Goal: Feedback & Contribution: Leave review/rating

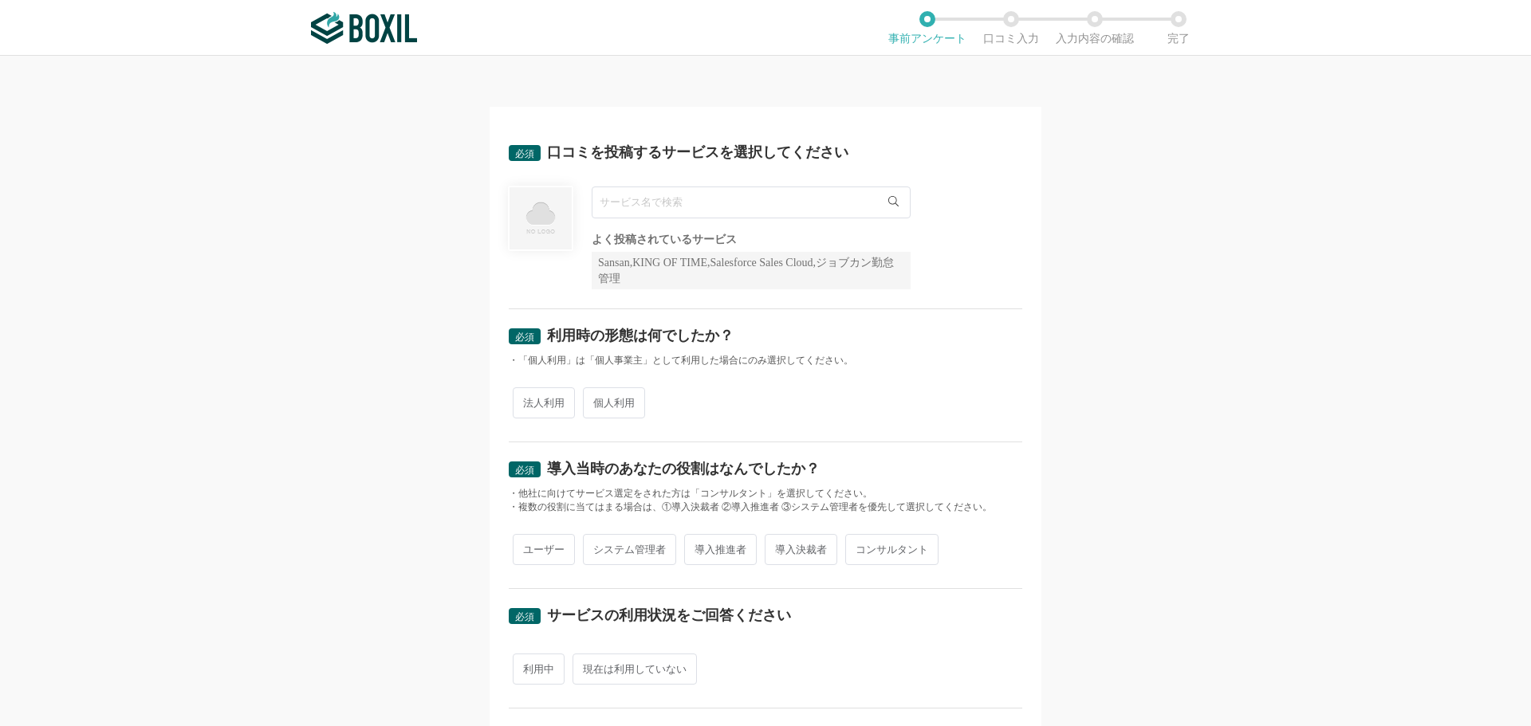
click at [691, 195] on input "text" at bounding box center [751, 203] width 319 height 32
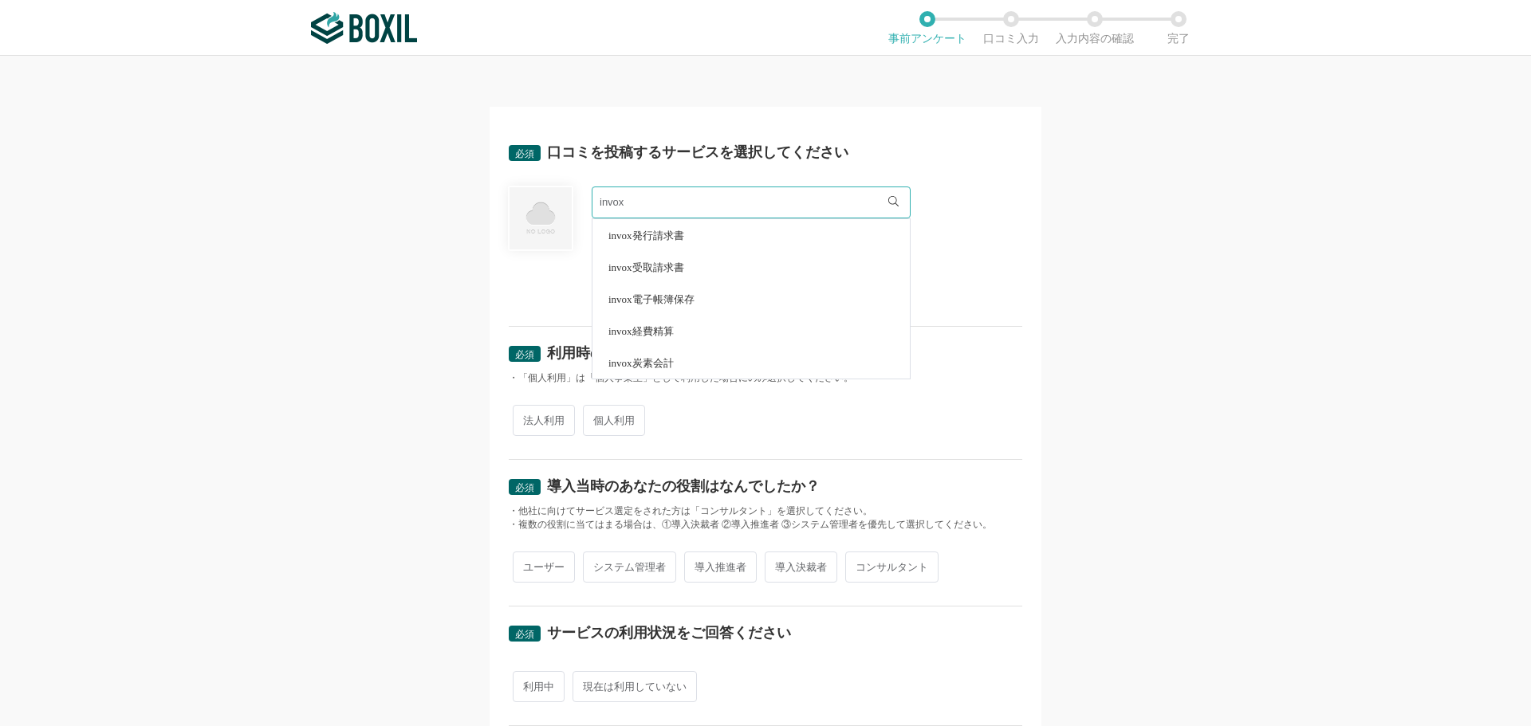
click at [674, 301] on span "invox電子帳簿保存" at bounding box center [651, 299] width 86 height 10
type input "invox電子帳簿保存"
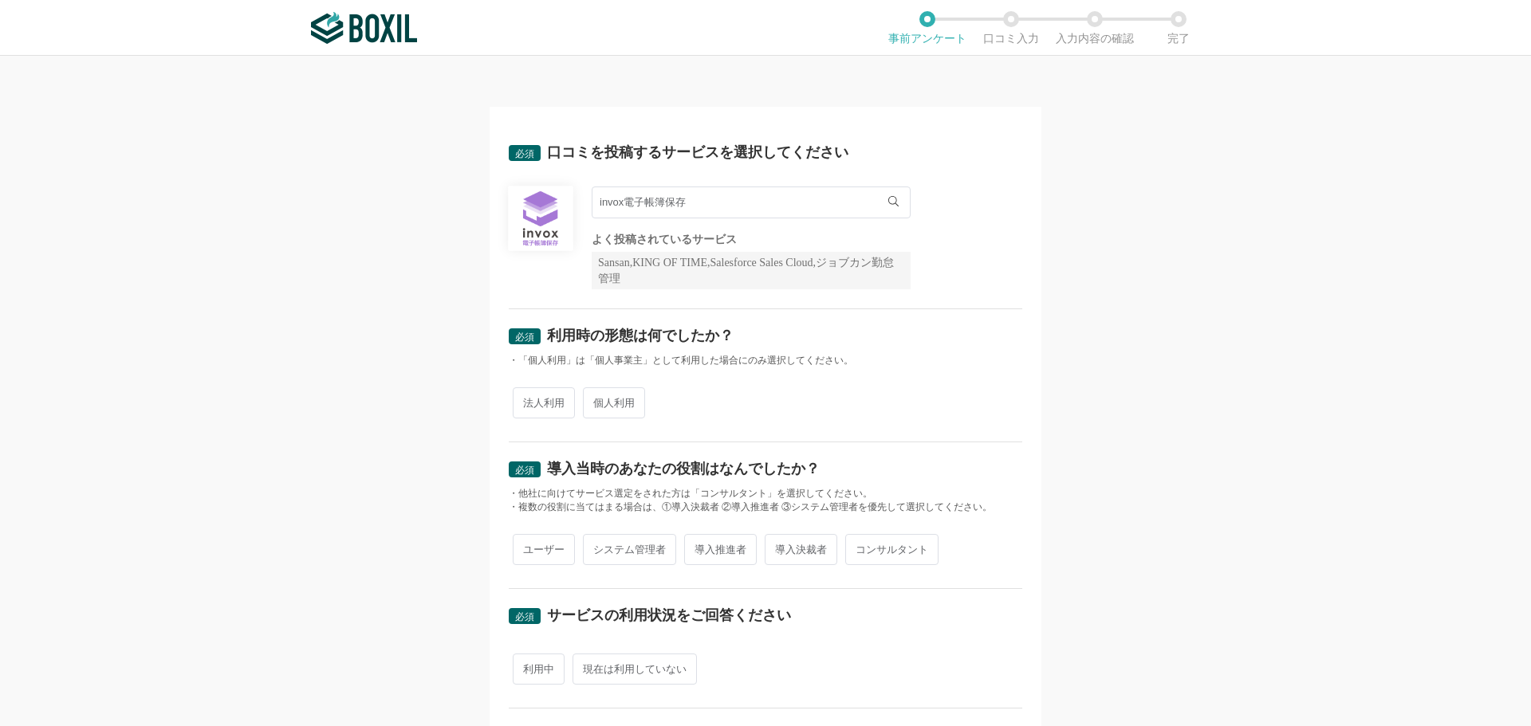
click at [540, 401] on span "法人利用" at bounding box center [544, 403] width 62 height 31
click at [527, 400] on input "法人利用" at bounding box center [522, 395] width 10 height 10
radio input "true"
click at [778, 546] on span "導入決裁者" at bounding box center [801, 549] width 73 height 31
click at [778, 546] on input "導入決裁者" at bounding box center [774, 542] width 10 height 10
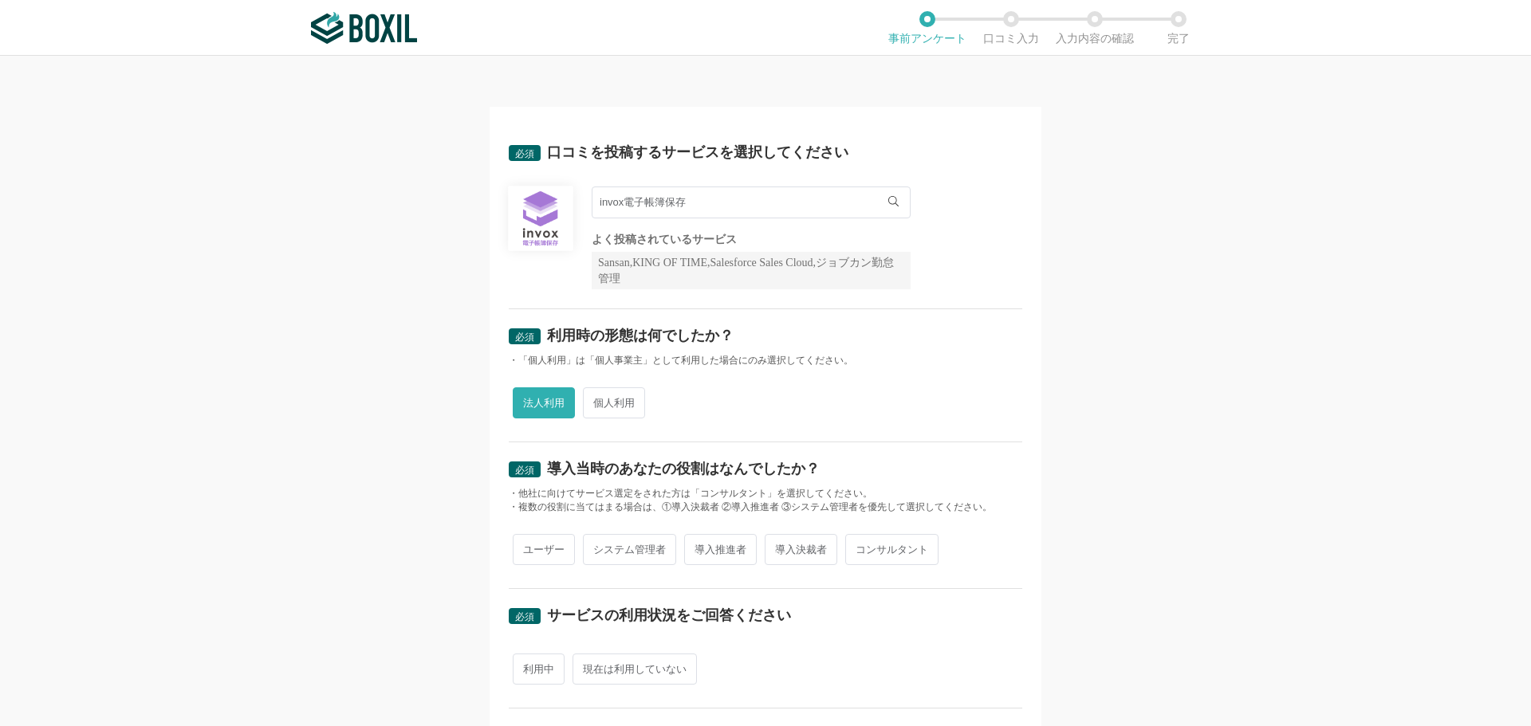
radio input "true"
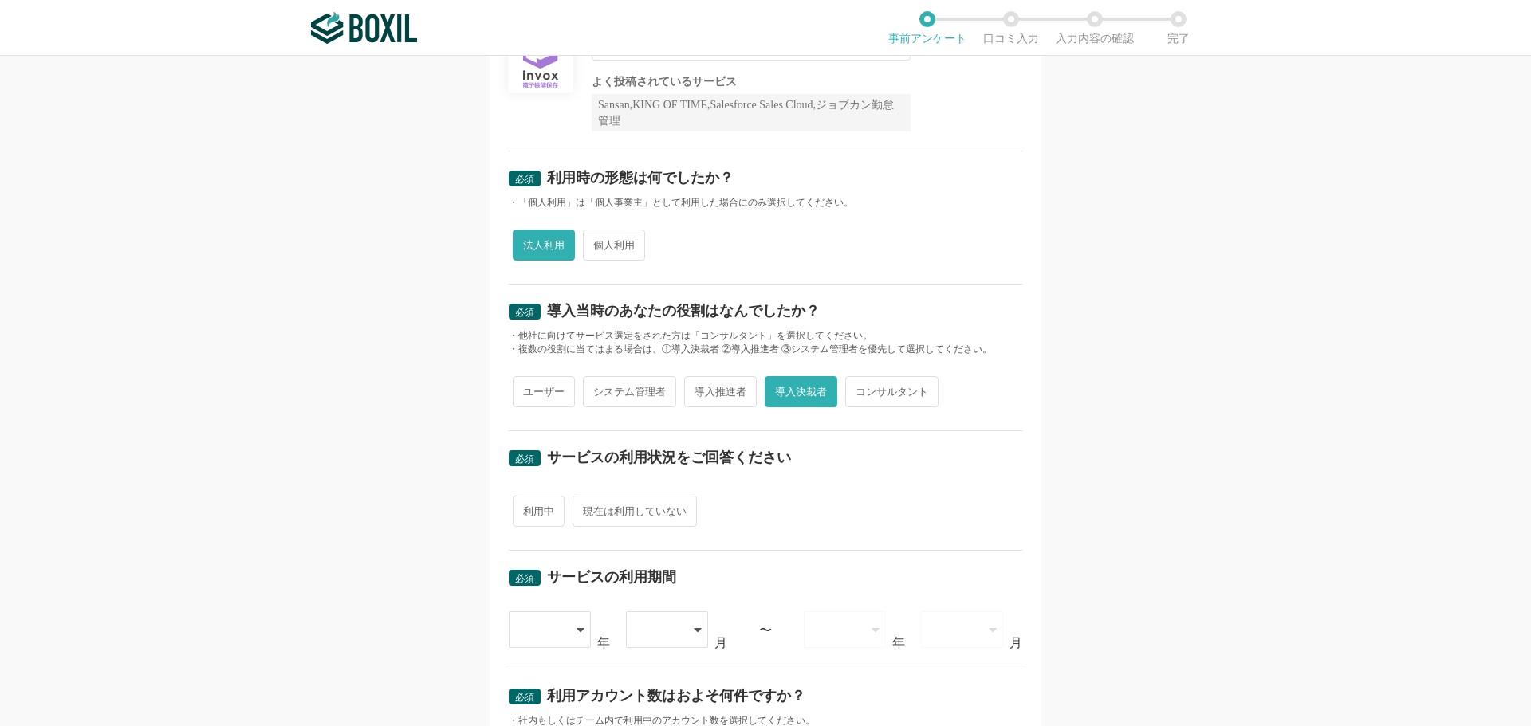
scroll to position [159, 0]
click at [531, 509] on span "利用中" at bounding box center [539, 509] width 52 height 31
click at [527, 507] on input "利用中" at bounding box center [522, 502] width 10 height 10
radio input "true"
click at [578, 626] on icon at bounding box center [582, 628] width 8 height 13
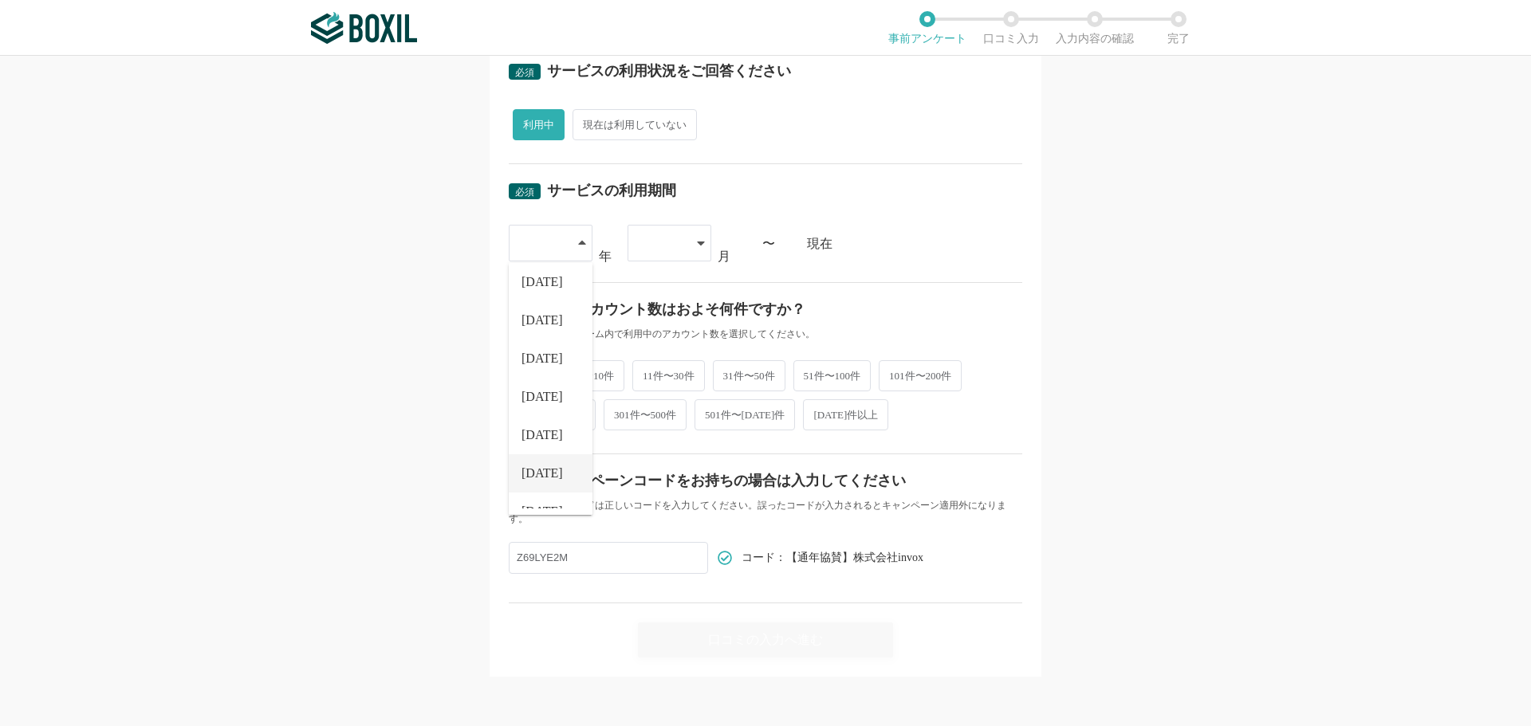
click at [545, 468] on li "[DATE]" at bounding box center [551, 473] width 84 height 38
click at [697, 243] on icon at bounding box center [701, 243] width 8 height 13
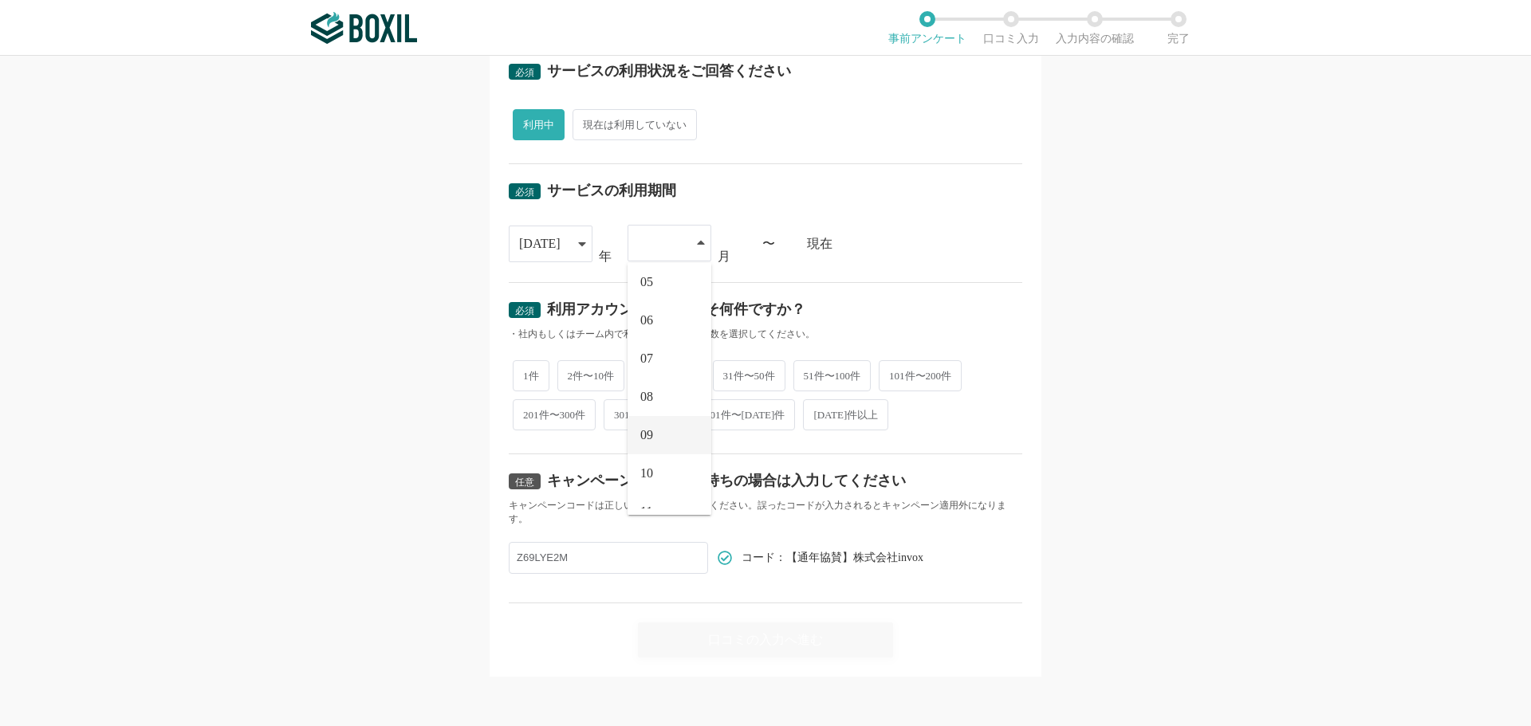
click at [640, 433] on span "09" at bounding box center [646, 435] width 13 height 13
click at [768, 376] on span "31件〜50件" at bounding box center [749, 374] width 73 height 31
click at [727, 372] on input "31件〜50件" at bounding box center [722, 366] width 10 height 10
radio input "true"
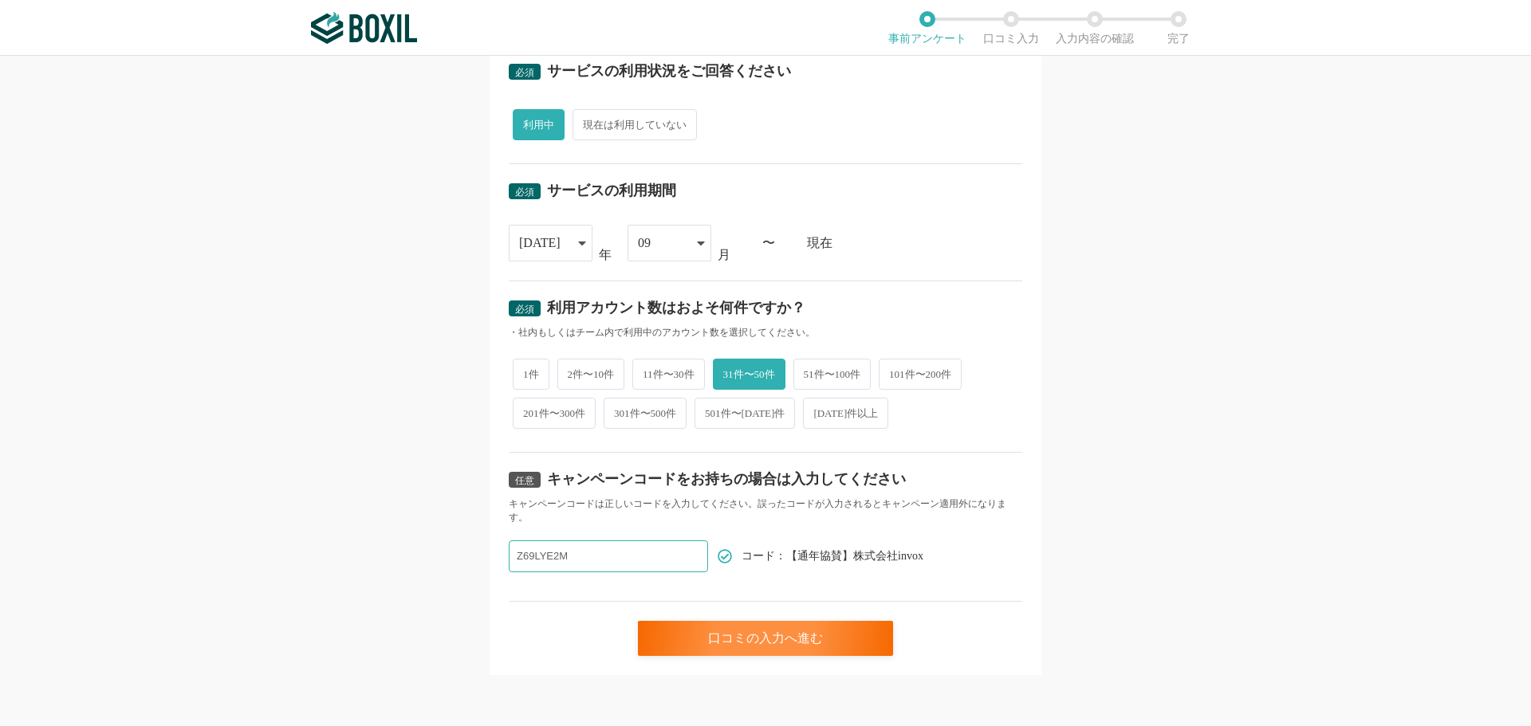
click at [598, 555] on input "Z69LYE2M" at bounding box center [608, 557] width 199 height 32
drag, startPoint x: 598, startPoint y: 555, endPoint x: 462, endPoint y: 562, distance: 136.5
click at [462, 562] on div "必須 口コミを投稿するサービスを選択してください invox電子帳簿保存 invox電子帳簿保存 よく投稿されているサービス Sansan,KING OF T…" at bounding box center [765, 391] width 1531 height 671
paste input "弊社の請求書や領収書の電子保存に貴社のサービスを利用しておりますが、コストパフォーマンスの良さと簡単な操作手順に大変満足しています。 特に、システムの導入から…"
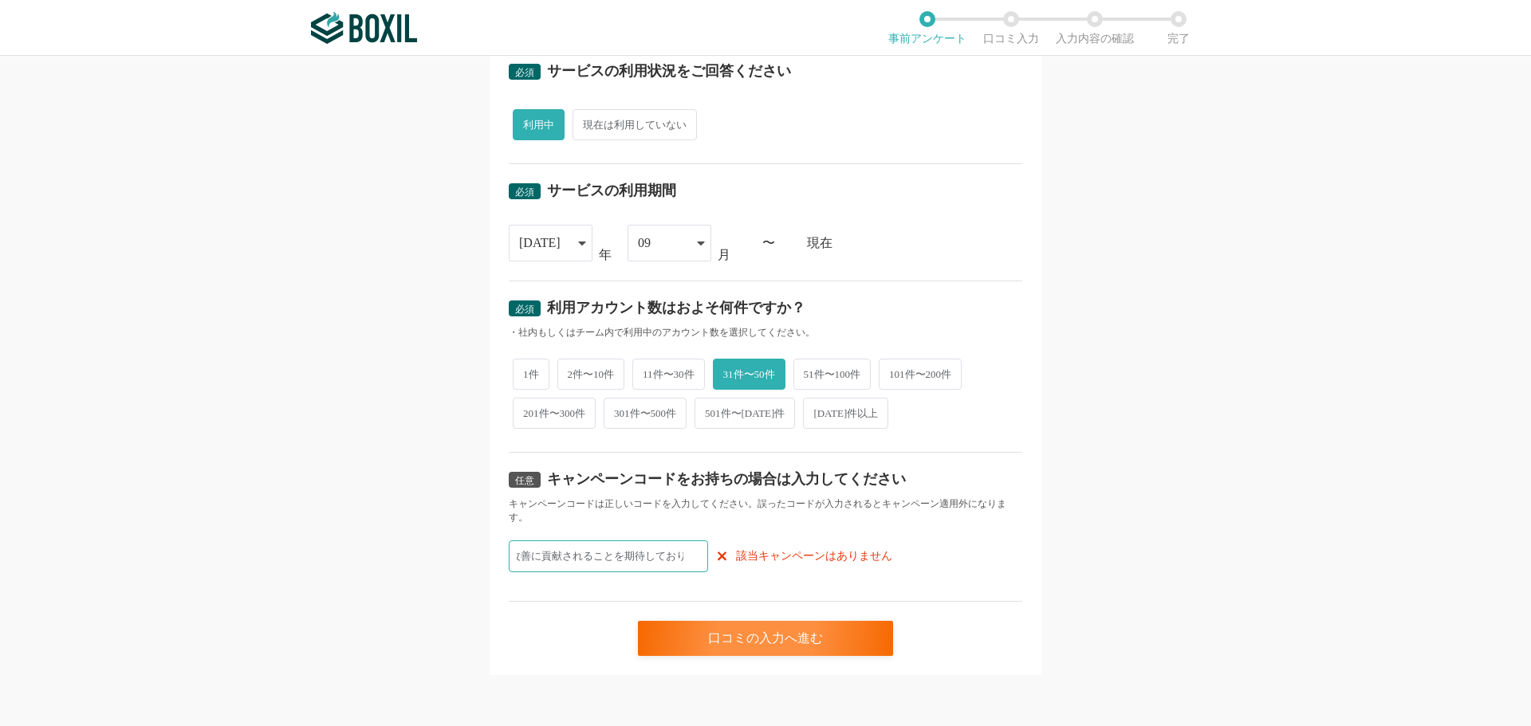
type input "弊社の請求書や領収書の電子保存に貴社のサービスを利用しておりますが、コストパフォーマンスの良さと簡単な操作手順に大変満足しています。 特に、システムの導入から…"
click at [710, 557] on div "弊社の請求書や領収書の電子保存に貴社のサービスを利用しておりますが、コストパフォーマンスの良さと簡単な操作手順に大変満足しています。 特に、システムの導入から…" at bounding box center [701, 557] width 384 height 32
click at [669, 552] on input "弊社の請求書や領収書の電子保存に貴社のサービスを利用しておりますが、コストパフォーマンスの良さと簡単な操作手順に大変満足しています。 特に、システムの導入から…" at bounding box center [608, 557] width 199 height 32
paste input "Z69LYE2M"
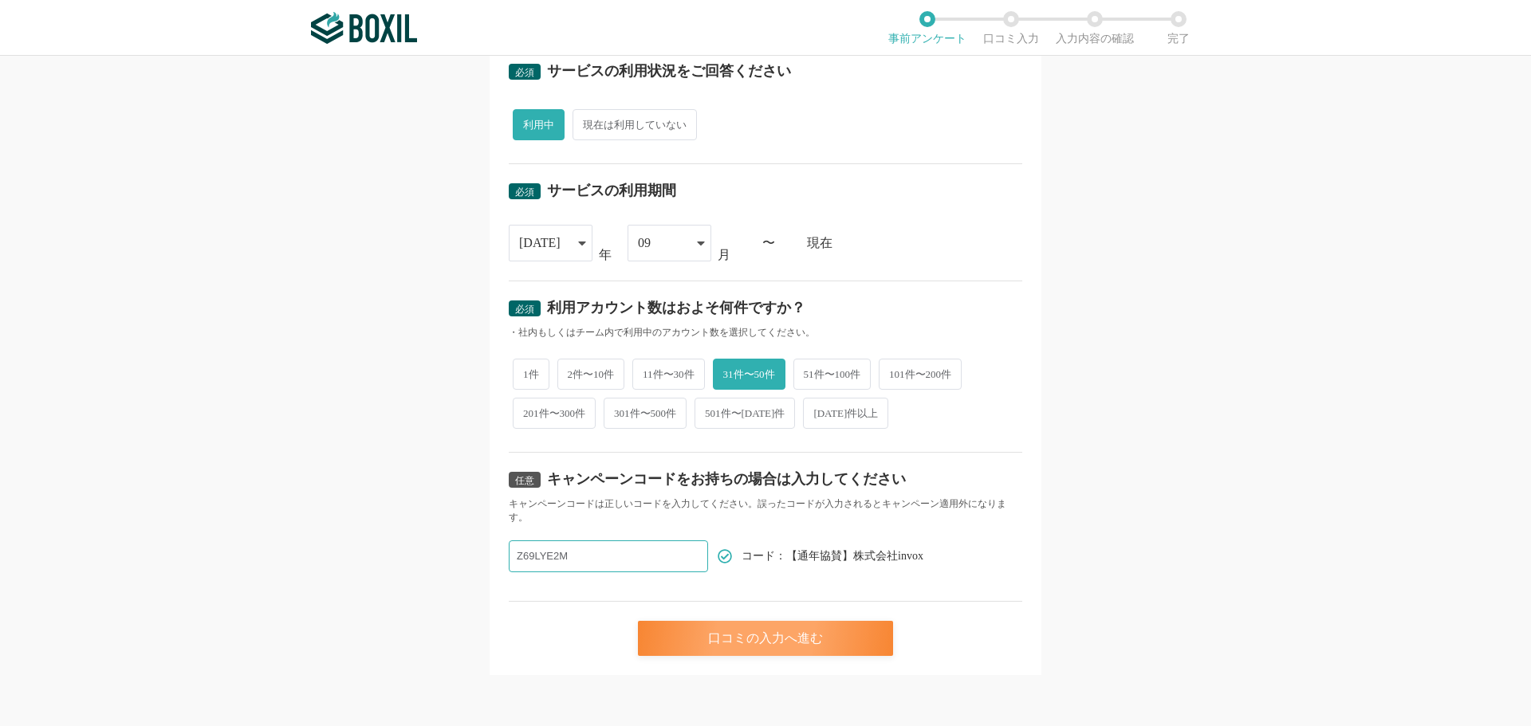
type input "Z69LYE2M"
click at [754, 642] on div "口コミの入力へ進む" at bounding box center [765, 638] width 255 height 35
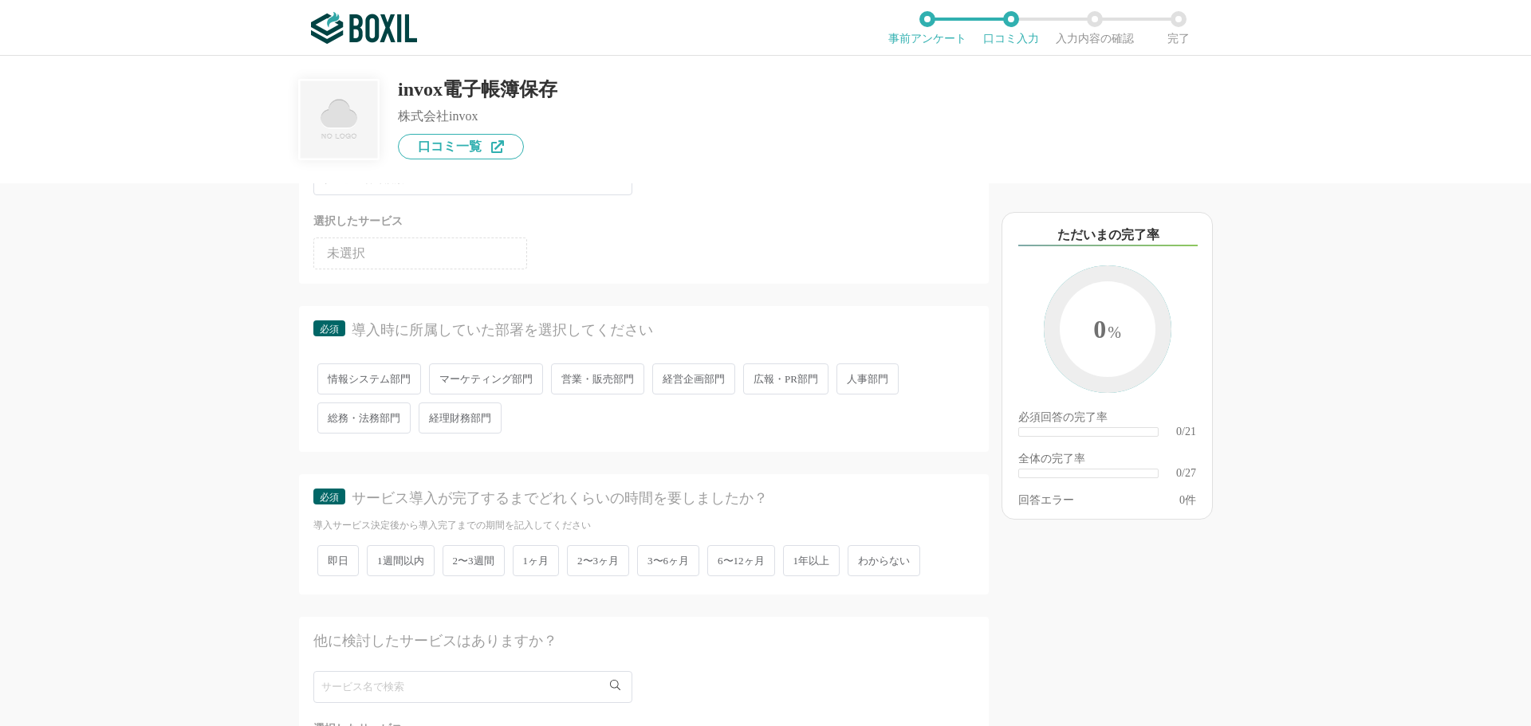
scroll to position [159, 0]
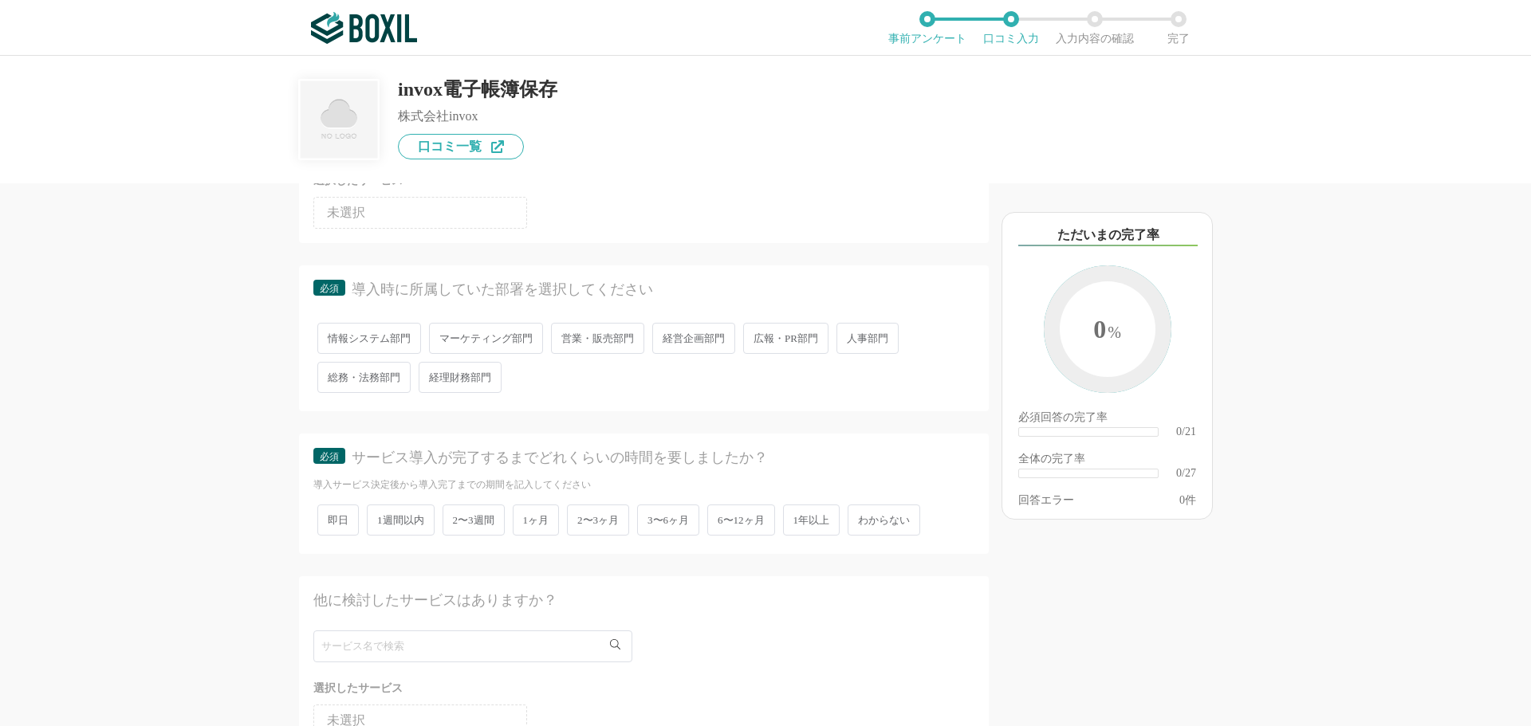
click at [376, 377] on span "総務・法務部門" at bounding box center [363, 377] width 93 height 31
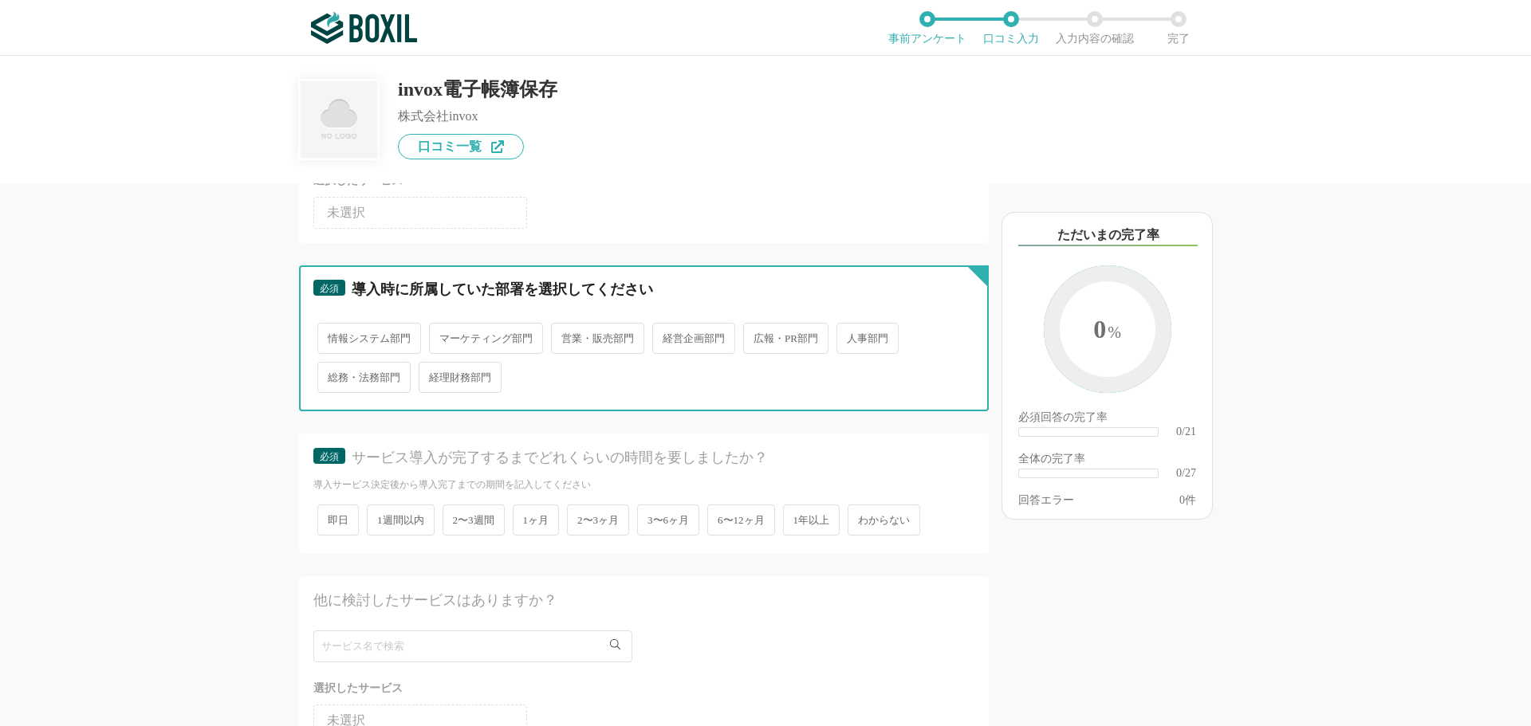
click at [332, 375] on input "総務・法務部門" at bounding box center [326, 369] width 10 height 10
radio input "true"
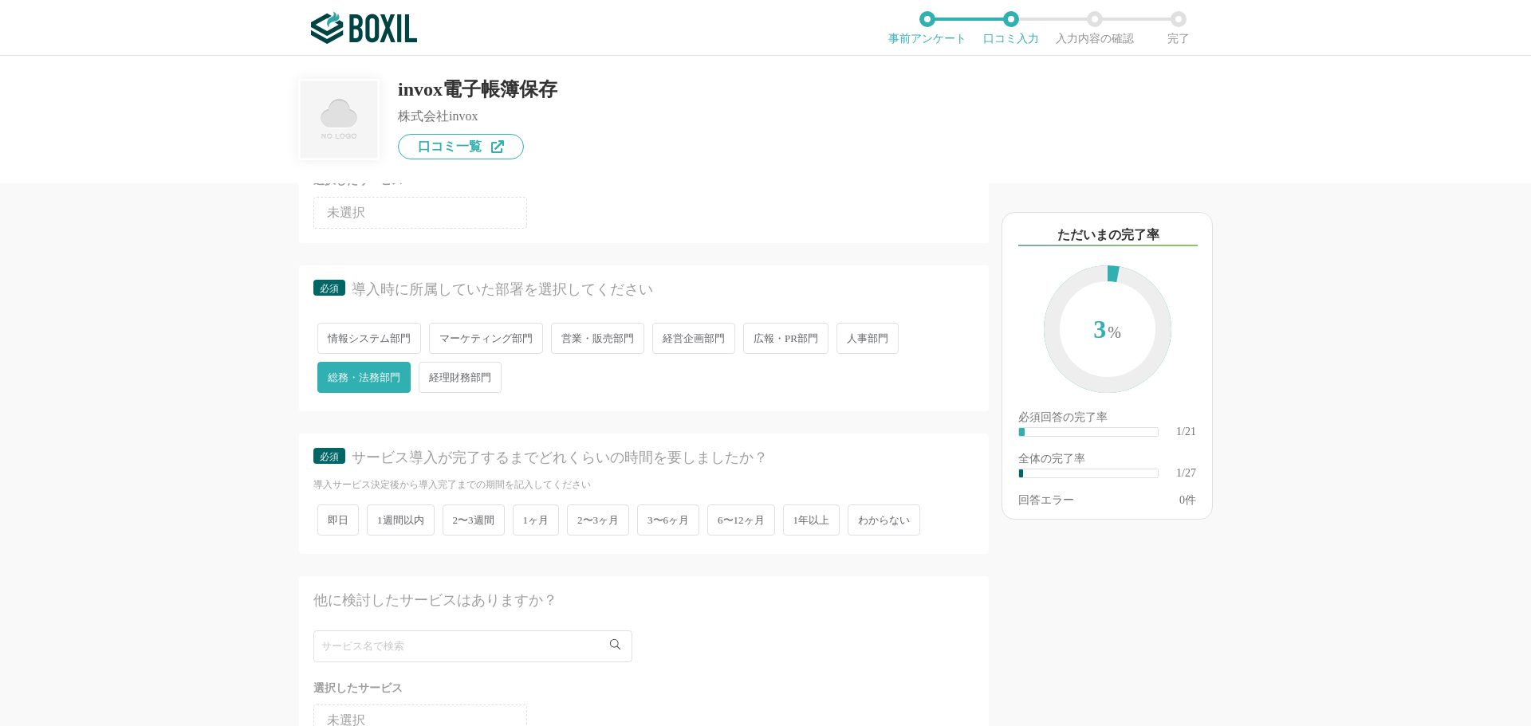
click at [597, 521] on span "2〜3ヶ月" at bounding box center [598, 520] width 62 height 31
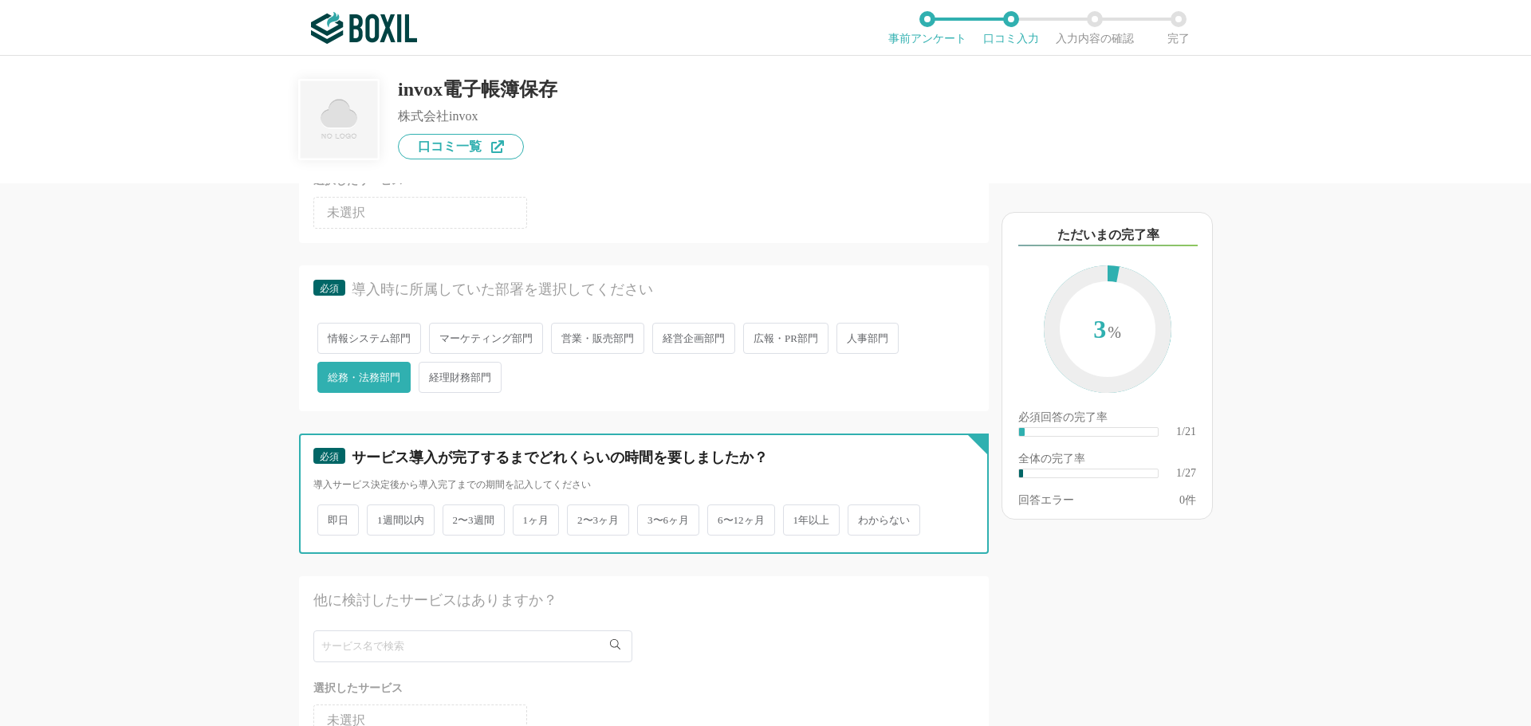
click at [581, 517] on input "2〜3ヶ月" at bounding box center [576, 512] width 10 height 10
radio input "true"
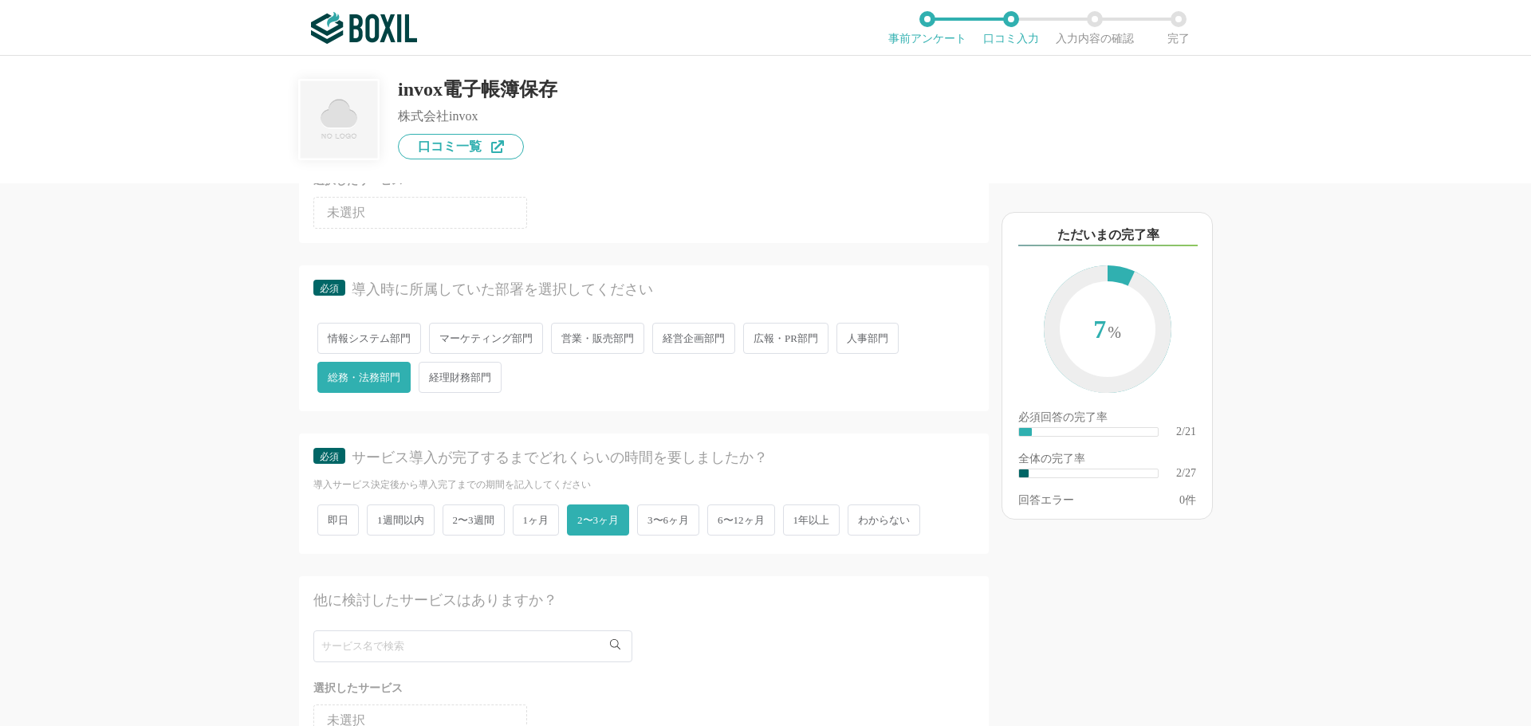
click at [455, 517] on span "2〜3週間" at bounding box center [474, 520] width 62 height 31
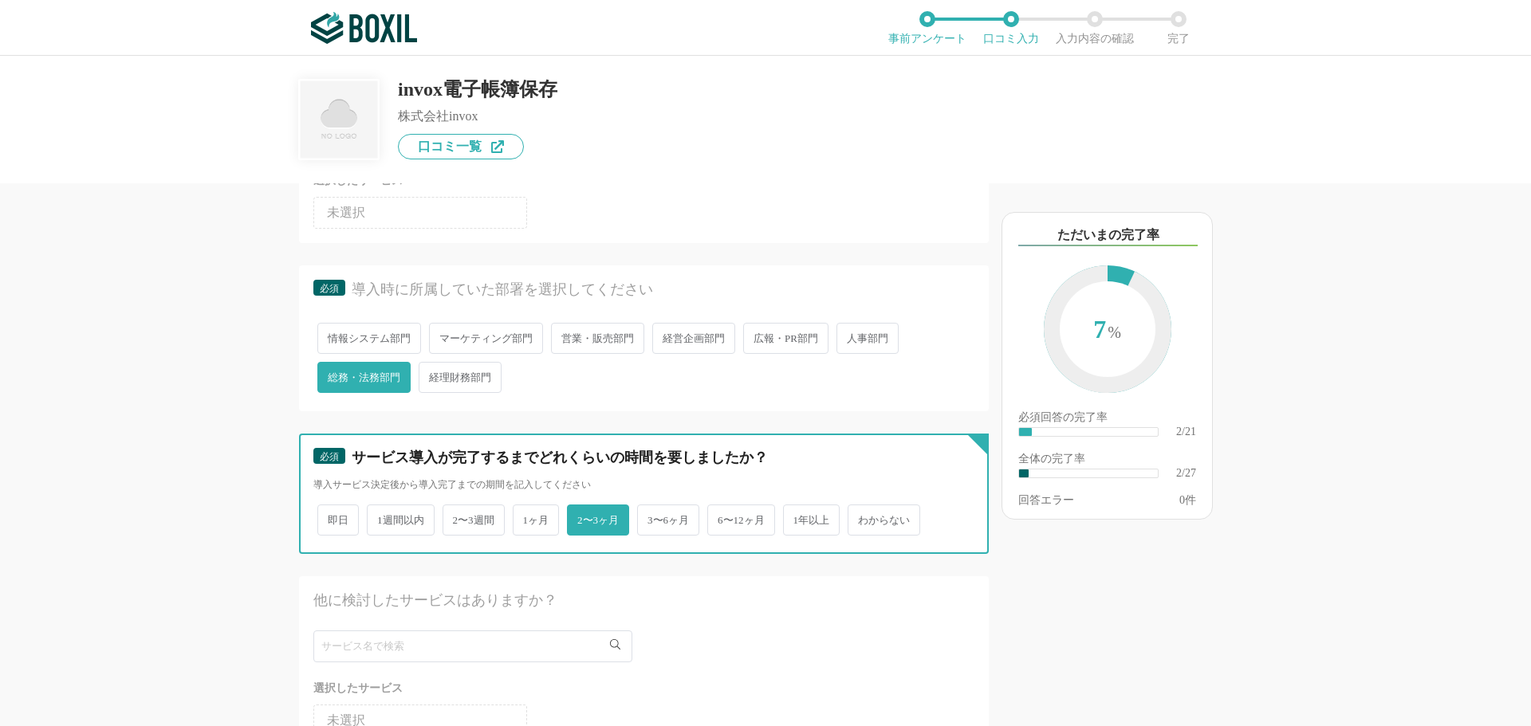
click at [455, 517] on input "2〜3週間" at bounding box center [452, 512] width 10 height 10
radio input "true"
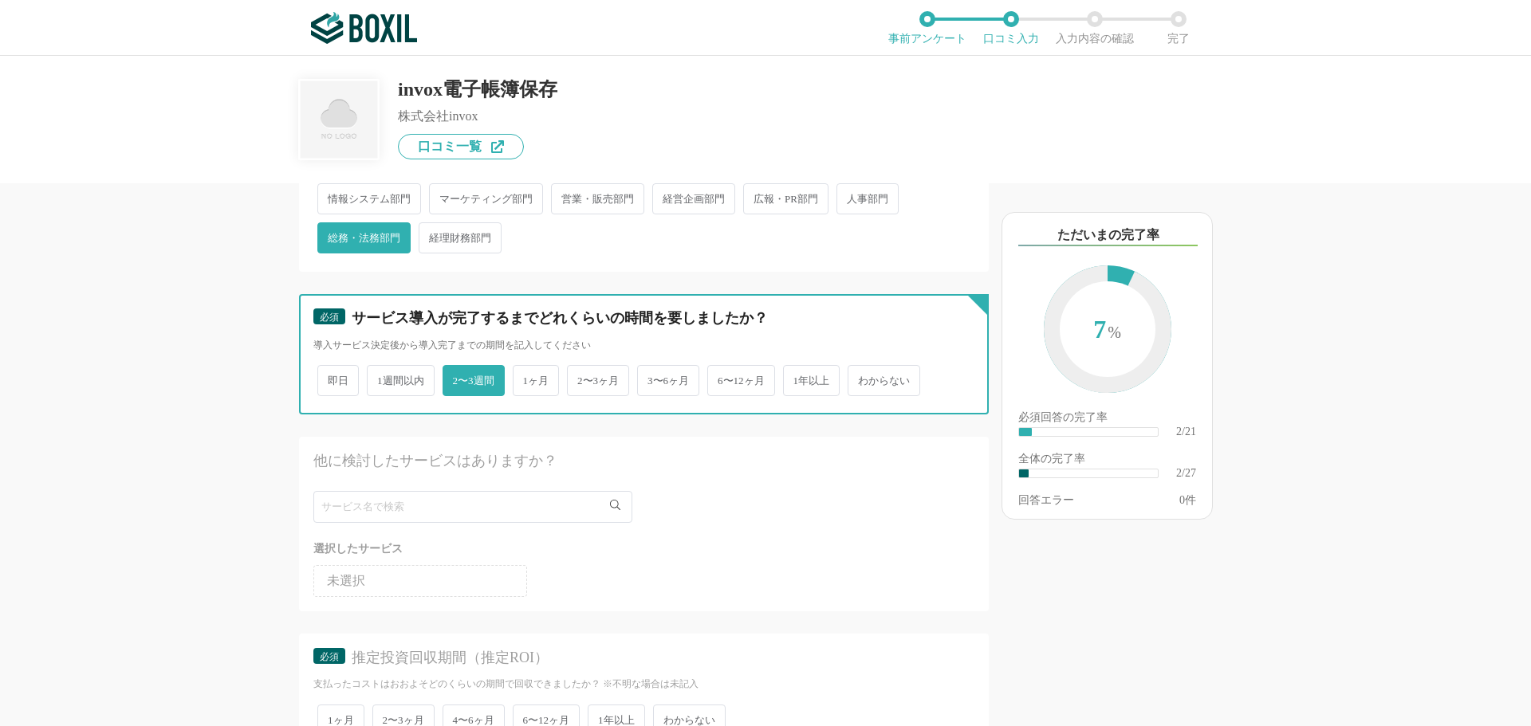
scroll to position [319, 0]
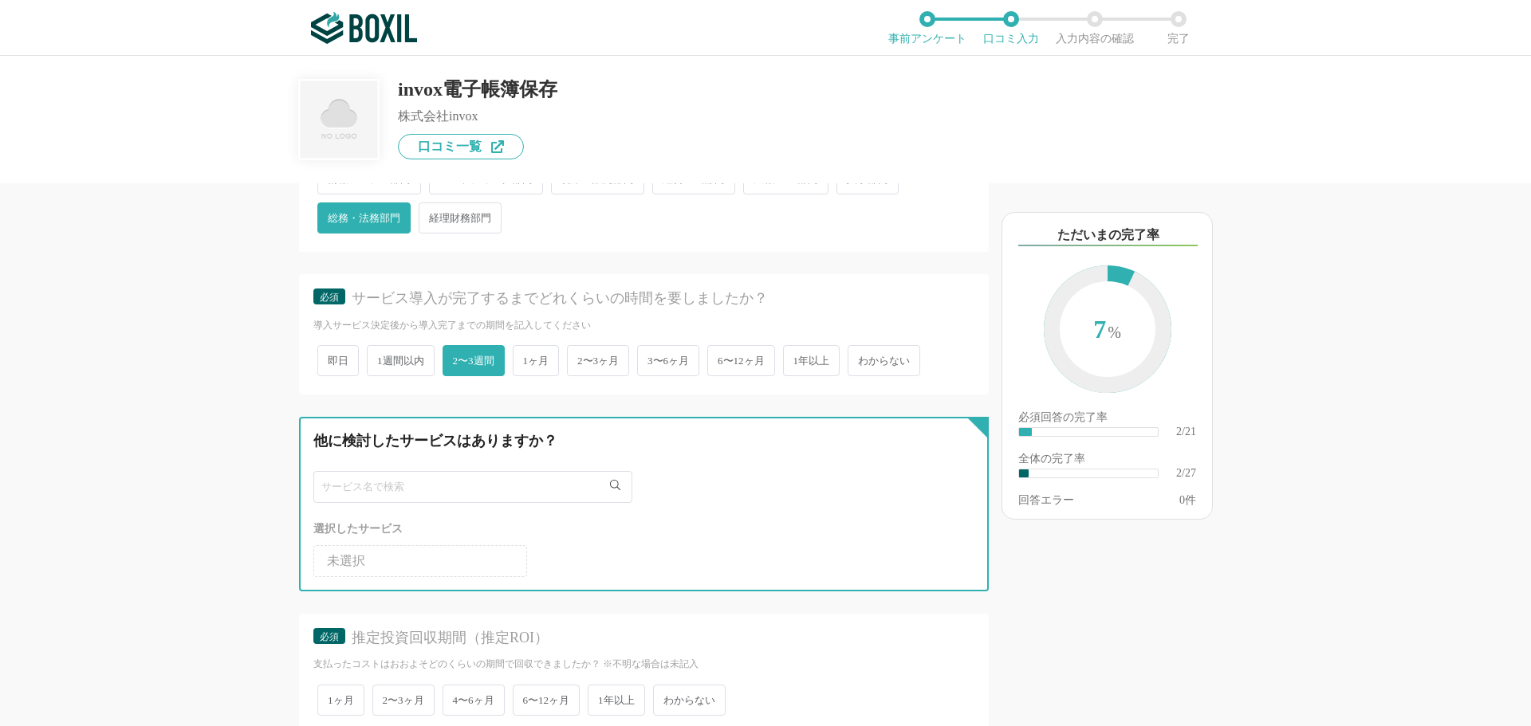
click at [379, 490] on input "text" at bounding box center [472, 487] width 319 height 32
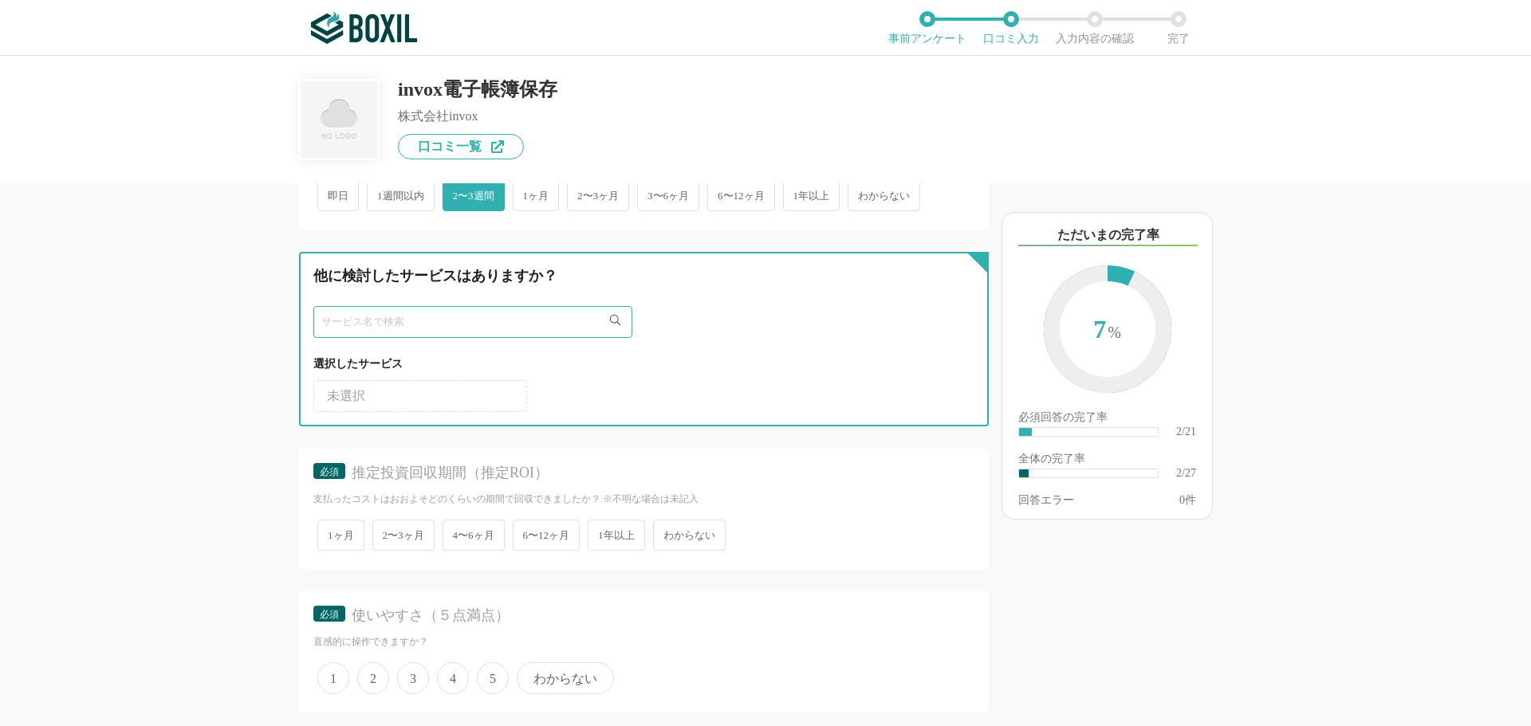
scroll to position [558, 0]
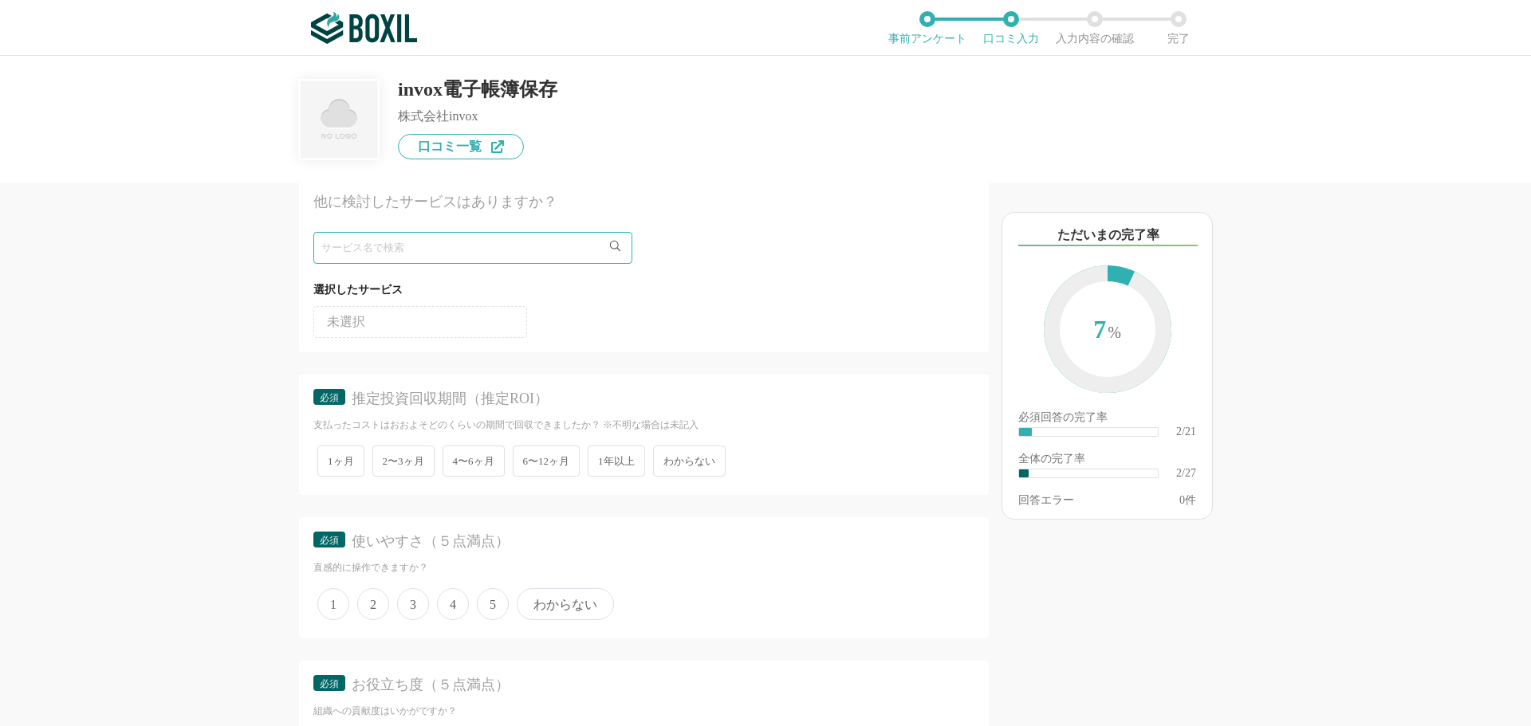
click at [406, 458] on span "2〜3ヶ月" at bounding box center [403, 461] width 62 height 31
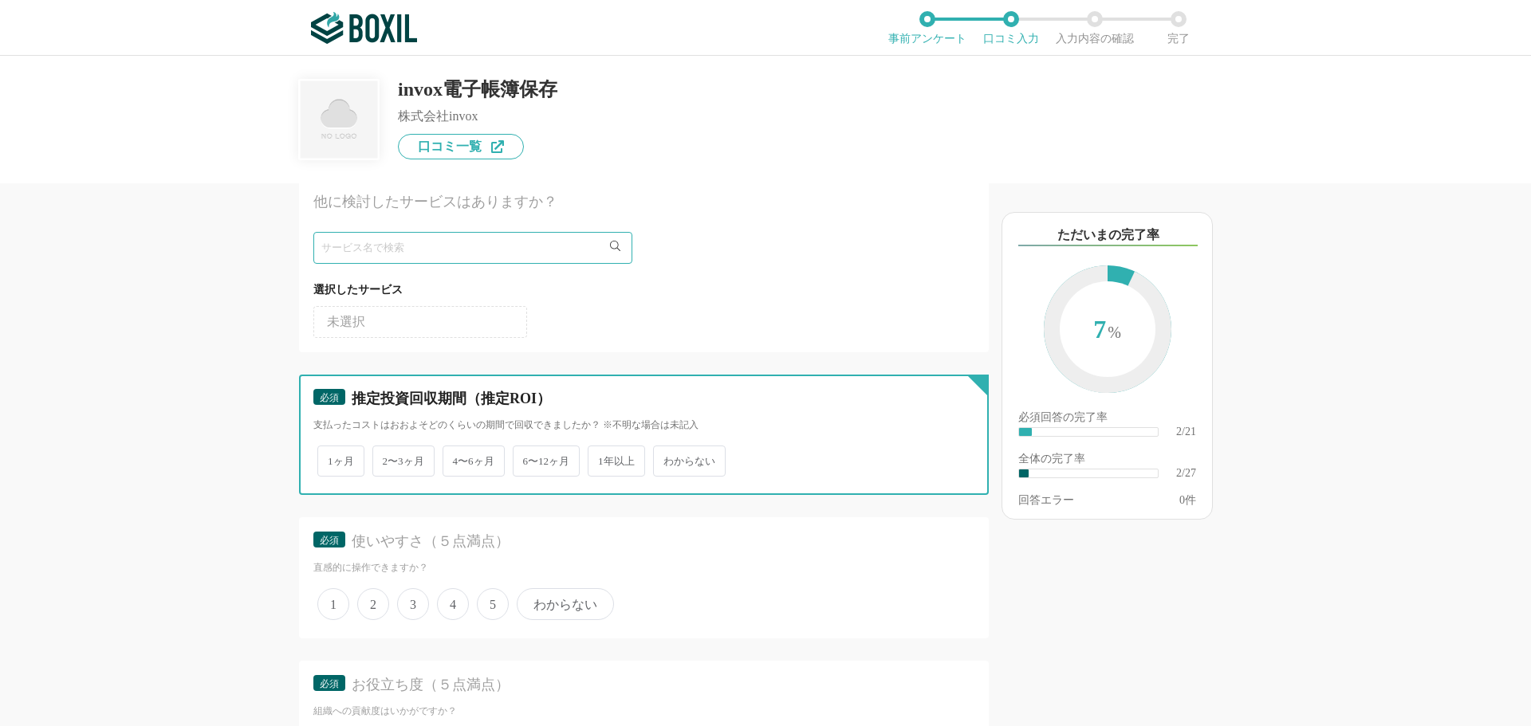
click at [387, 458] on input "2〜3ヶ月" at bounding box center [381, 453] width 10 height 10
radio input "true"
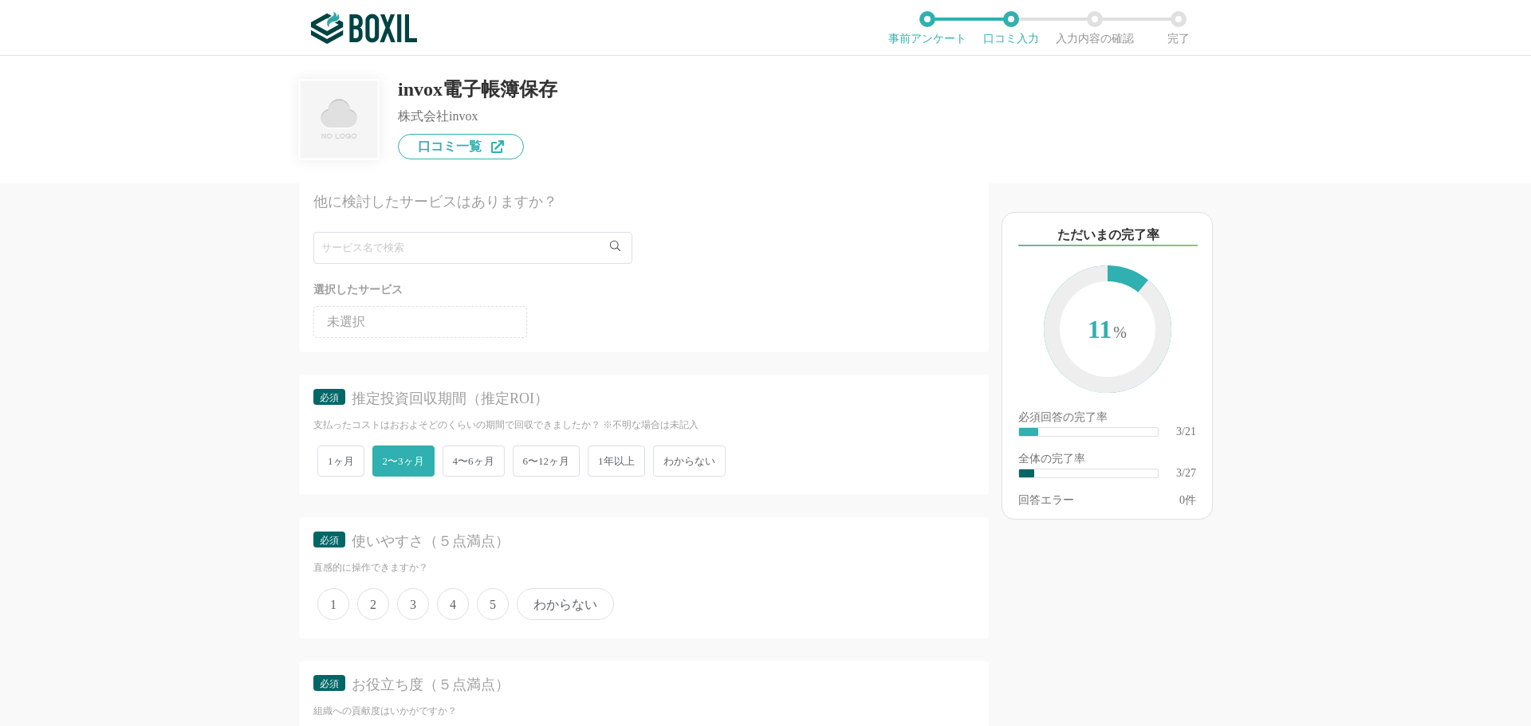
drag, startPoint x: 498, startPoint y: 608, endPoint x: 510, endPoint y: 605, distance: 13.2
click at [498, 608] on span "5" at bounding box center [493, 604] width 32 height 32
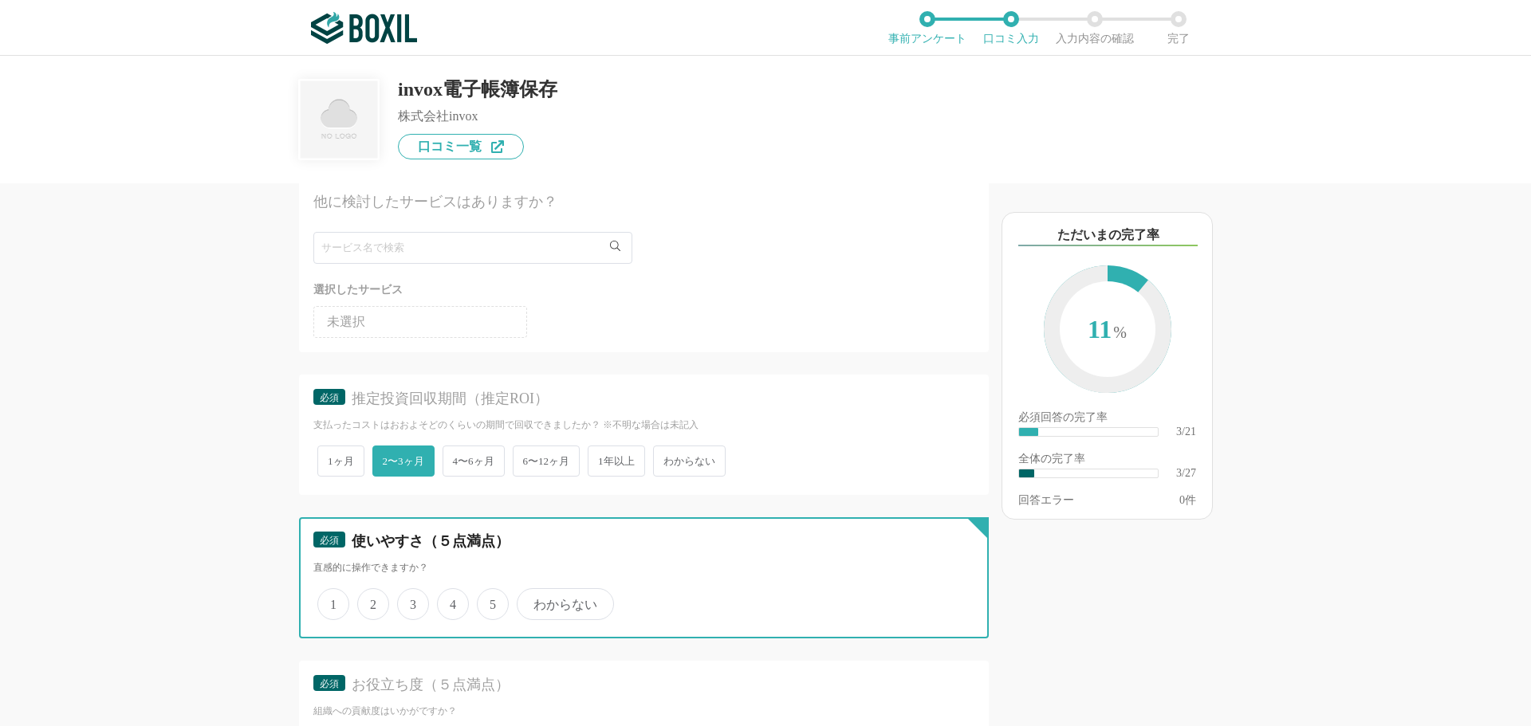
click at [491, 601] on input "5" at bounding box center [486, 596] width 10 height 10
radio input "true"
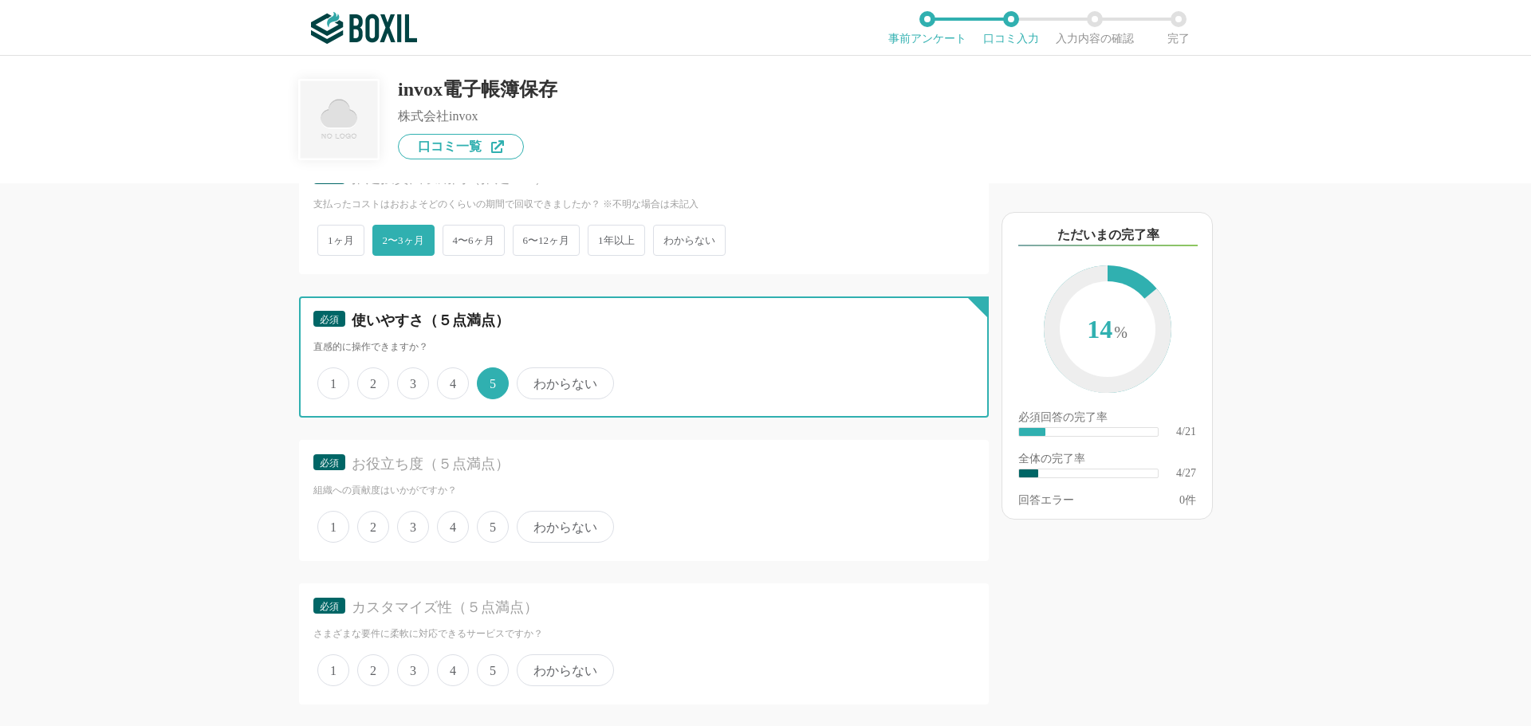
scroll to position [797, 0]
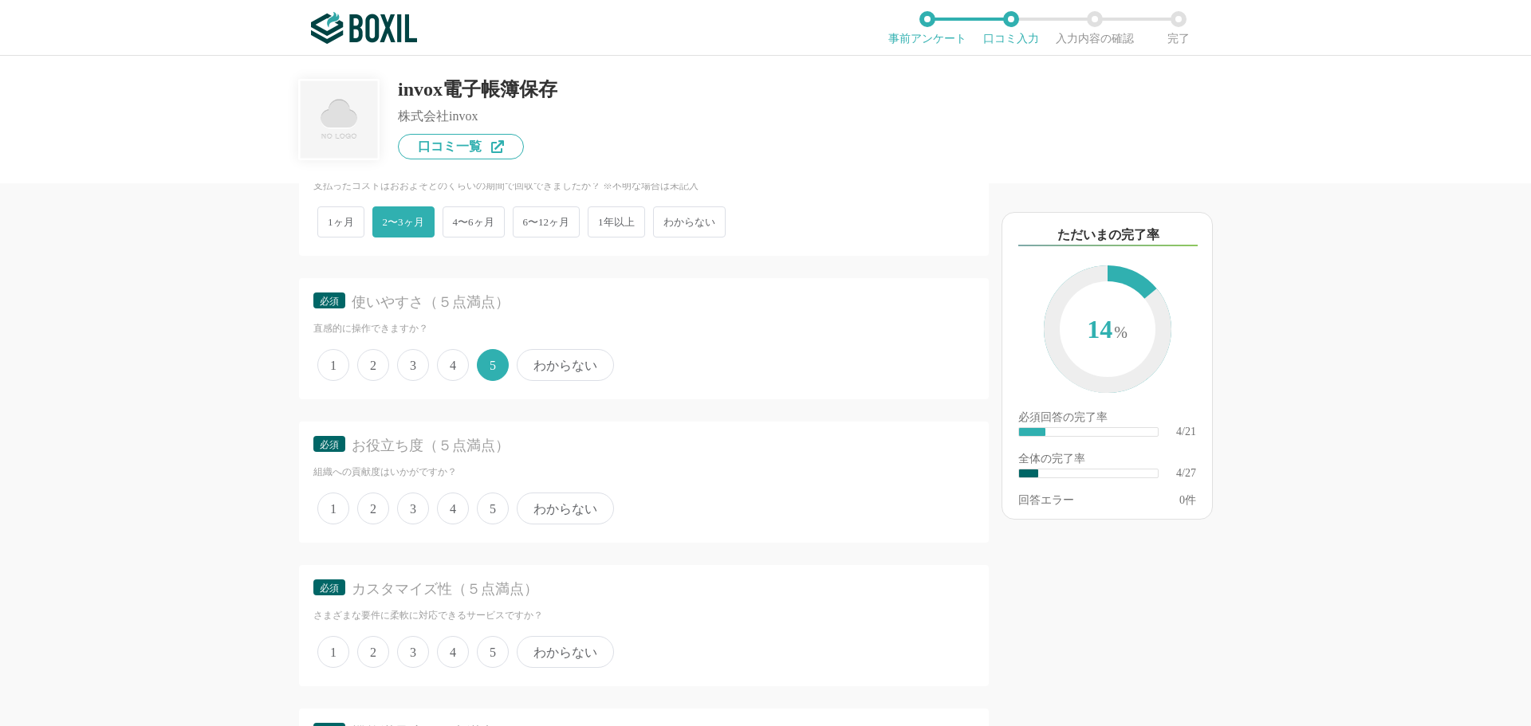
click at [496, 516] on span "5" at bounding box center [493, 509] width 32 height 32
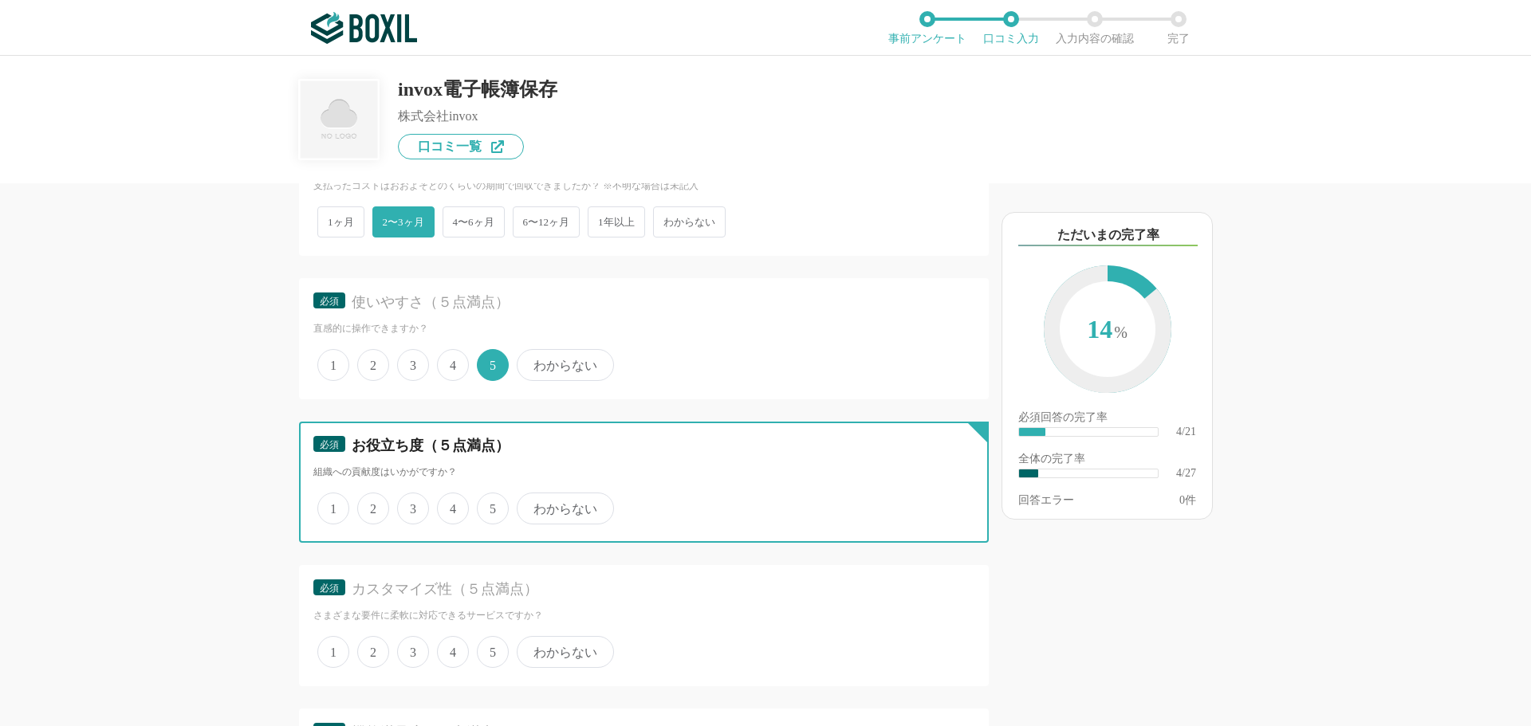
click at [491, 506] on input "5" at bounding box center [486, 500] width 10 height 10
radio input "true"
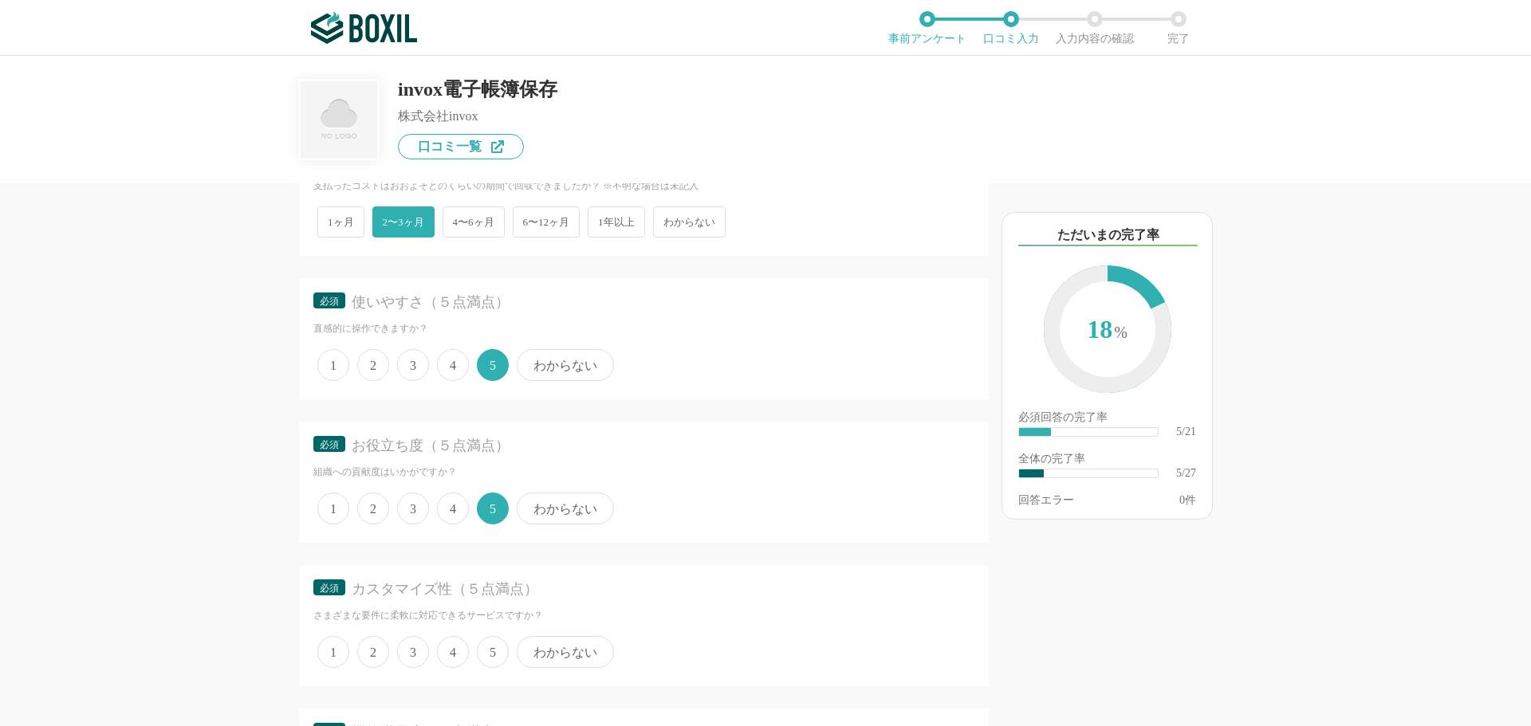
click at [491, 647] on span "5" at bounding box center [493, 652] width 32 height 32
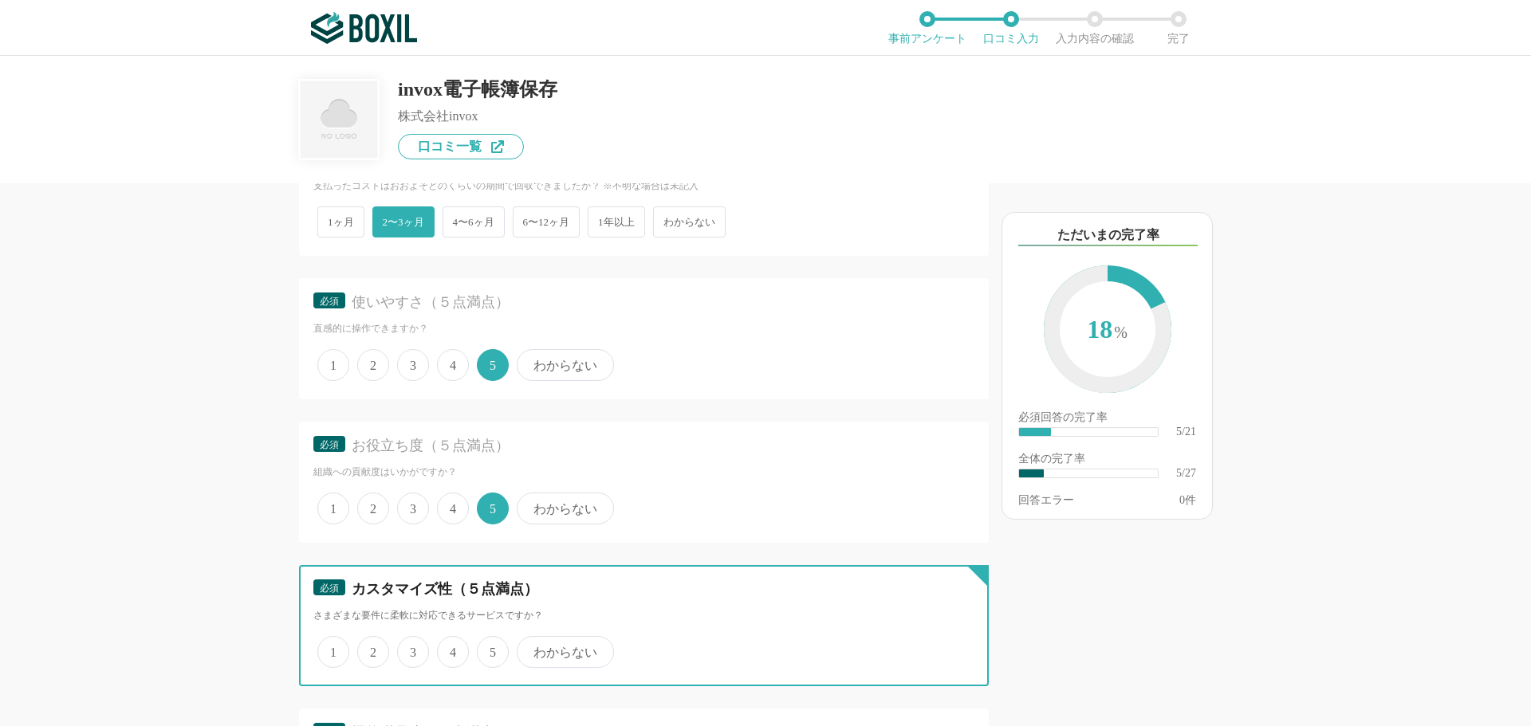
click at [491, 647] on input "5" at bounding box center [486, 644] width 10 height 10
radio input "true"
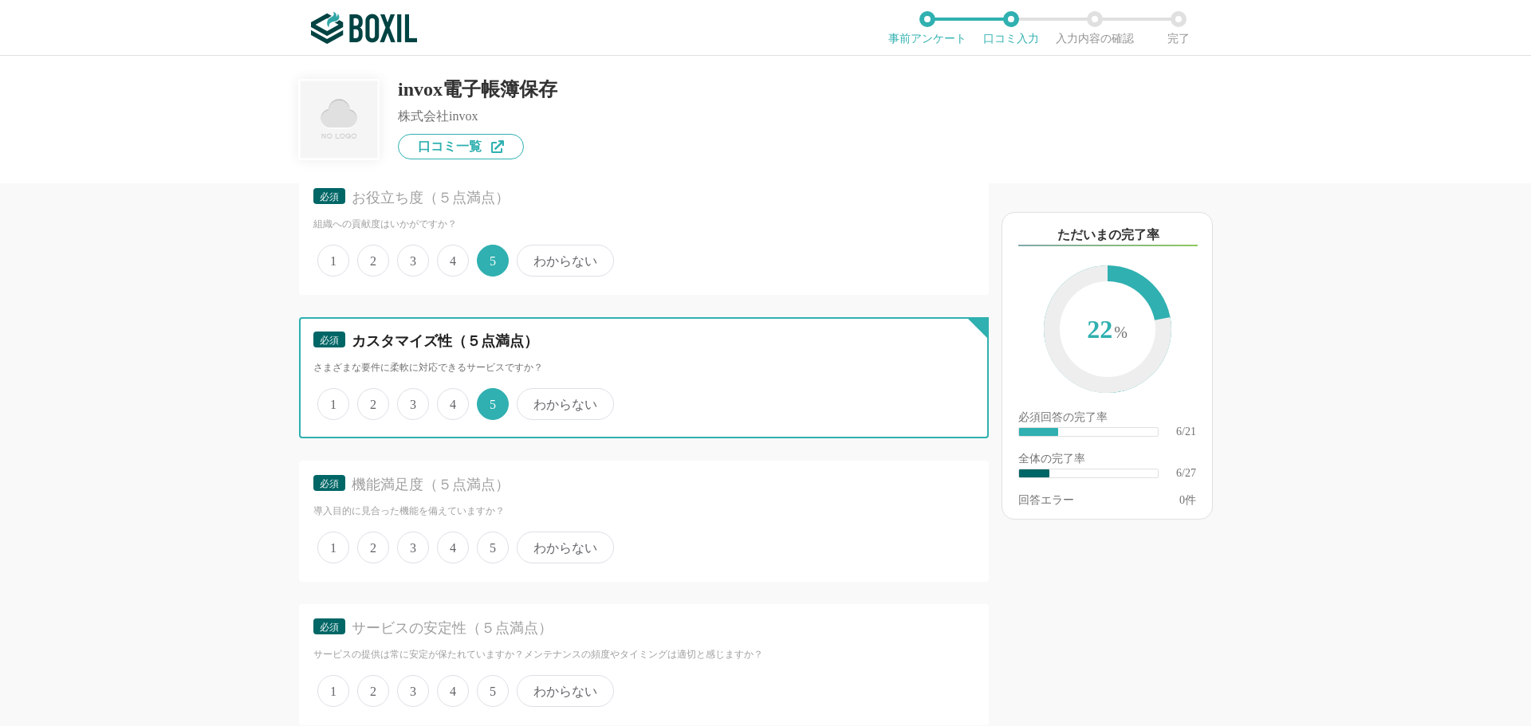
scroll to position [1116, 0]
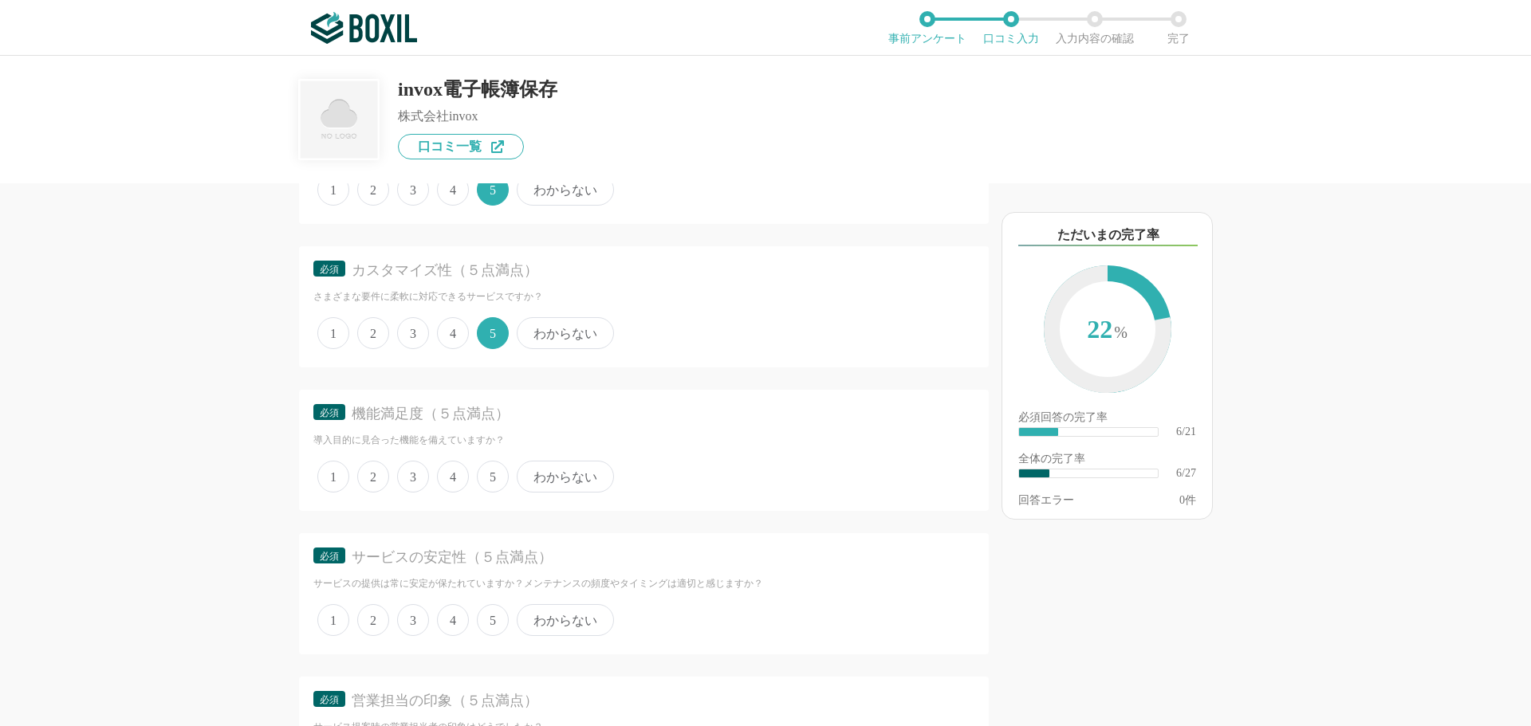
click at [486, 474] on span "5" at bounding box center [493, 477] width 32 height 32
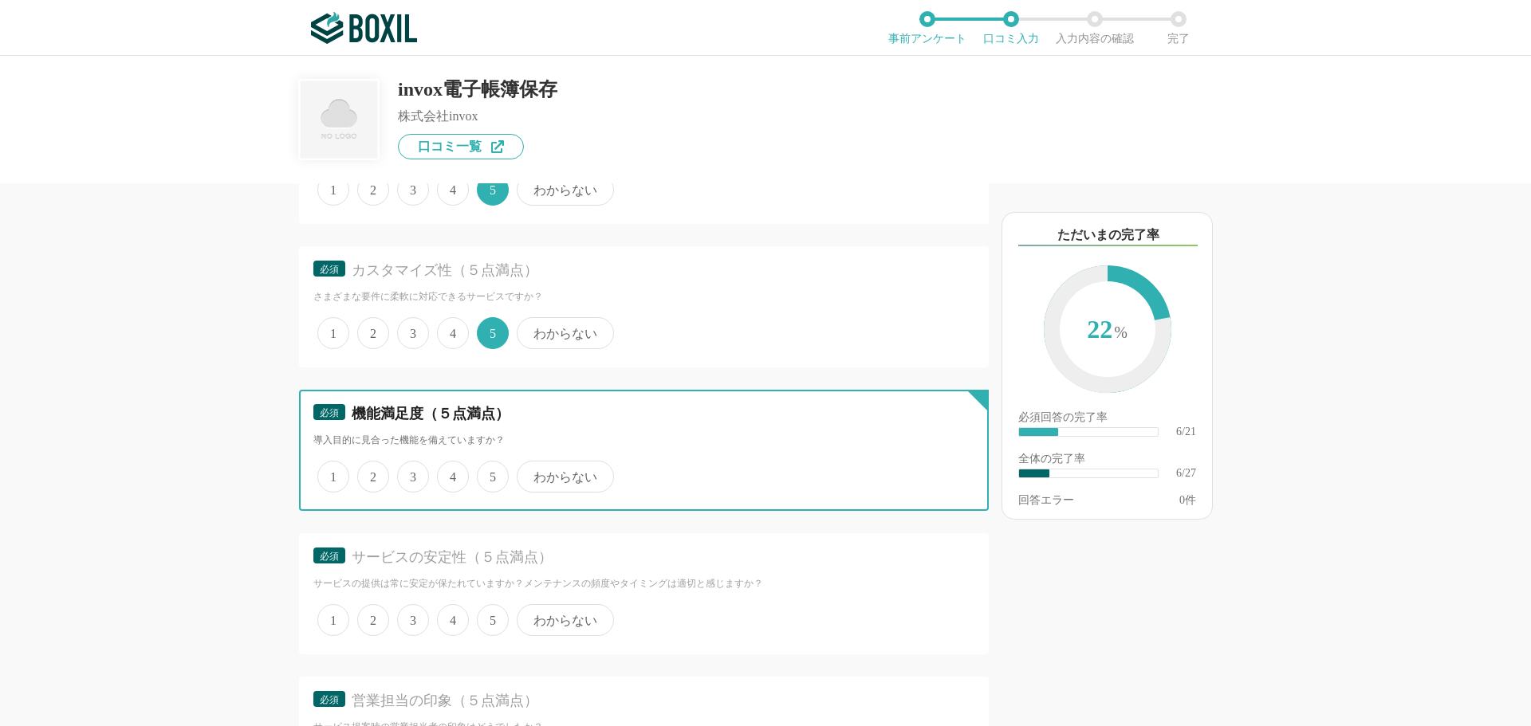
click at [486, 474] on input "5" at bounding box center [486, 468] width 10 height 10
radio input "true"
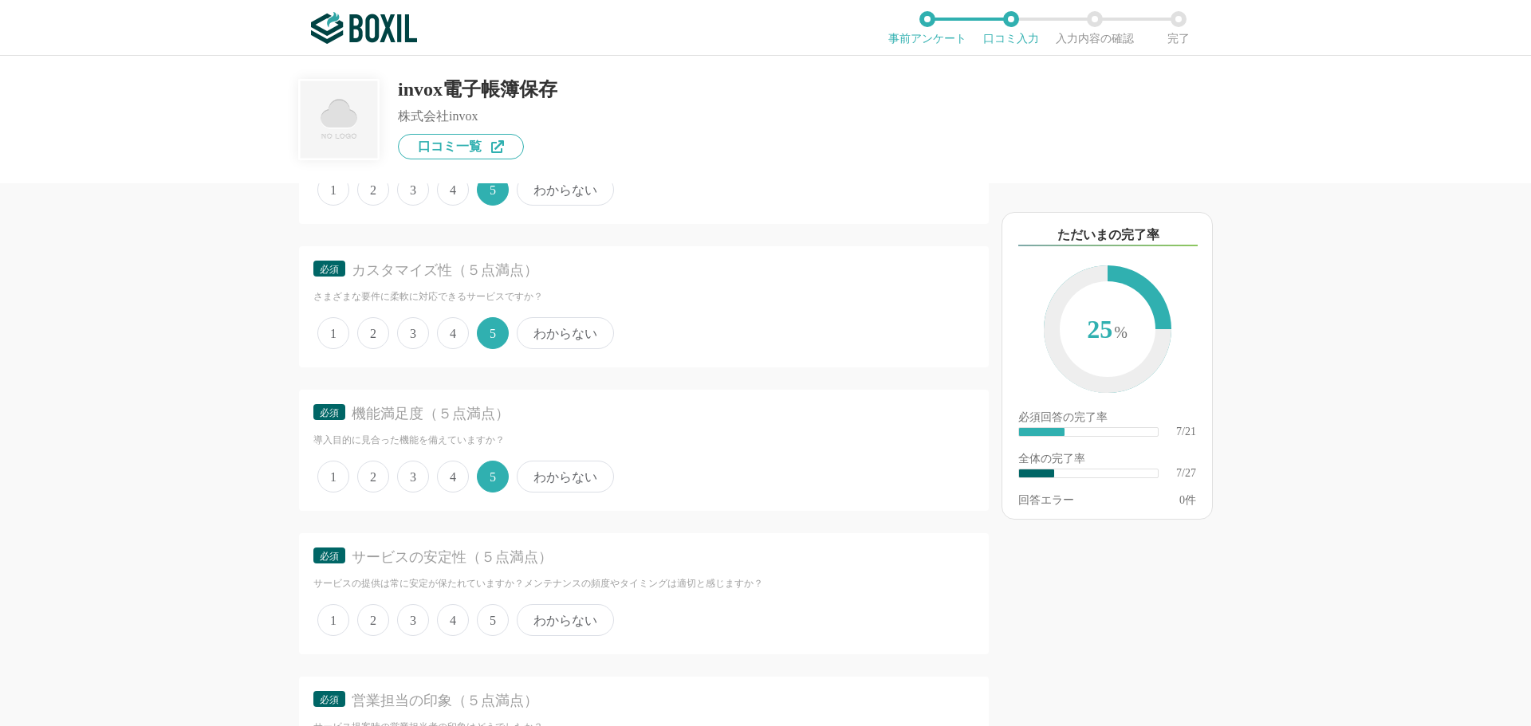
click at [495, 616] on span "5" at bounding box center [493, 620] width 32 height 32
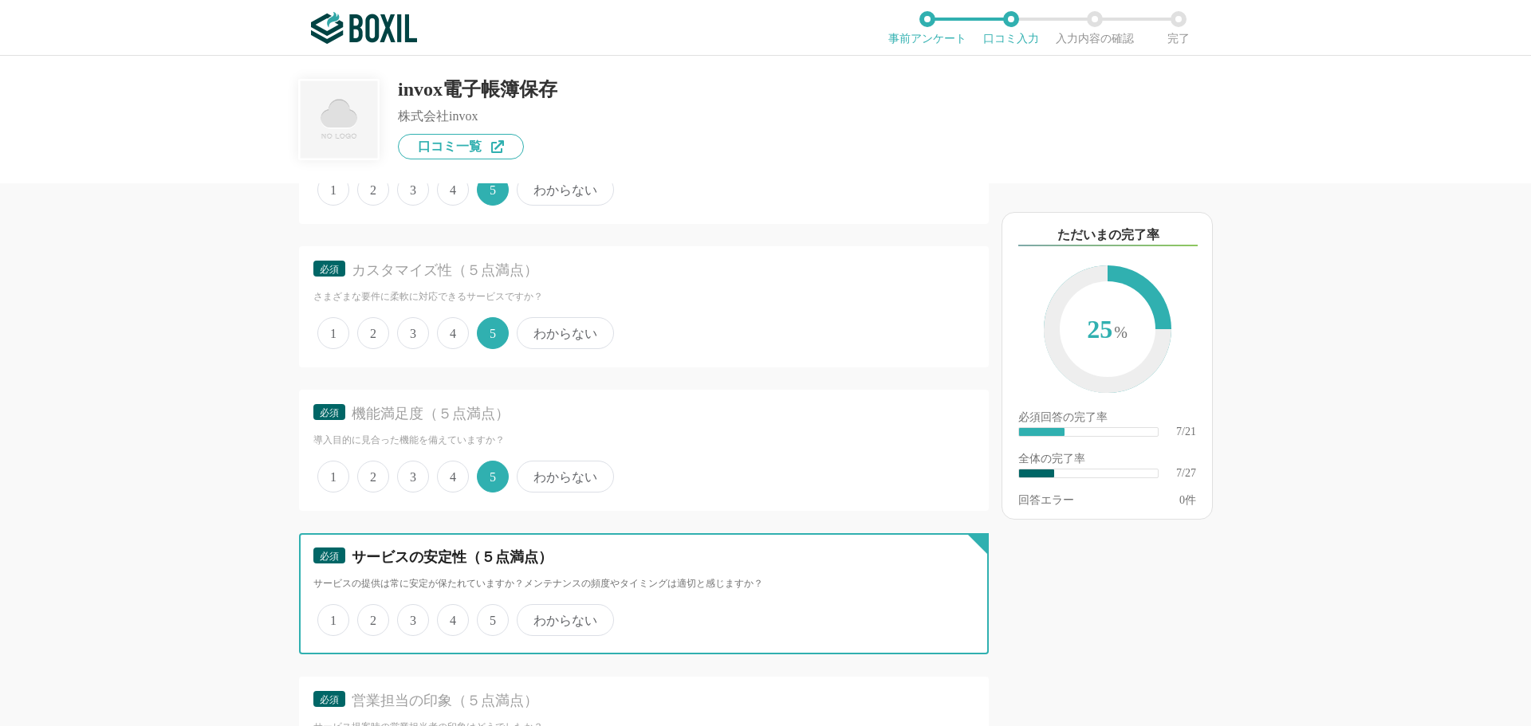
click at [491, 616] on input "5" at bounding box center [486, 612] width 10 height 10
radio input "true"
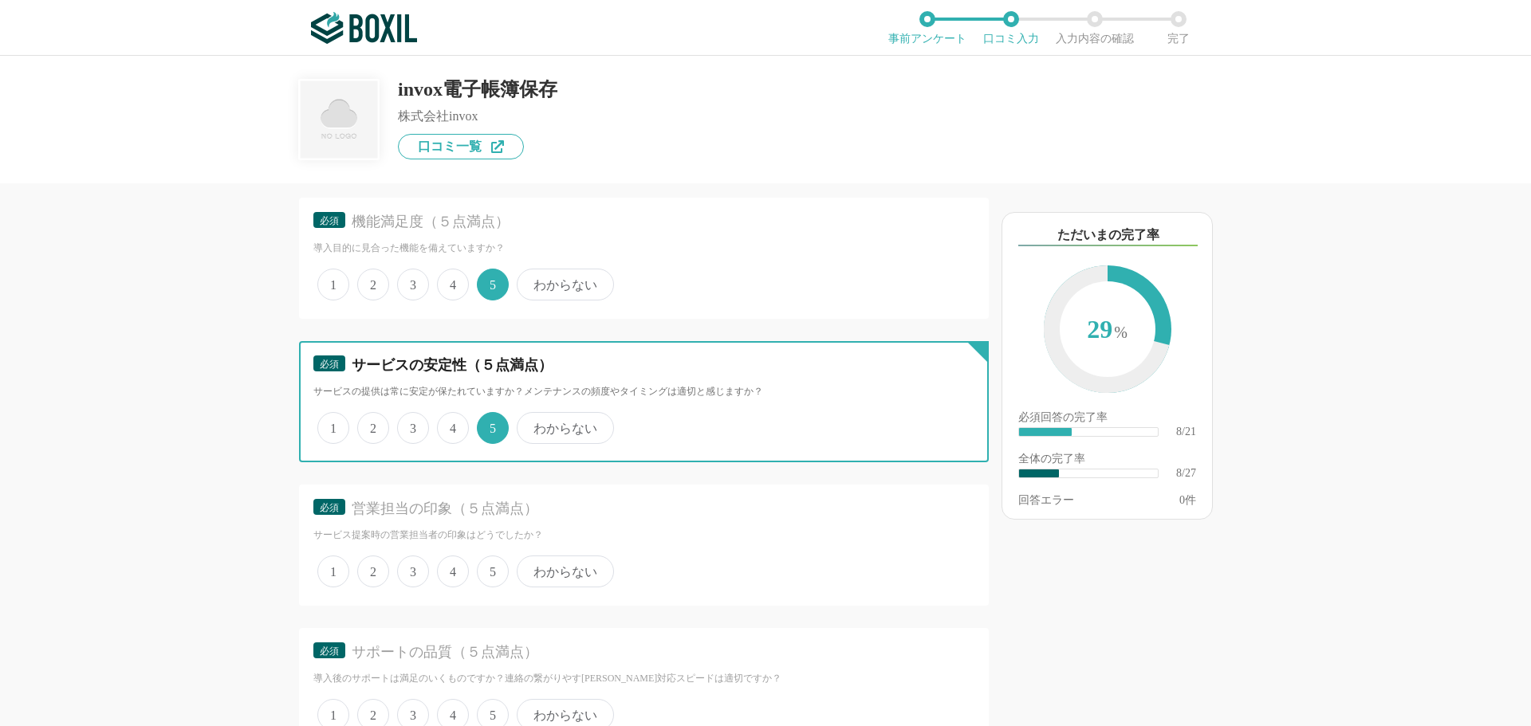
scroll to position [1356, 0]
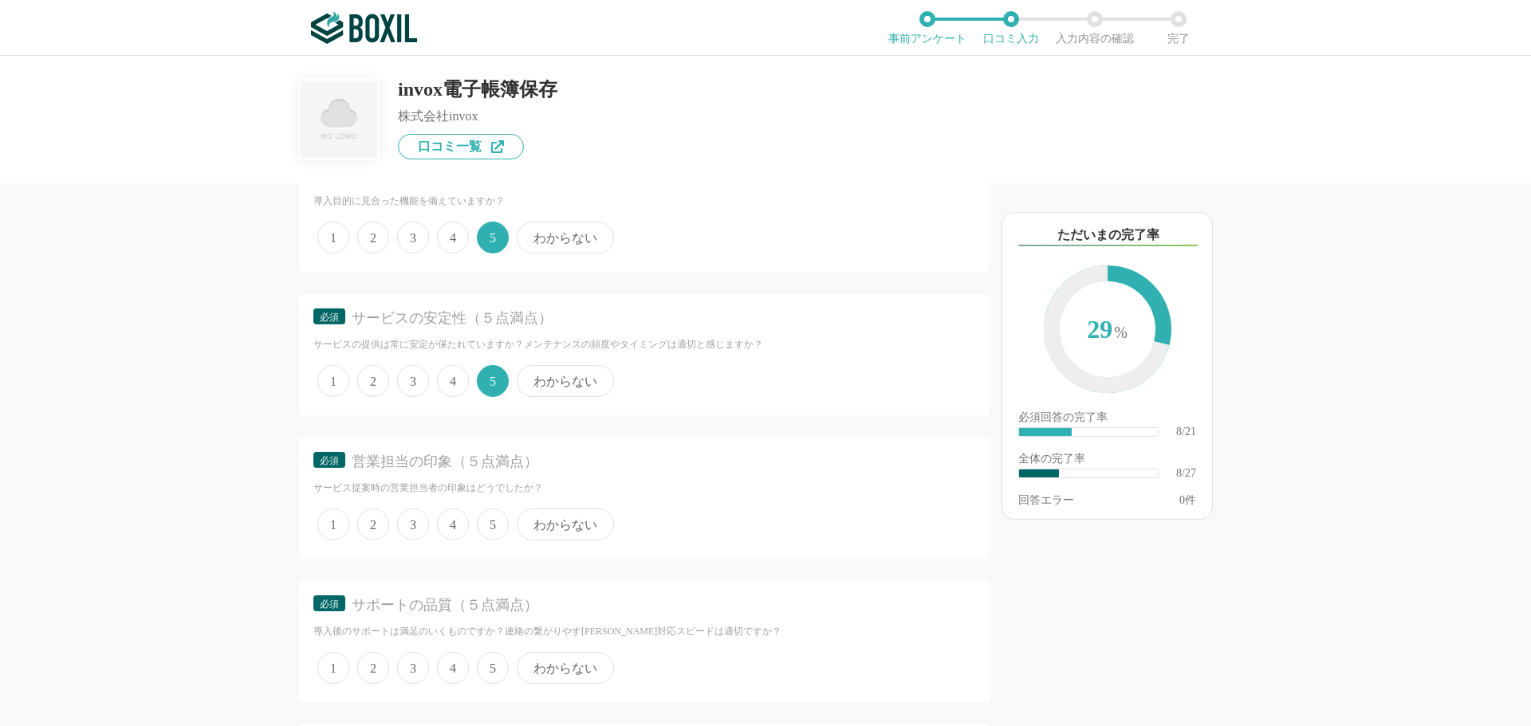
click at [456, 523] on span "4" at bounding box center [453, 525] width 32 height 32
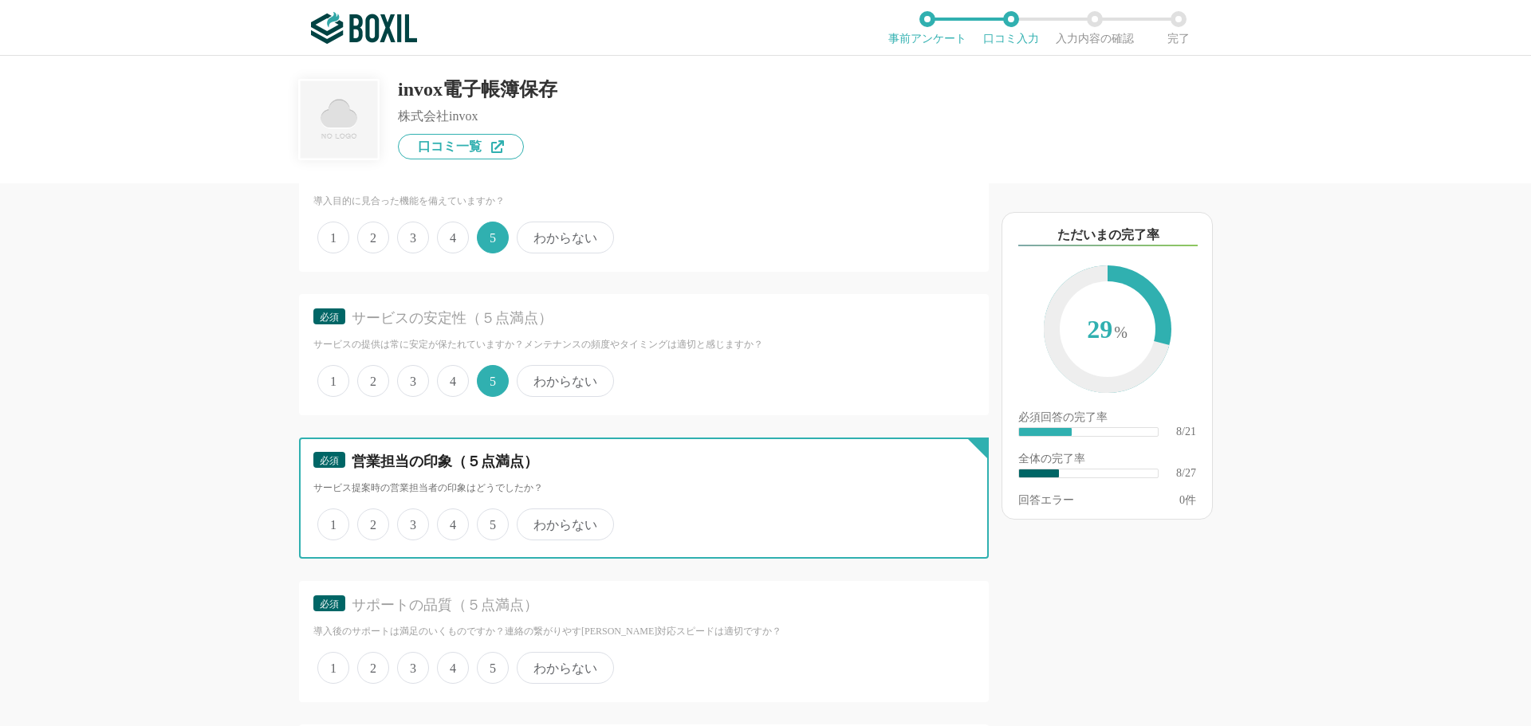
click at [451, 521] on input "4" at bounding box center [446, 516] width 10 height 10
radio input "true"
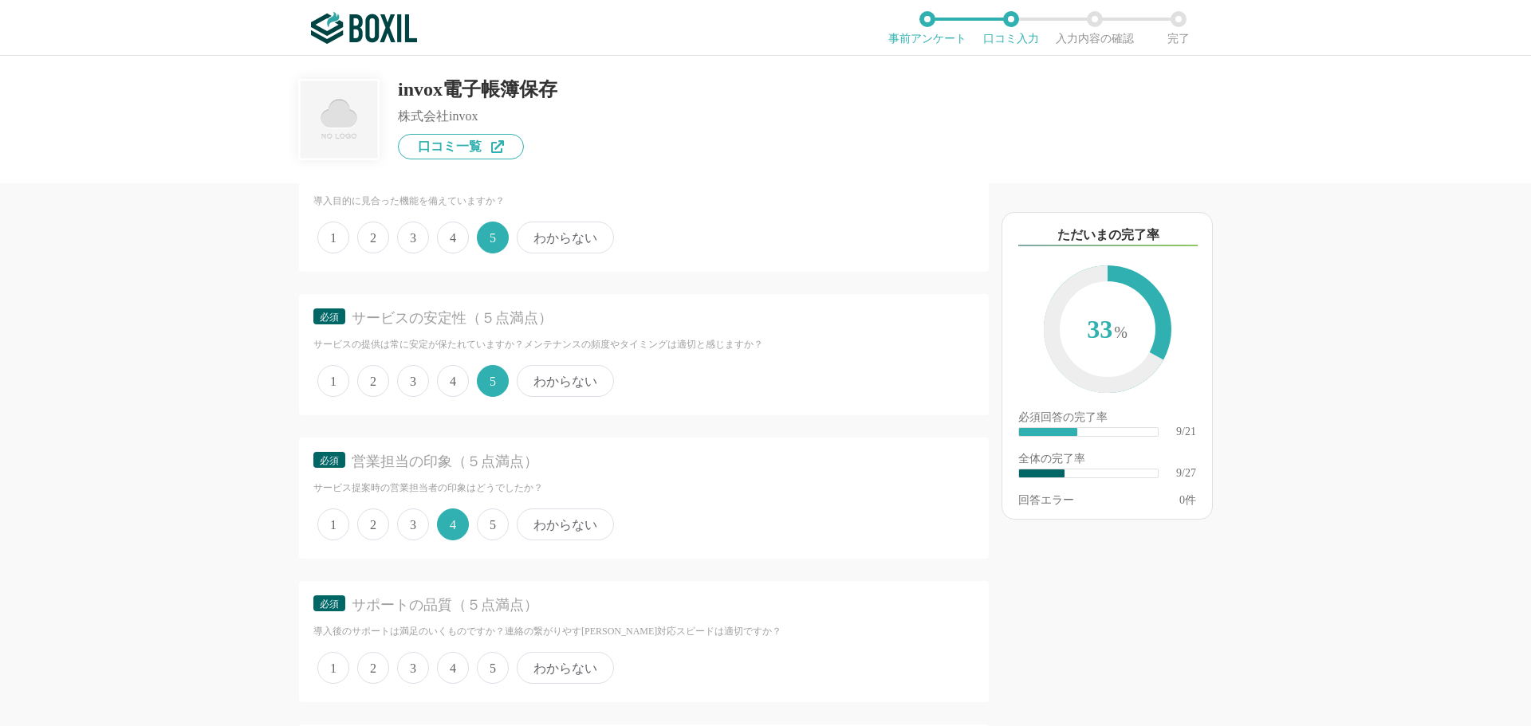
click at [448, 667] on span "4" at bounding box center [453, 668] width 32 height 32
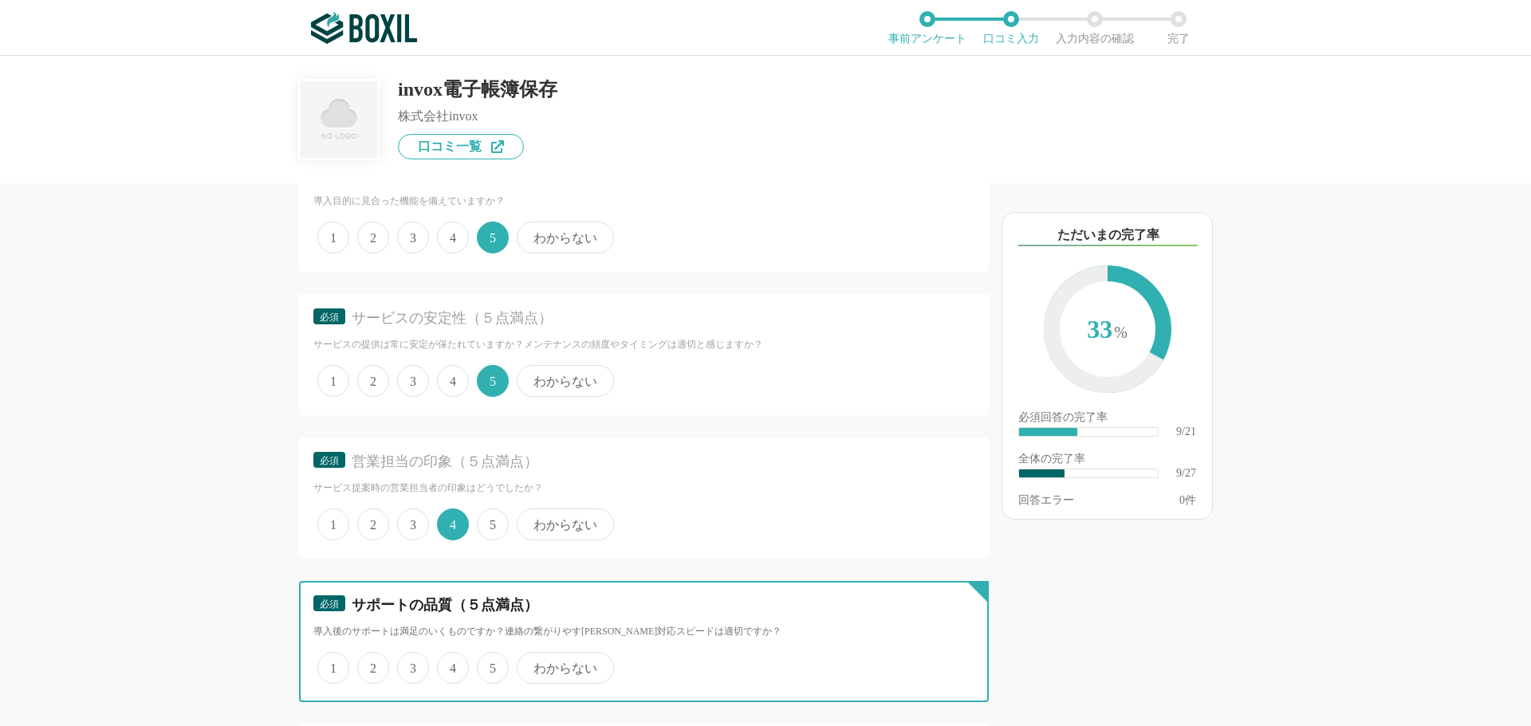
click at [448, 665] on input "4" at bounding box center [446, 660] width 10 height 10
radio input "true"
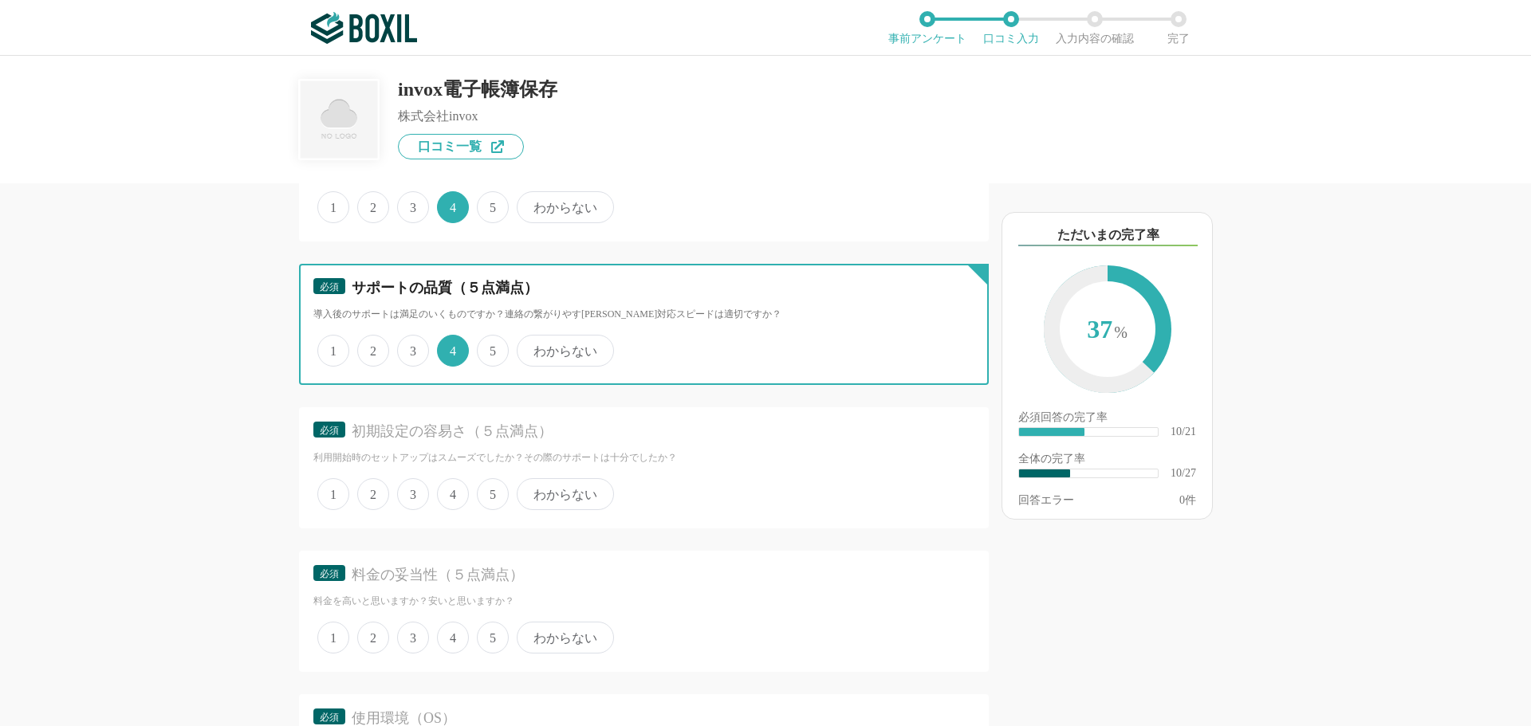
scroll to position [1674, 0]
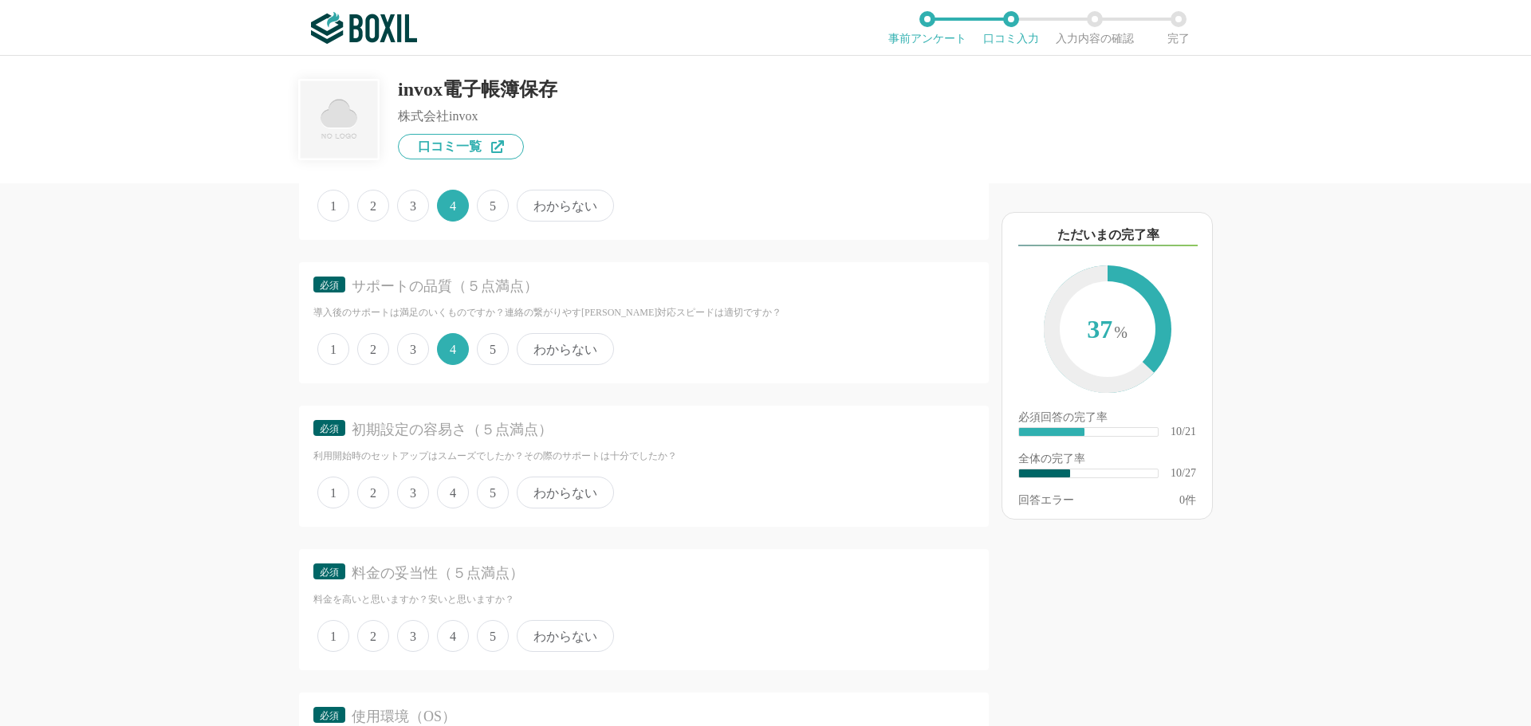
click at [494, 489] on span "5" at bounding box center [493, 493] width 32 height 32
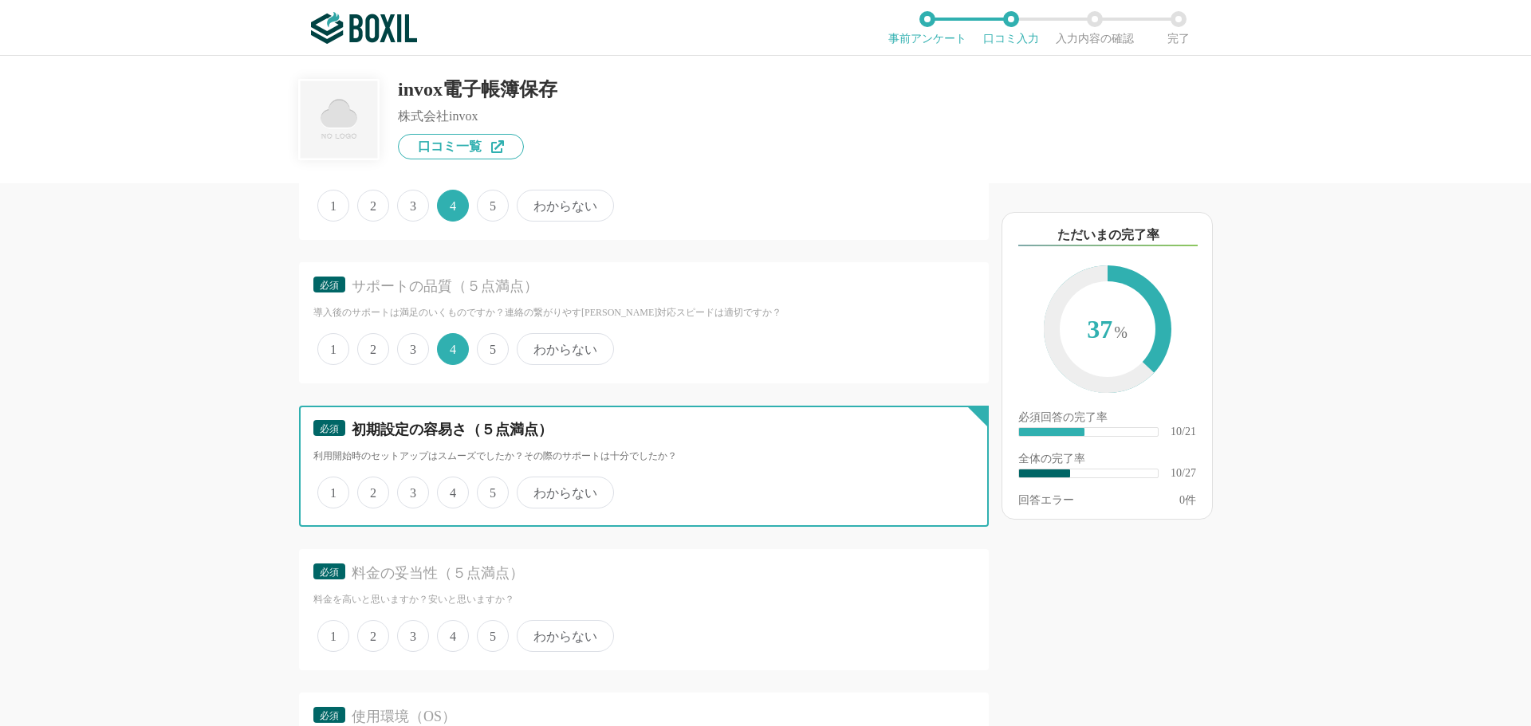
click at [491, 489] on input "5" at bounding box center [486, 484] width 10 height 10
radio input "true"
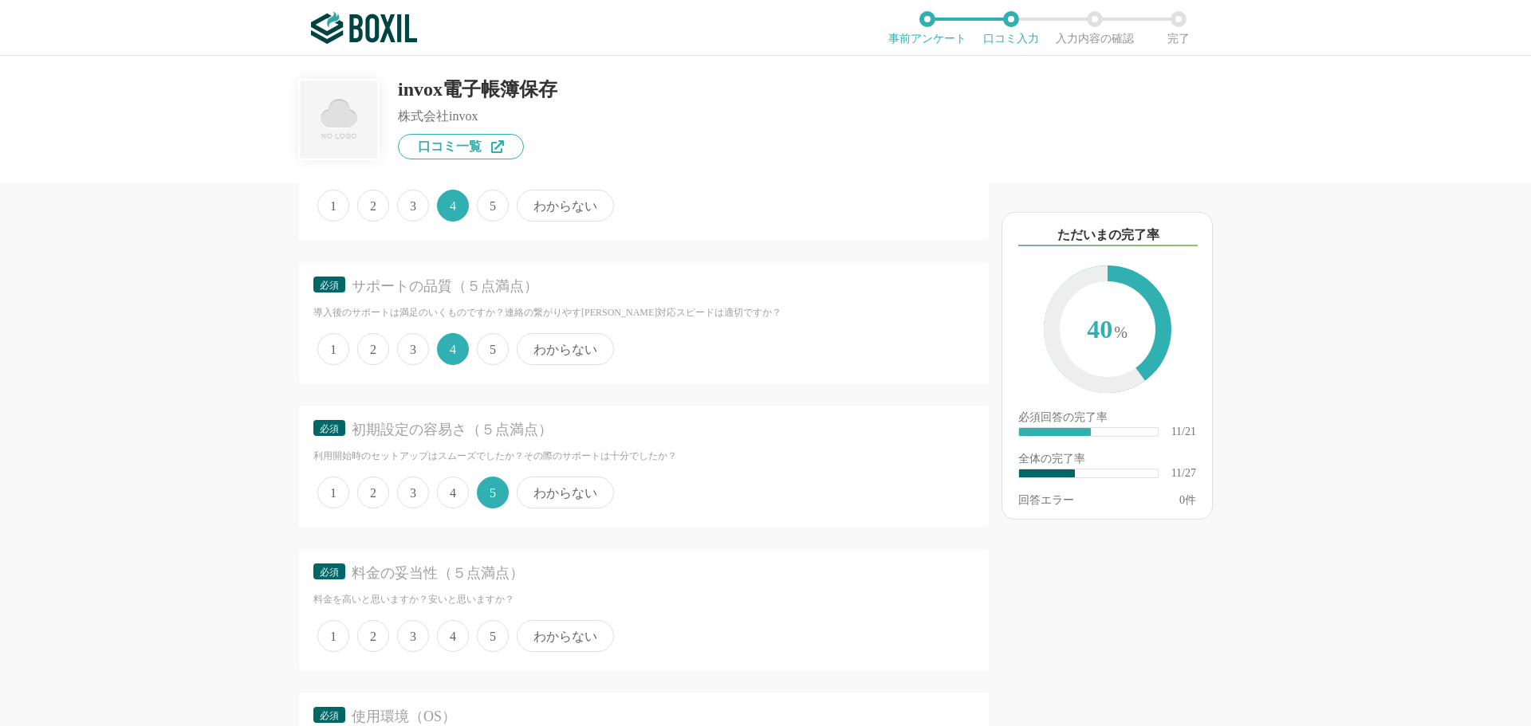
click at [492, 633] on span "5" at bounding box center [493, 636] width 32 height 32
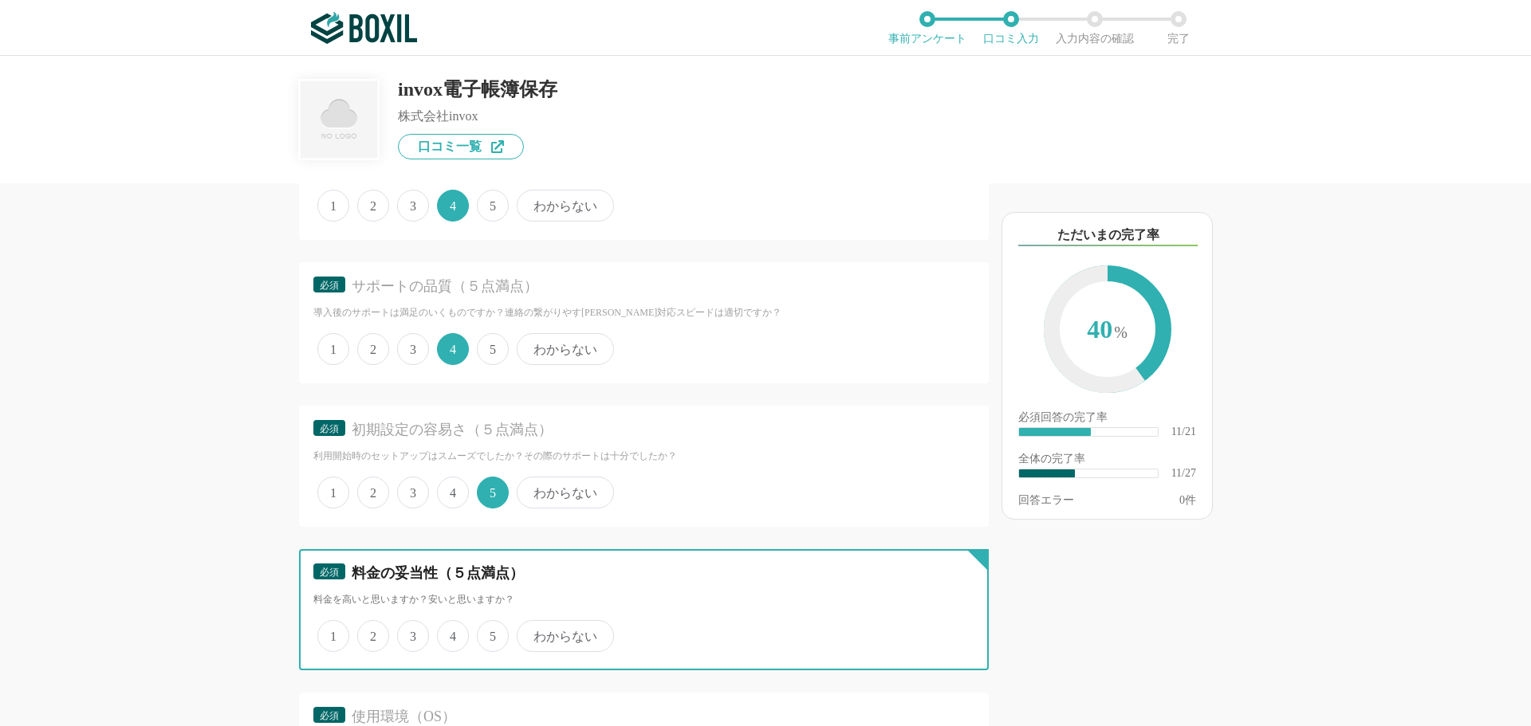
click at [491, 633] on input "5" at bounding box center [486, 628] width 10 height 10
radio input "true"
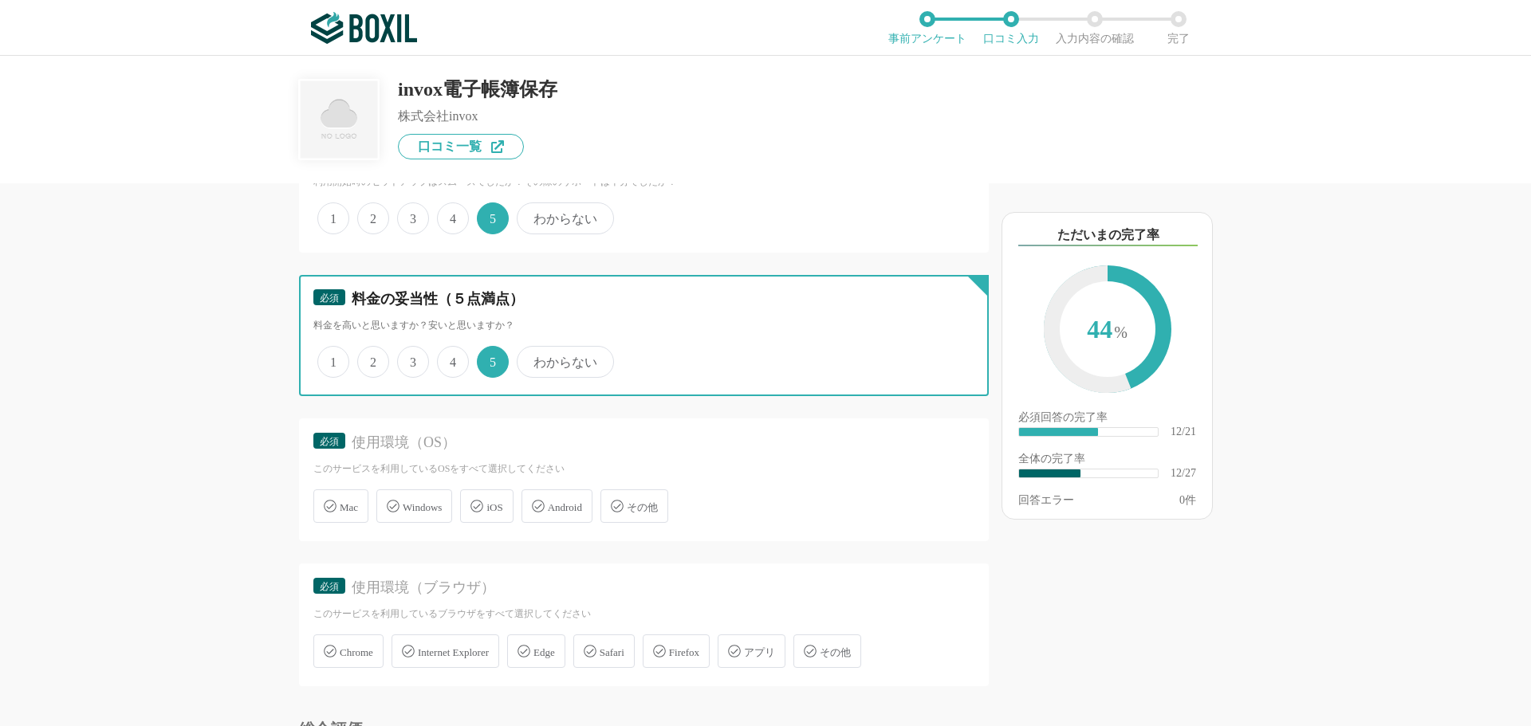
scroll to position [1993, 0]
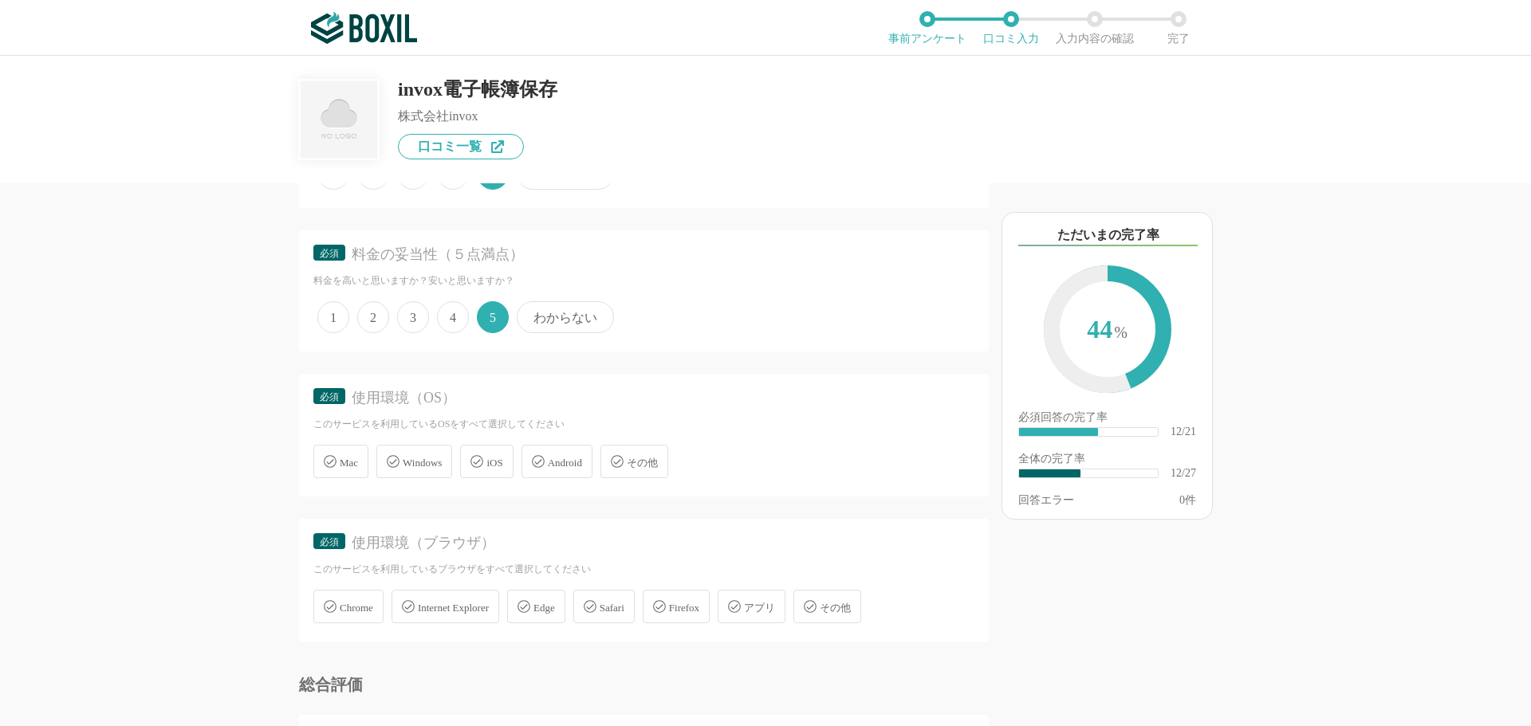
click at [429, 462] on span "Windows" at bounding box center [422, 463] width 39 height 12
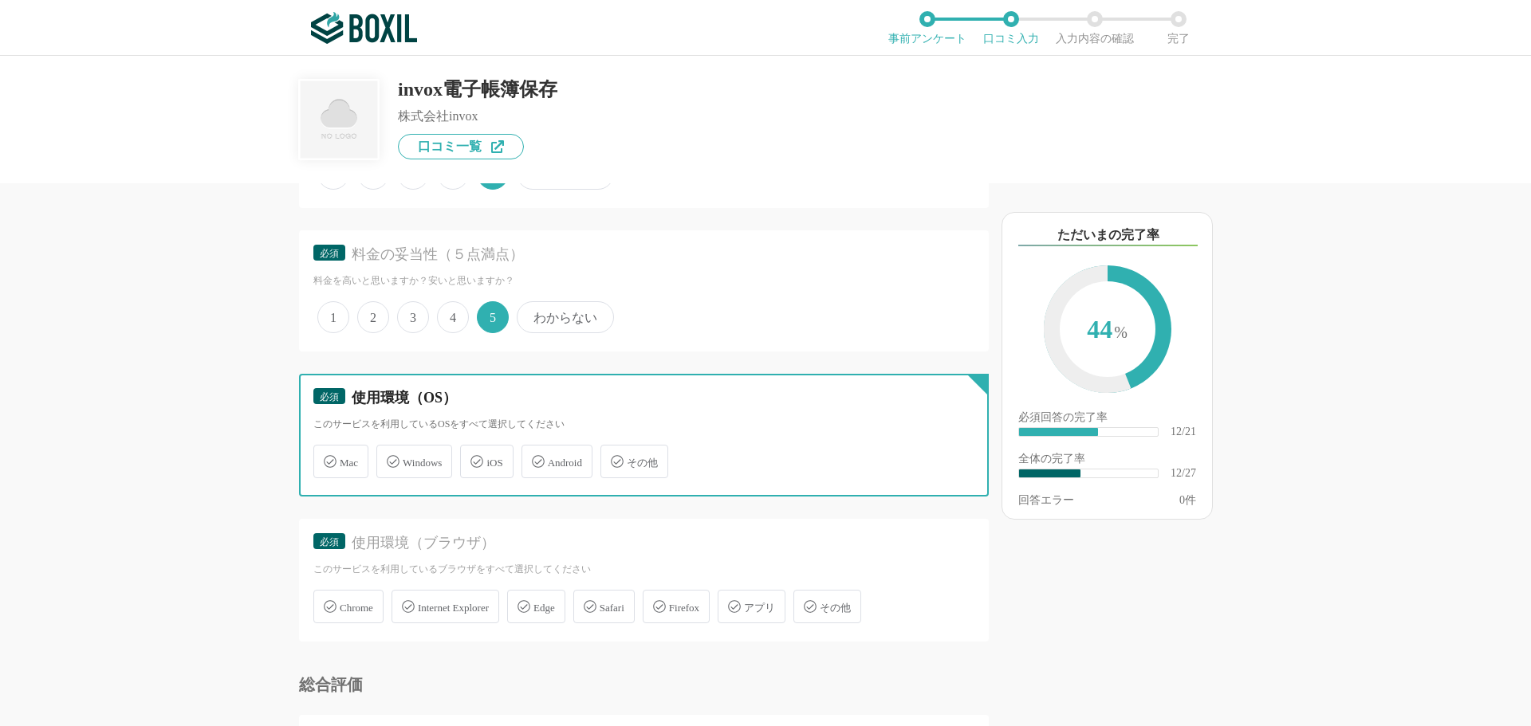
click at [390, 458] on input "Windows" at bounding box center [385, 452] width 10 height 10
checkbox input "true"
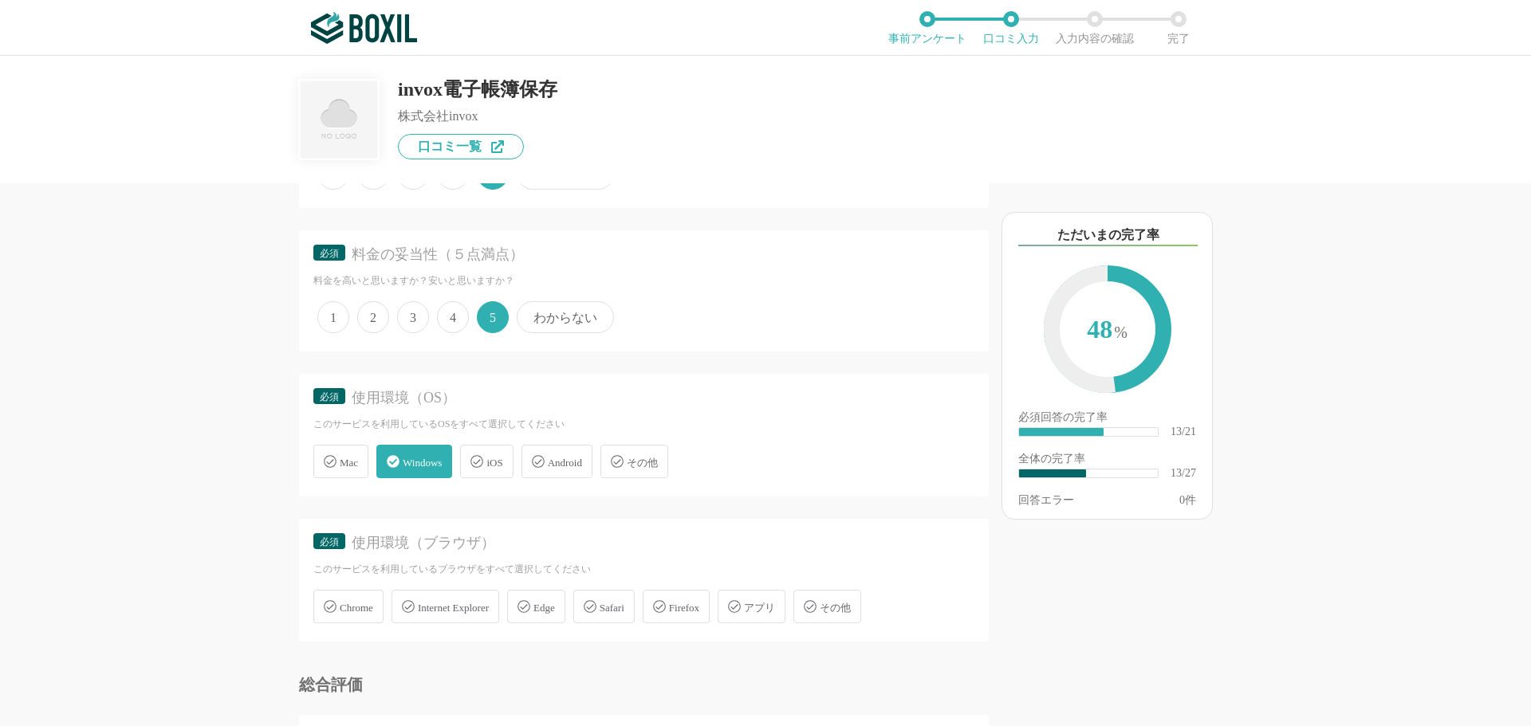
click at [369, 609] on span "Chrome" at bounding box center [356, 608] width 33 height 12
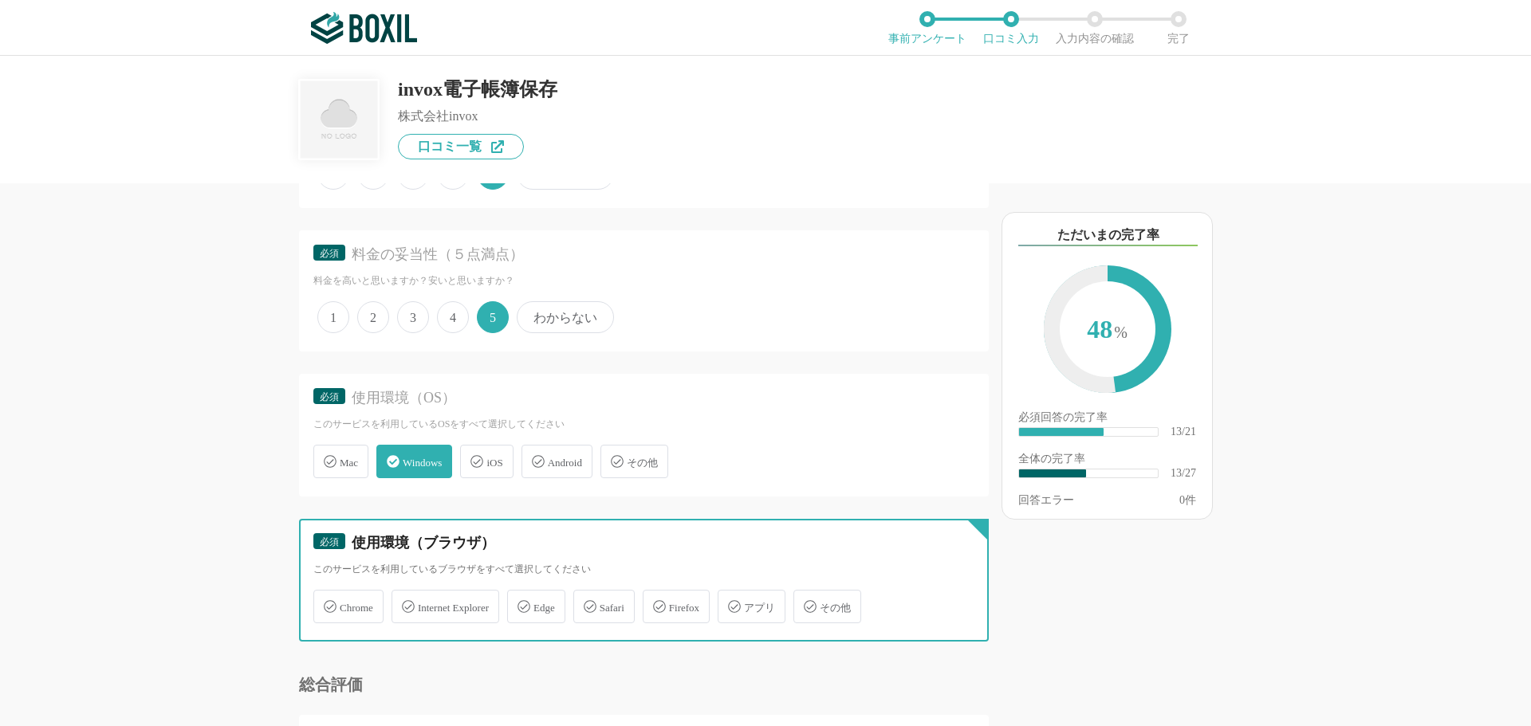
click at [327, 603] on input "Chrome" at bounding box center [322, 597] width 10 height 10
checkbox input "true"
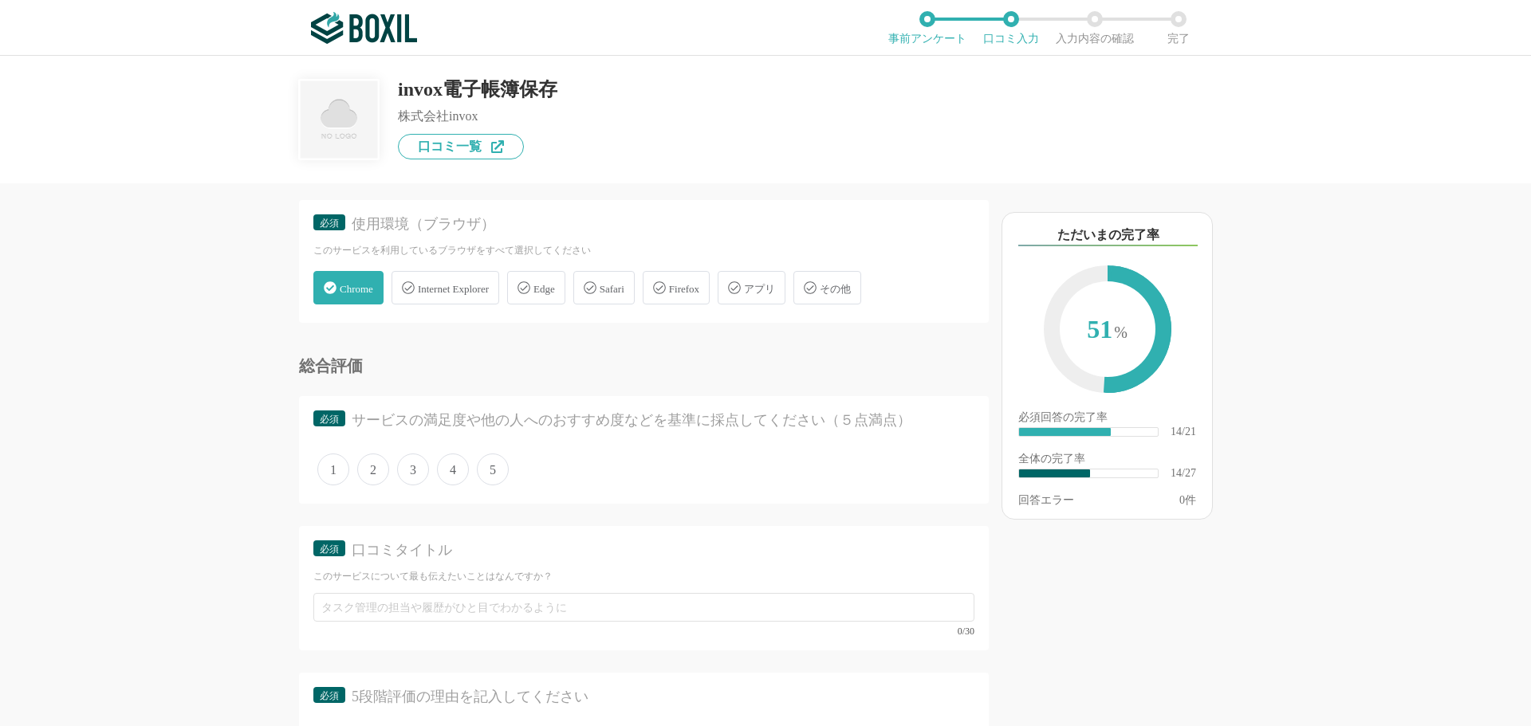
click at [499, 469] on span "5" at bounding box center [493, 470] width 32 height 32
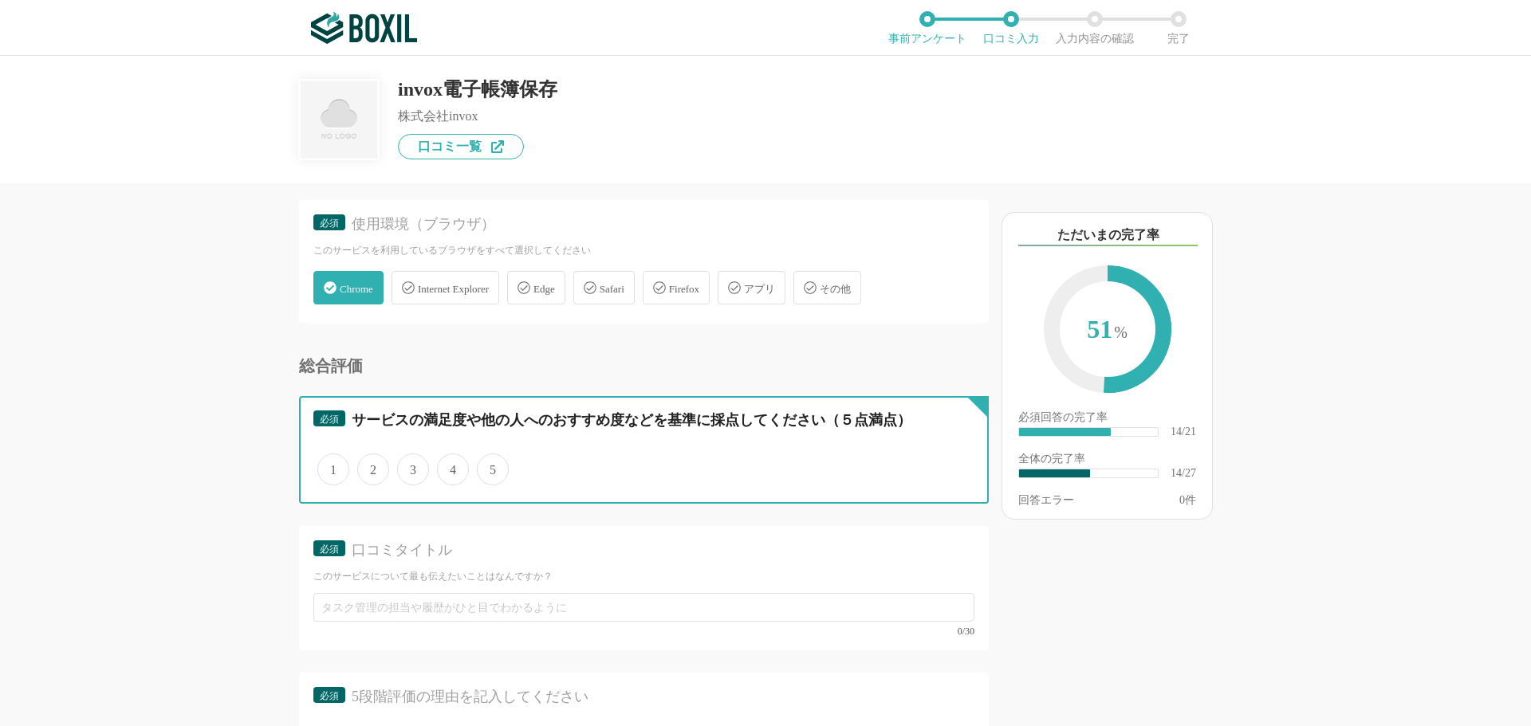
click at [491, 466] on input "5" at bounding box center [486, 461] width 10 height 10
radio input "true"
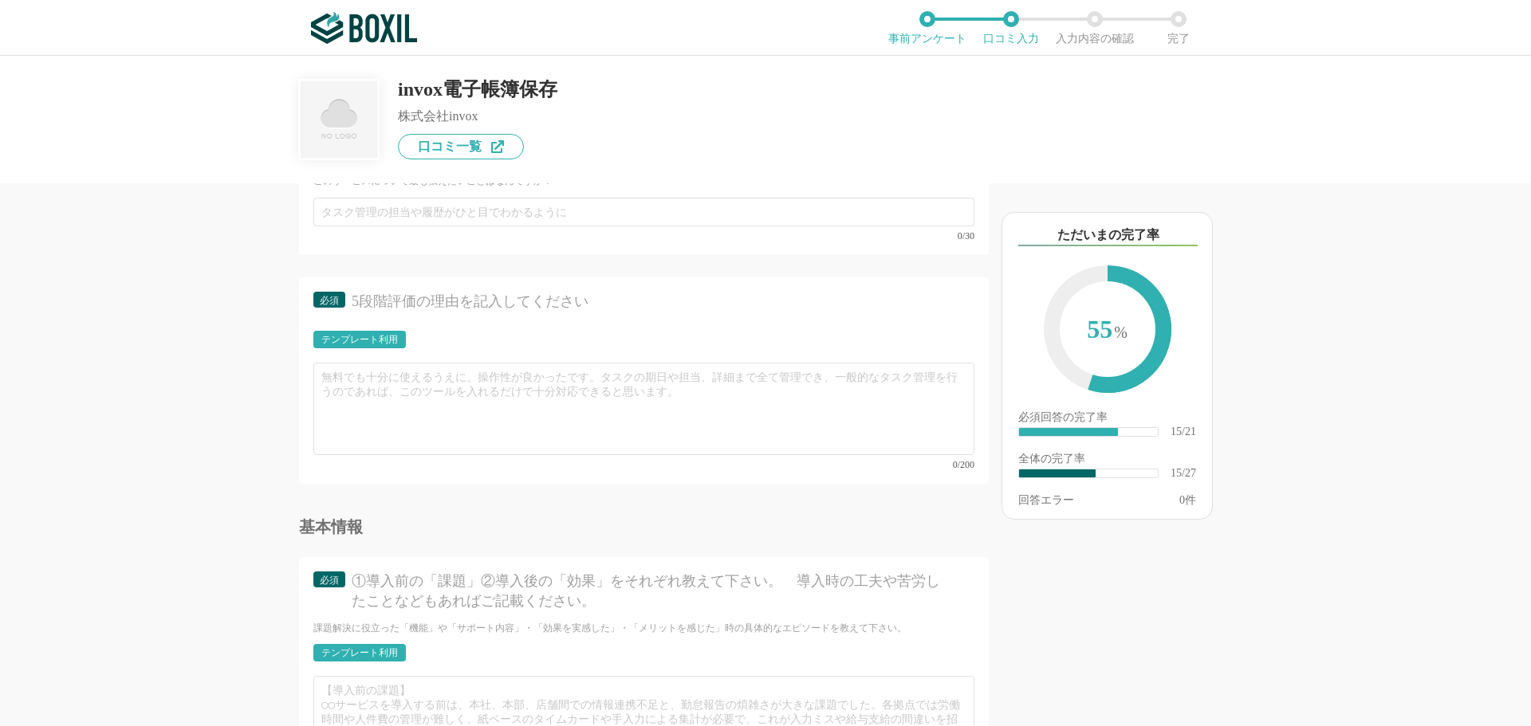
scroll to position [2711, 0]
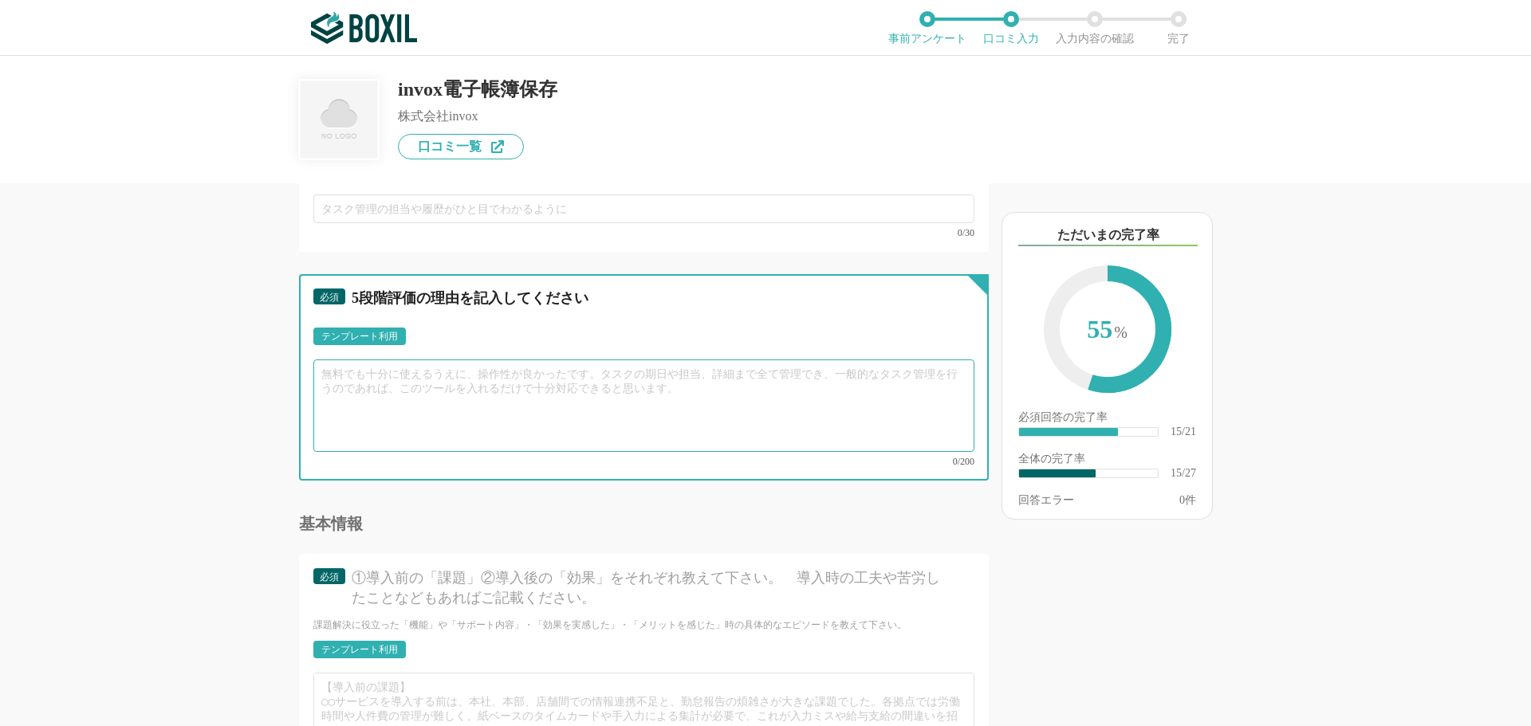
click at [403, 384] on textarea at bounding box center [643, 406] width 661 height 92
paste textarea "Z69LYE2M"
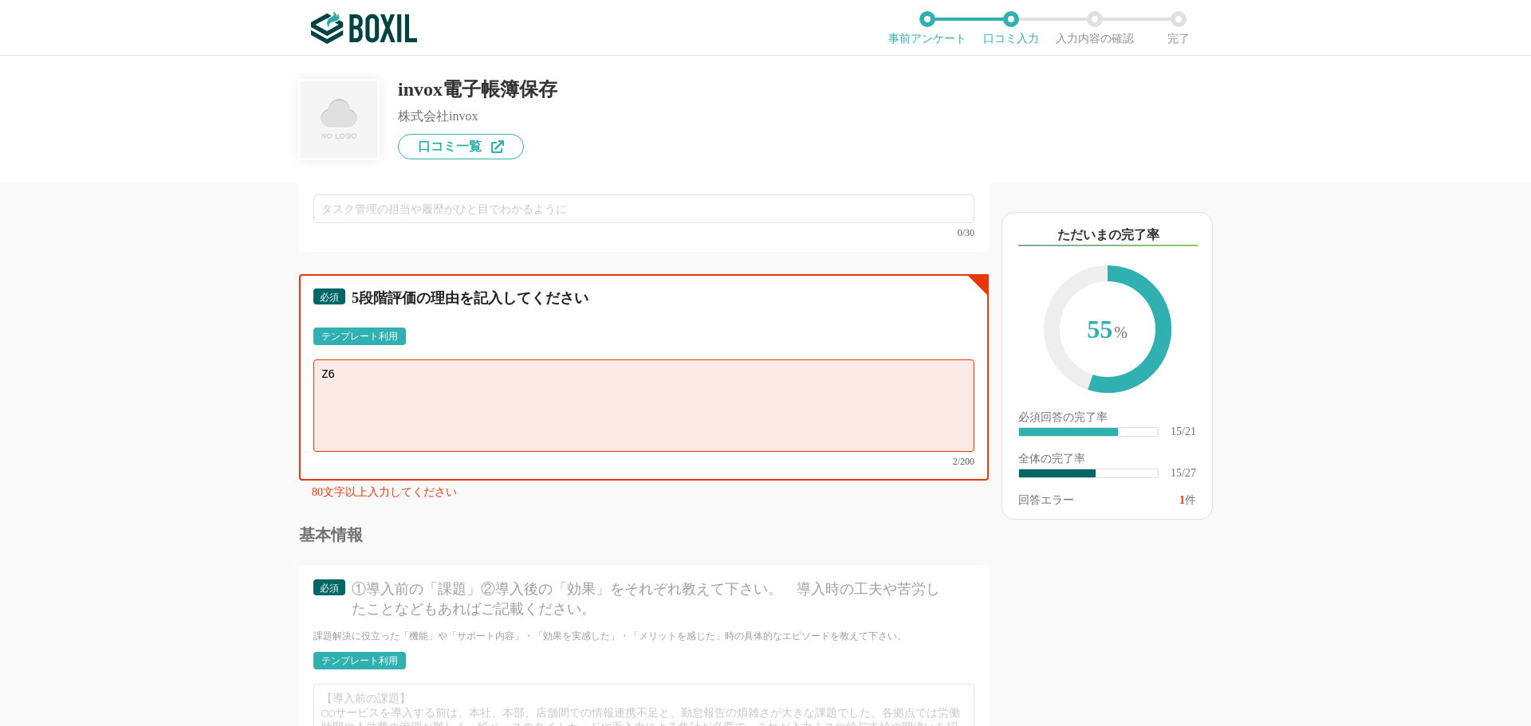
type textarea "Z"
paste textarea "弊社の請求書や領収書の電子保存に貴社のサービスを利用しておりますが、コストパフォーマンスの良さと簡単な操作手順に大変満足しています。 特に、システムの導入から…"
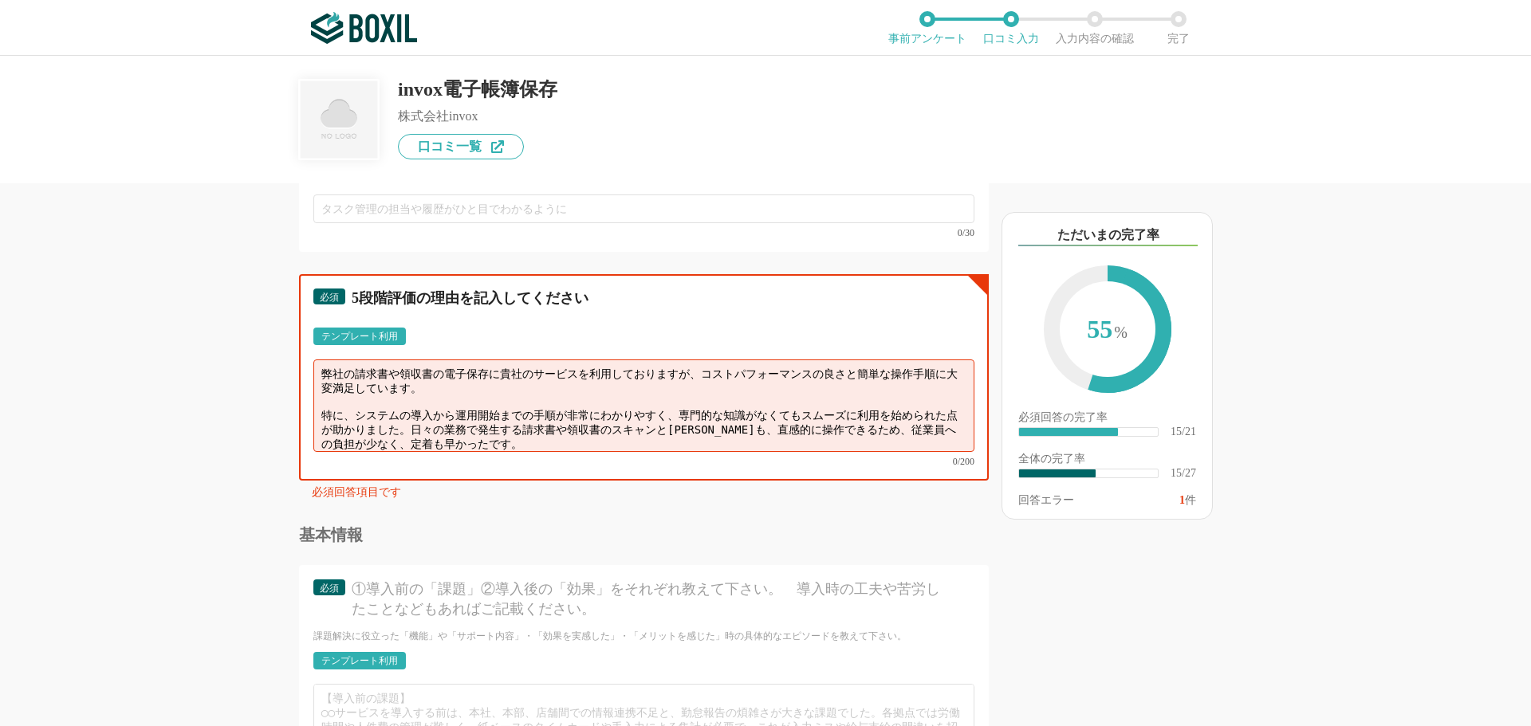
scroll to position [49, 0]
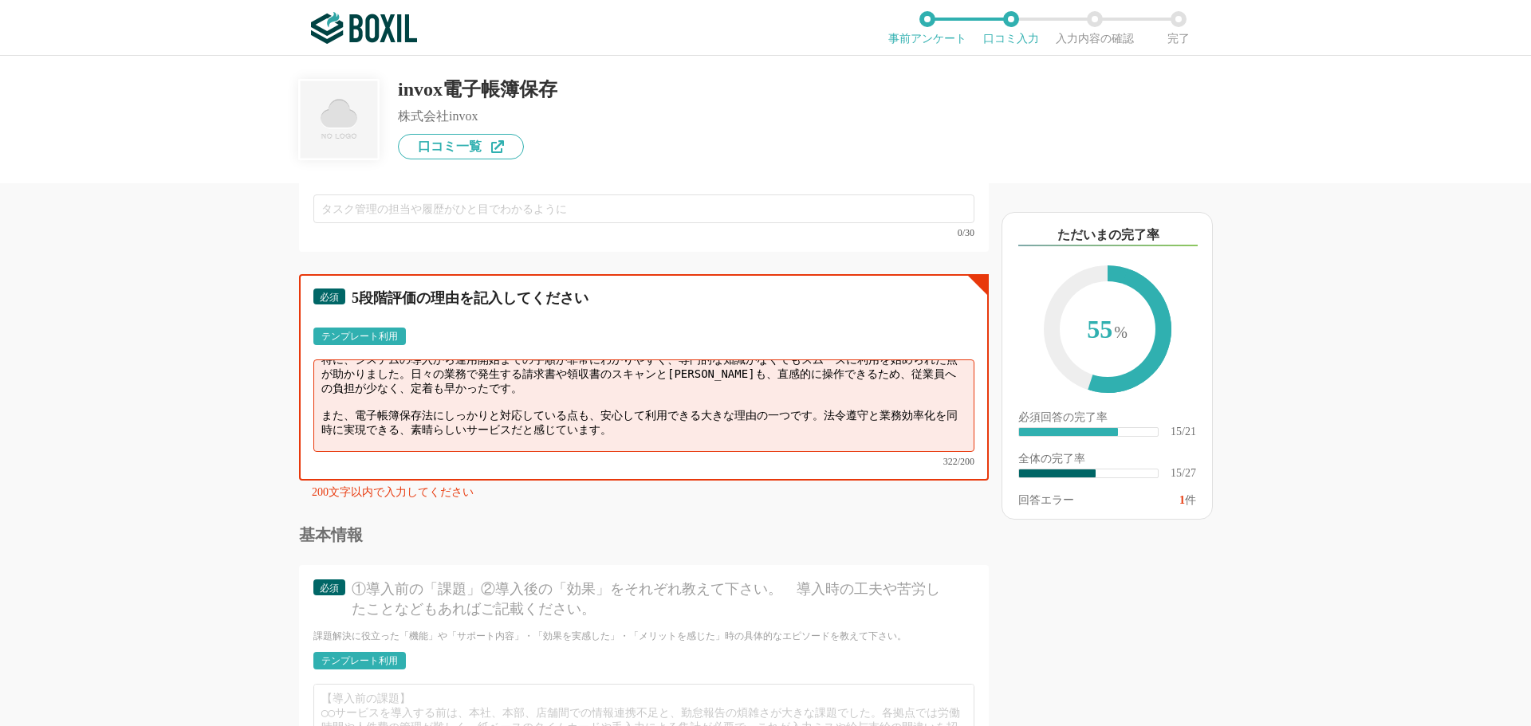
drag, startPoint x: 645, startPoint y: 415, endPoint x: 828, endPoint y: 456, distance: 187.1
click at [828, 456] on div "弊社の請求書や領収書の電子保存に貴社のサービスを利用しておりますが、コストパフォーマンスの良さと簡単な操作手順に大変満足しています。 特に、システムの導入から…" at bounding box center [643, 413] width 661 height 107
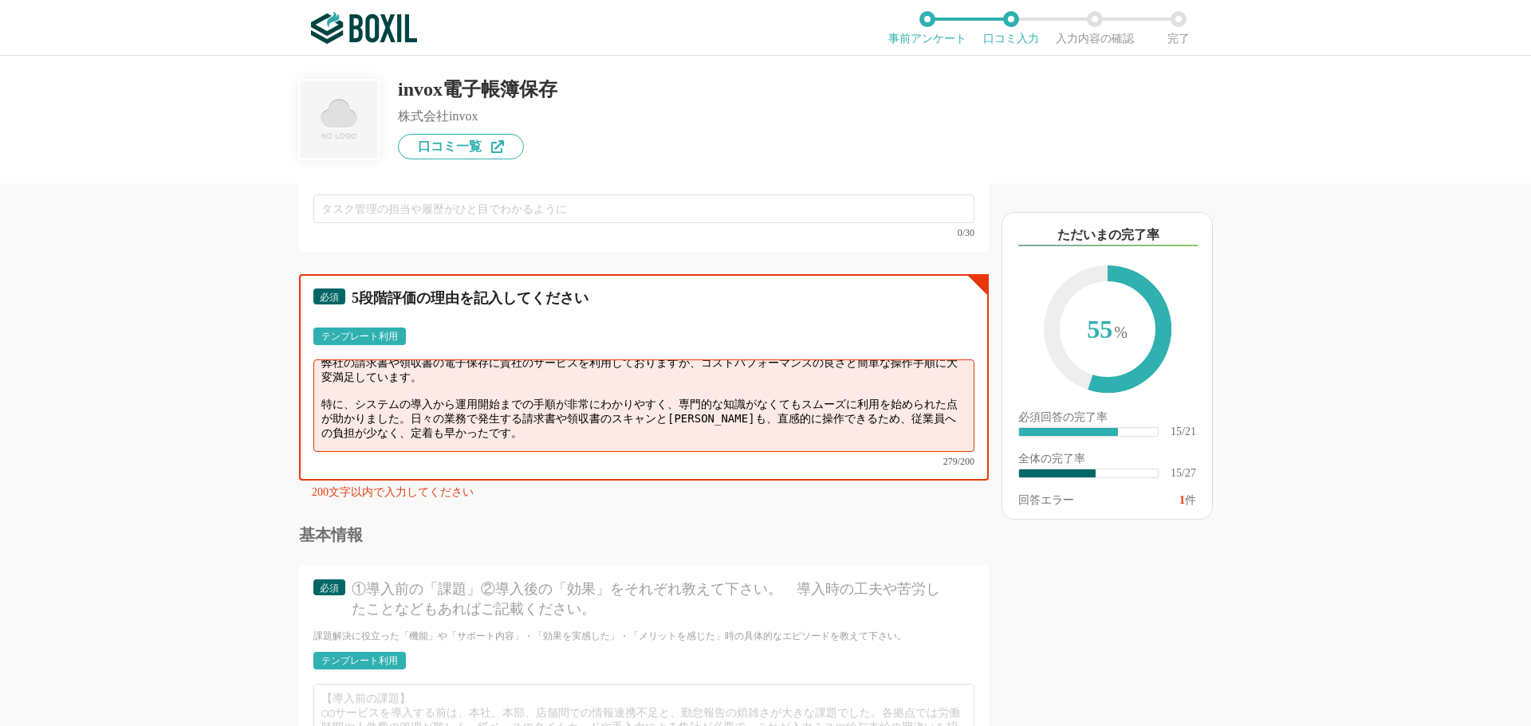
scroll to position [0, 0]
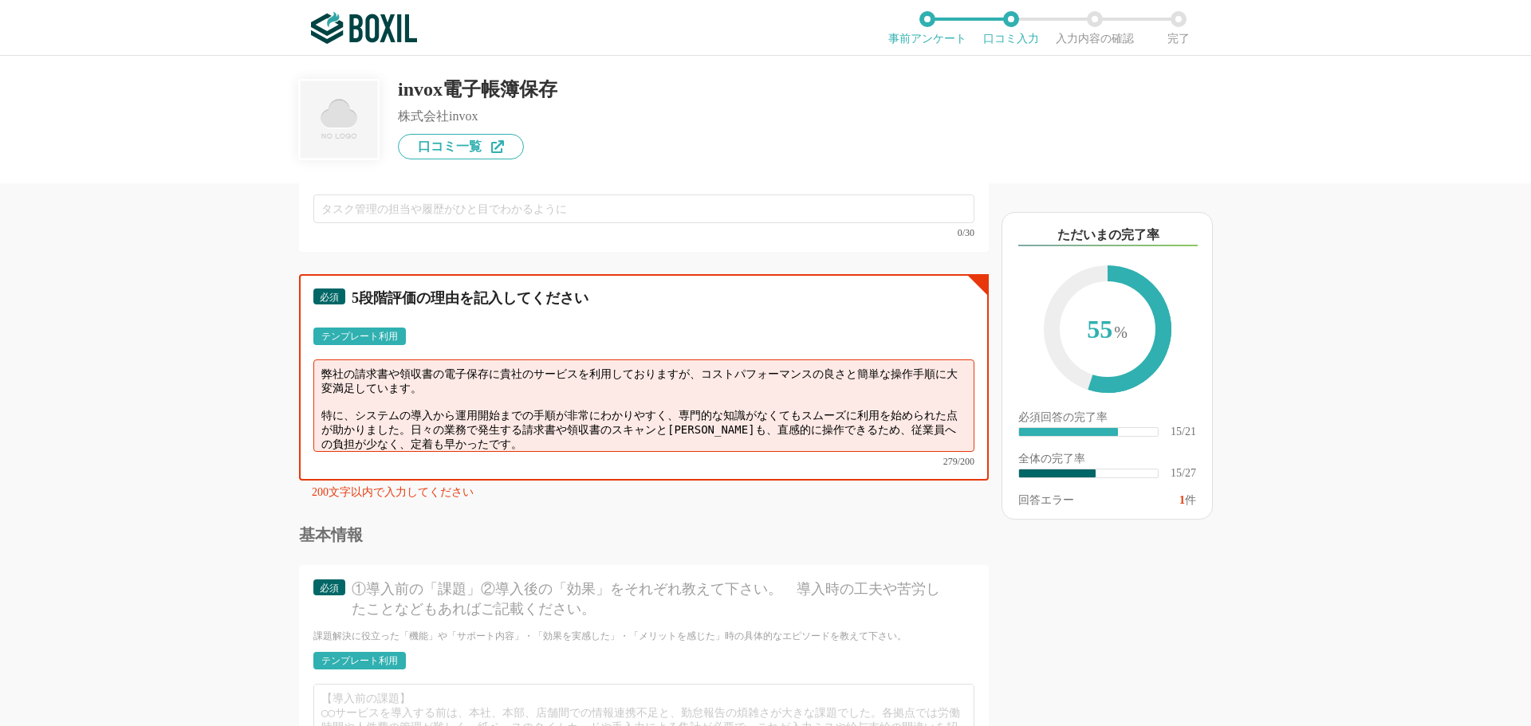
drag, startPoint x: 702, startPoint y: 376, endPoint x: 487, endPoint y: 392, distance: 215.1
click at [487, 392] on textarea "弊社の請求書や領収書の電子保存に貴社のサービスを利用しておりますが、コストパフォーマンスの良さと簡単な操作手順に大変満足しています。 特に、システムの導入から…" at bounding box center [643, 406] width 661 height 92
type textarea "弊社の請求書や領収書の電子保存に貴社のサービスを利用しておりますが、コストパフォーマンスの良さと簡単な操作手順に大変満足しています。 特に、システムの導入から…"
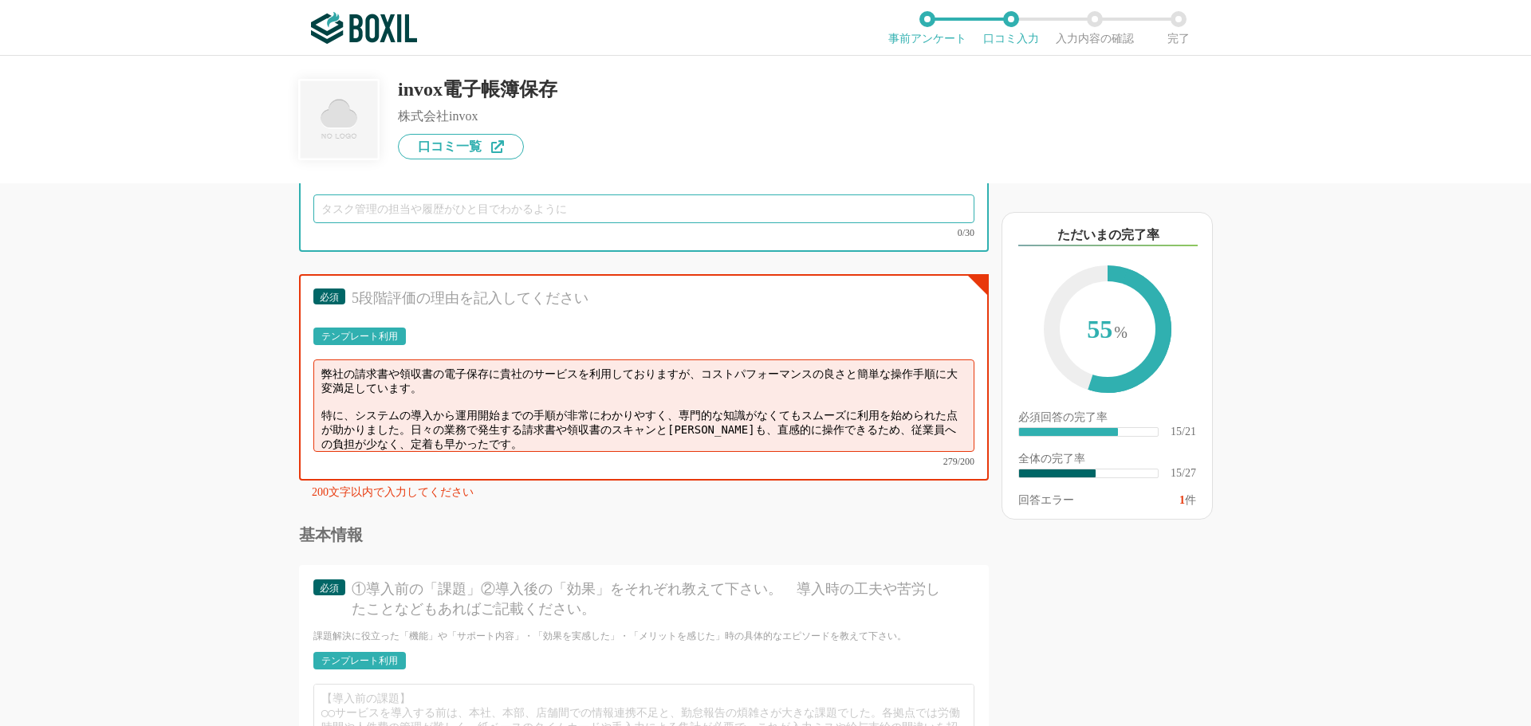
click at [436, 213] on input "text" at bounding box center [643, 209] width 661 height 29
paste input "コストパフォーマンスの良さと簡単な操作手順に大変満足しています。"
click at [589, 211] on input "コストパフォーマンスの良さと簡単な操作手順に大変満足!" at bounding box center [643, 209] width 661 height 29
type input "コストパフォーマンスの良さと簡単な操作手順に満足!"
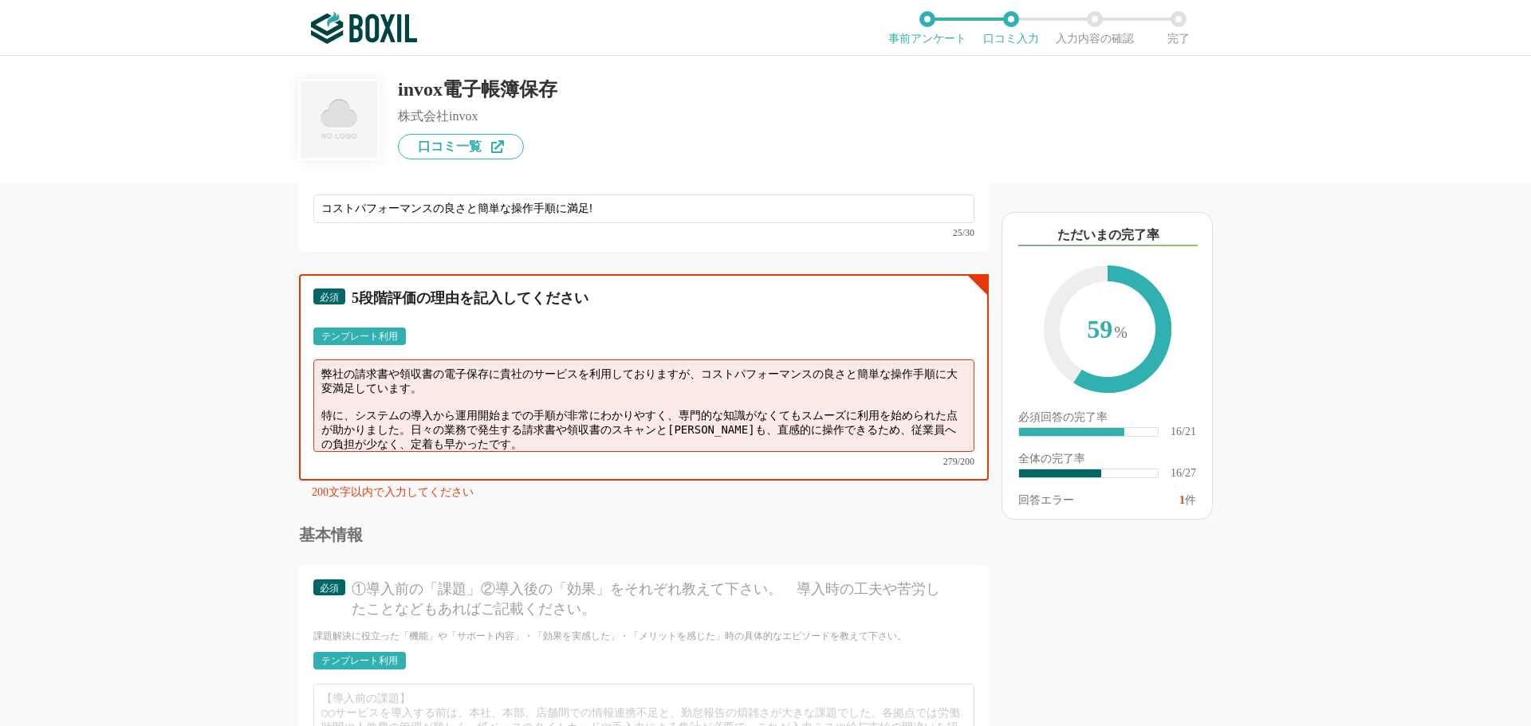
drag, startPoint x: 322, startPoint y: 368, endPoint x: 470, endPoint y: 391, distance: 150.1
click at [470, 391] on textarea "弊社の請求書や領収書の電子保存に貴社のサービスを利用しておりますが、コストパフォーマンスの良さと簡単な操作手順に大変満足しています。 特に、システムの導入から…" at bounding box center [643, 406] width 661 height 92
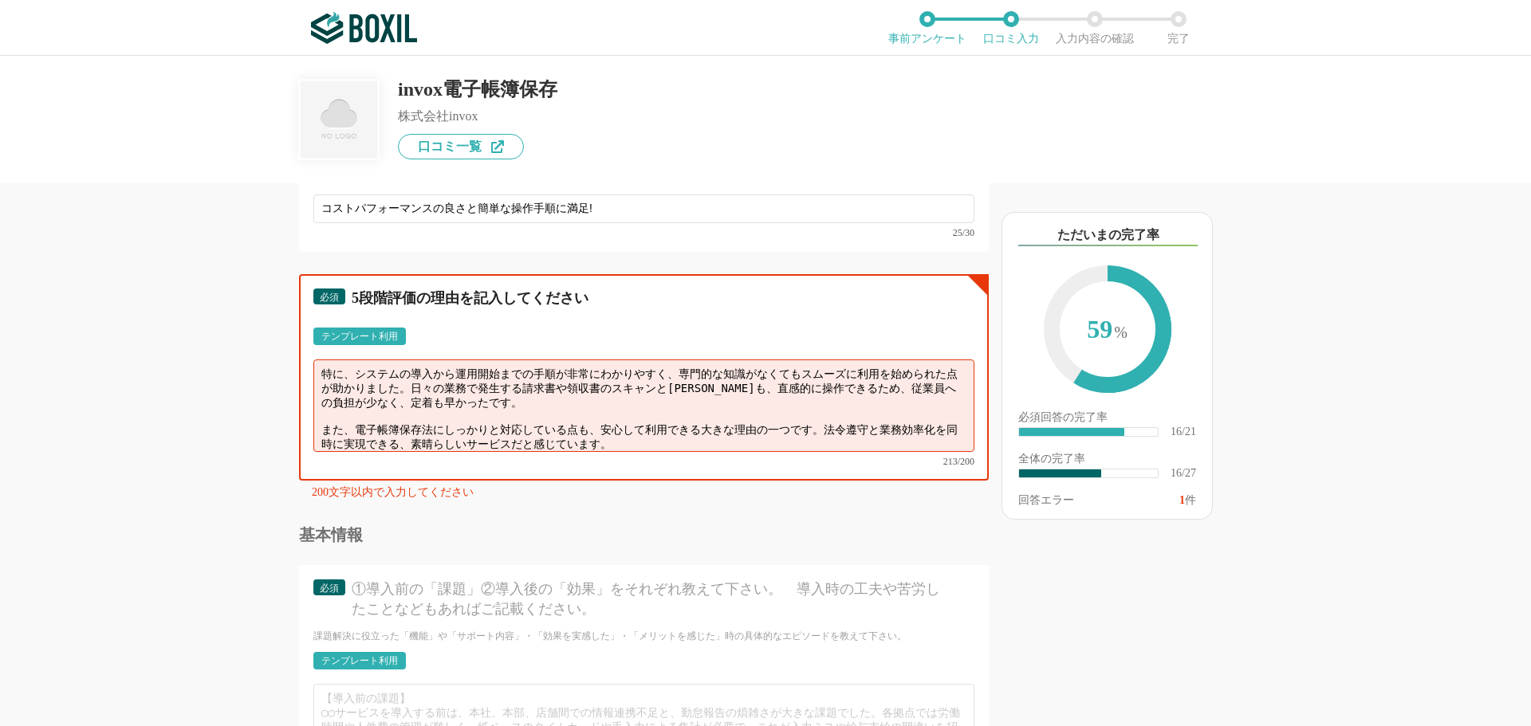
click at [357, 383] on textarea "特に、システムの導入から運用開始までの手順が非常にわかりやすく、専門的な知識がなくてもスムーズに利用を始められた点が助かりました。日々の業務で発生する請求書や…" at bounding box center [643, 406] width 661 height 92
drag, startPoint x: 324, startPoint y: 408, endPoint x: 723, endPoint y: 528, distance: 417.0
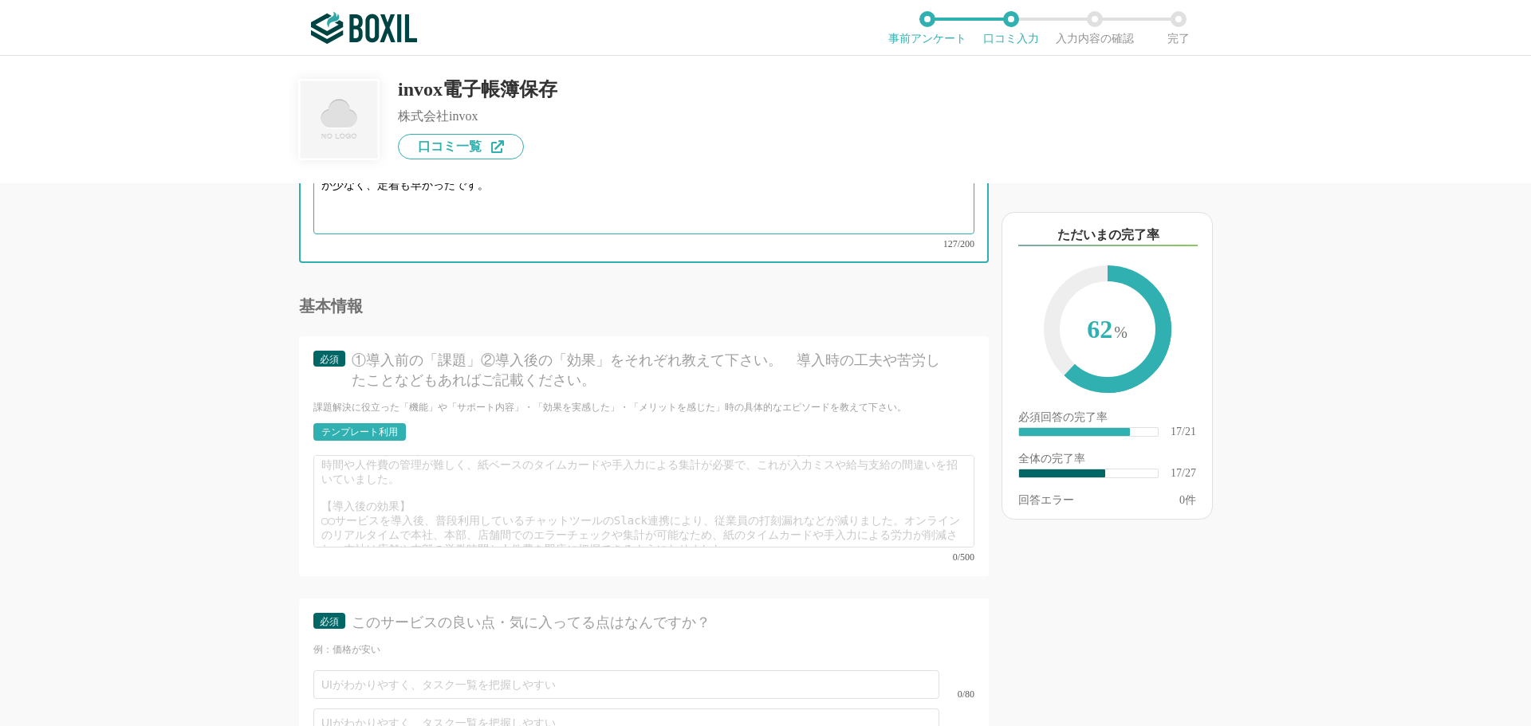
scroll to position [2906, 0]
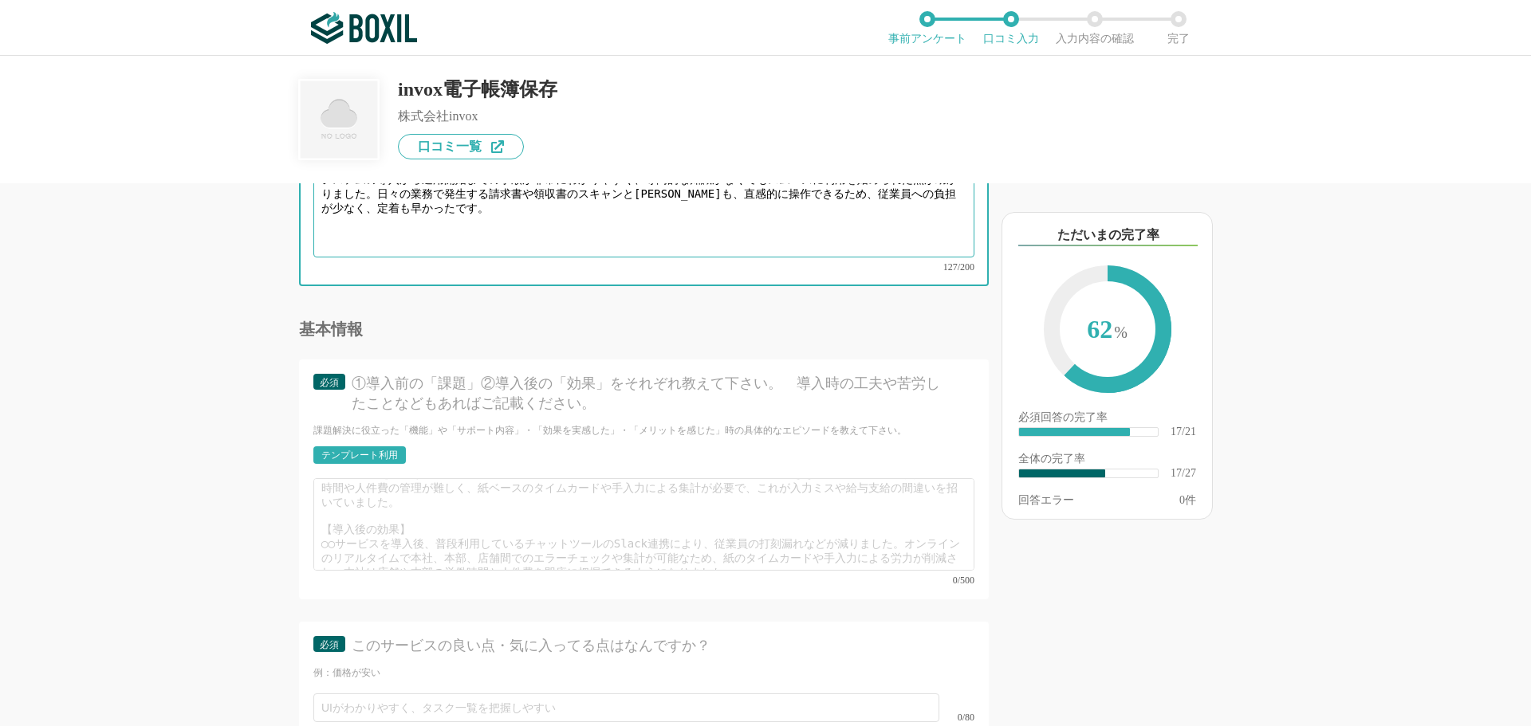
type textarea "システムの導入から運用開始までの手順が非常にわかりやすく、専門的な知識がなくてもスムーズに利用を始められた点が助かりました。日々の業務で発生する請求書や領収書…"
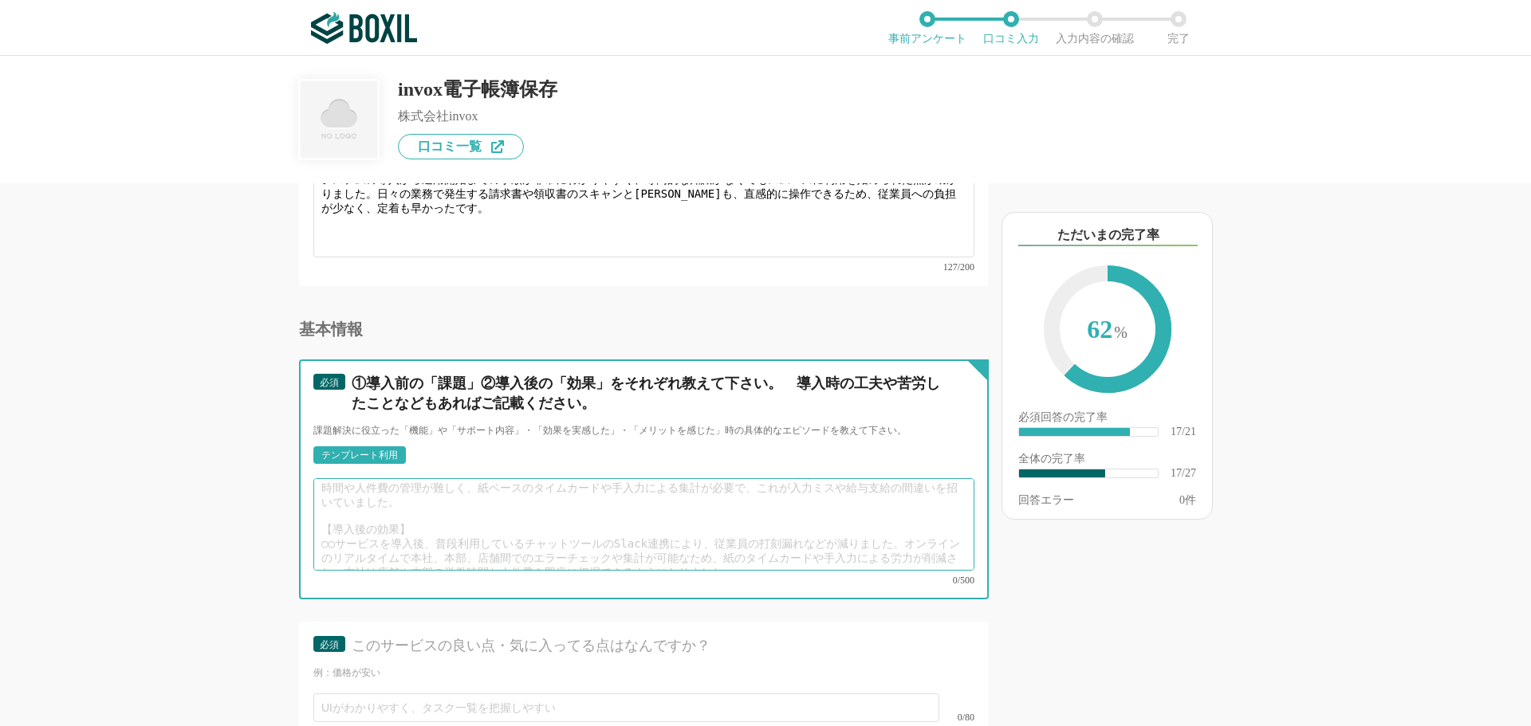
click at [392, 491] on textarea at bounding box center [643, 524] width 661 height 92
click at [342, 483] on textarea at bounding box center [643, 524] width 661 height 92
click at [358, 484] on textarea at bounding box center [643, 524] width 661 height 92
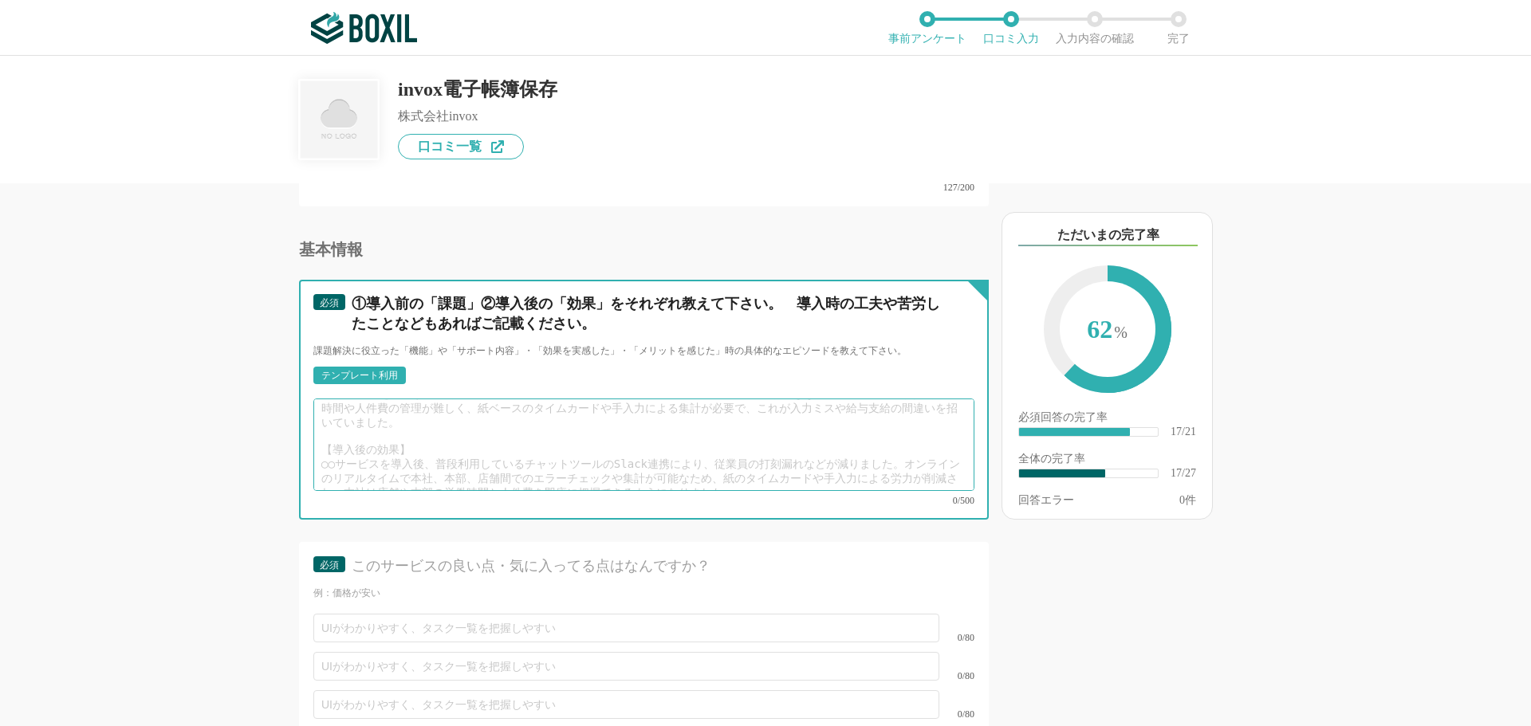
scroll to position [0, 0]
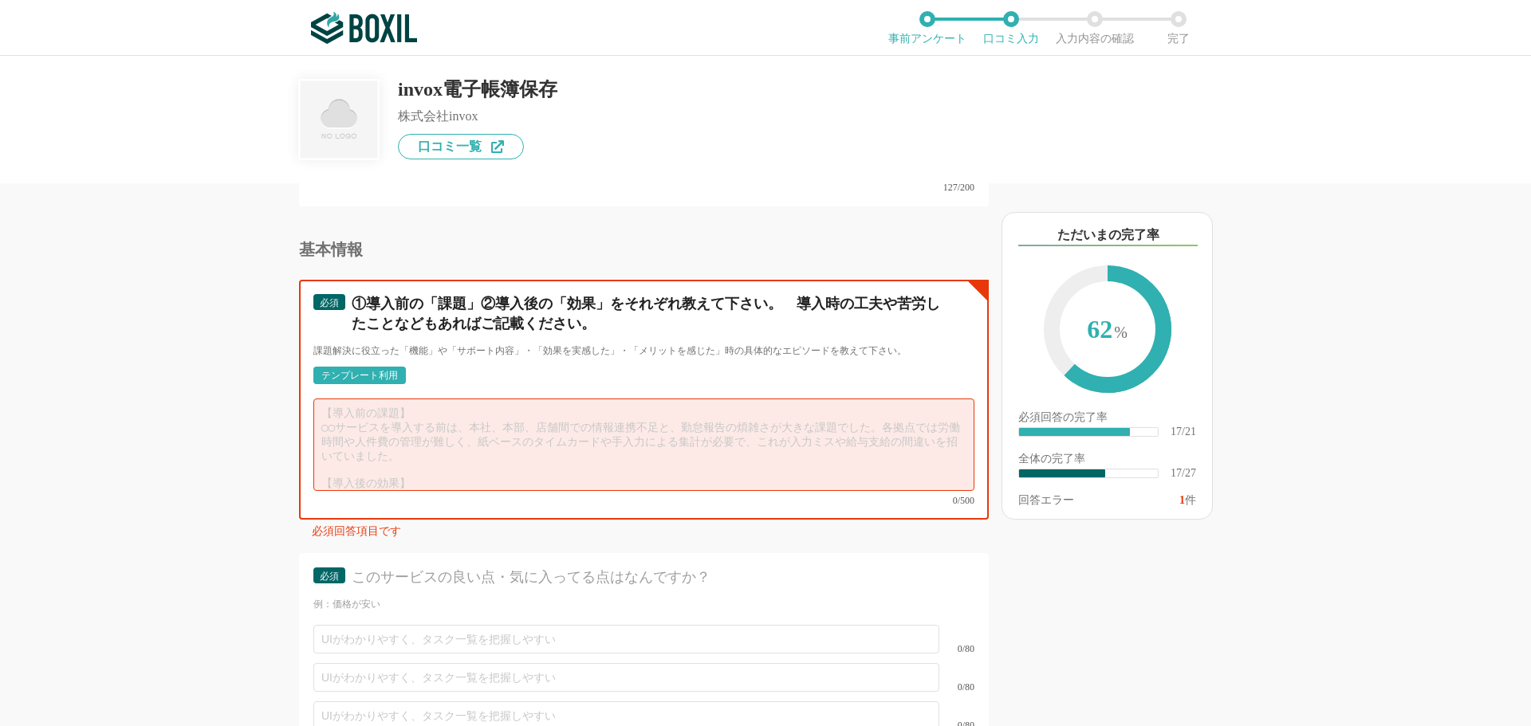
paste textarea "loremi dolorsitametconse、adipiscingelitseddo、eiusmodtem、incididuntutlaboreetdol…"
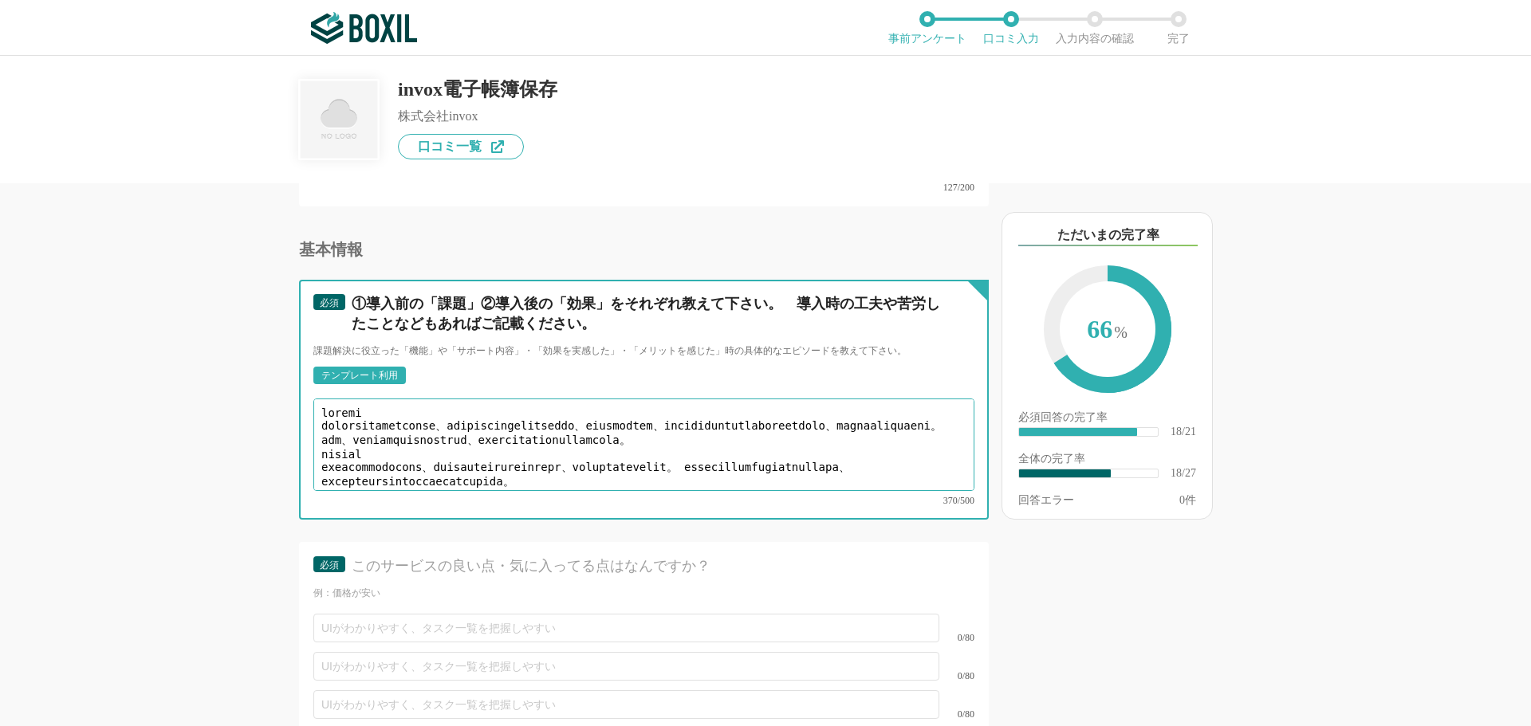
click at [327, 399] on textarea at bounding box center [643, 445] width 661 height 92
click at [325, 448] on textarea at bounding box center [643, 445] width 661 height 92
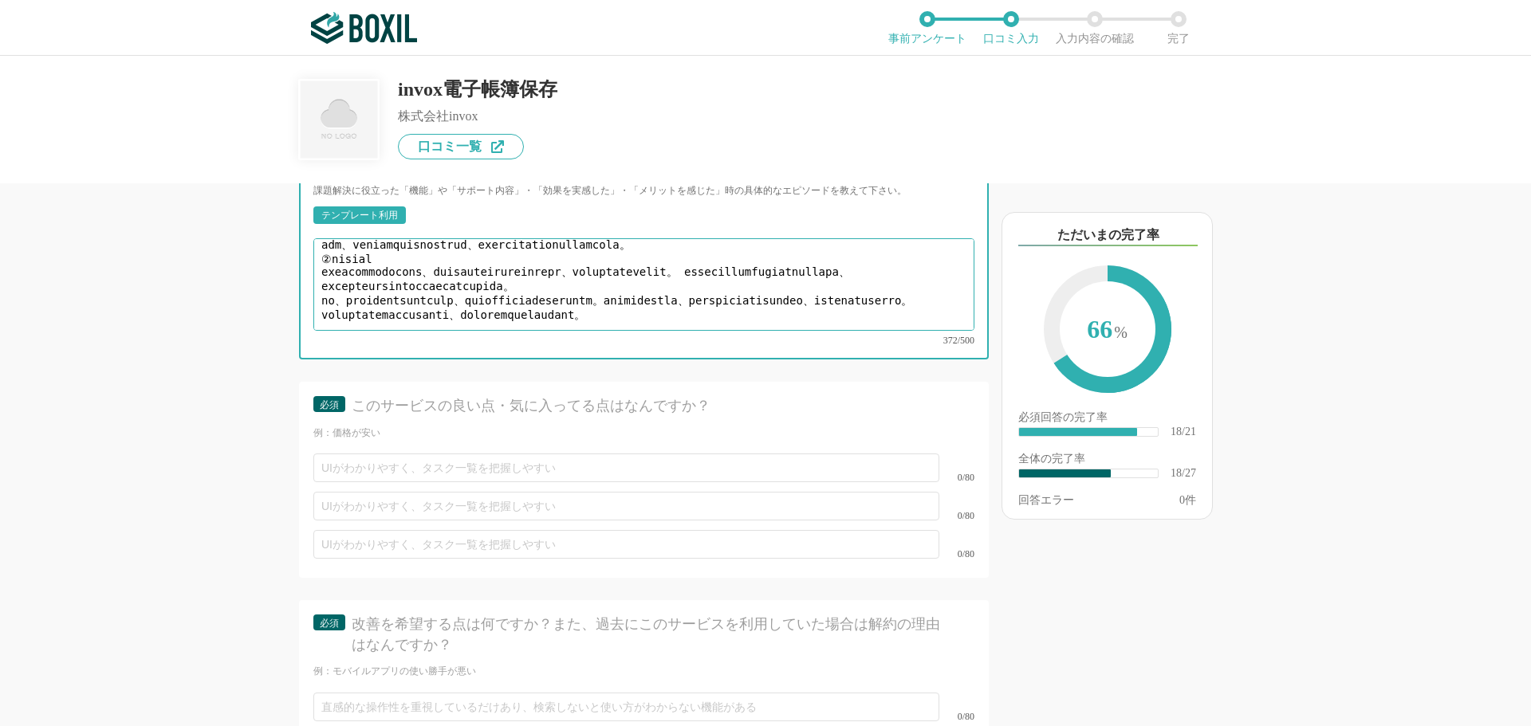
scroll to position [3145, 0]
type textarea "①loremi dolorsitametconse、adipiscingelitseddo、eiusmodtem、incididuntutlaboreetdo…"
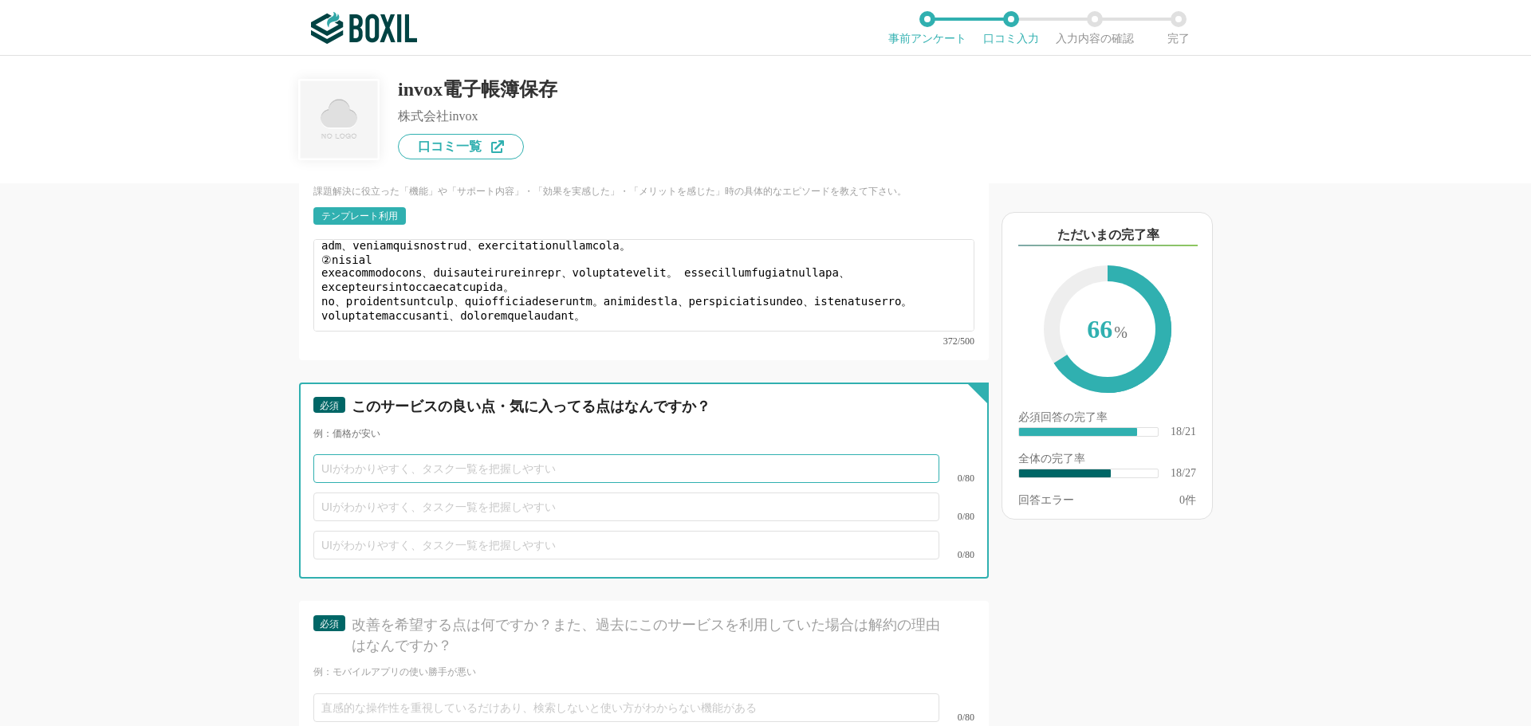
click at [373, 454] on input "text" at bounding box center [626, 468] width 626 height 29
type input "わ"
type input "安い"
click at [371, 493] on input "text" at bounding box center [626, 507] width 626 height 29
type input "わかりやすい"
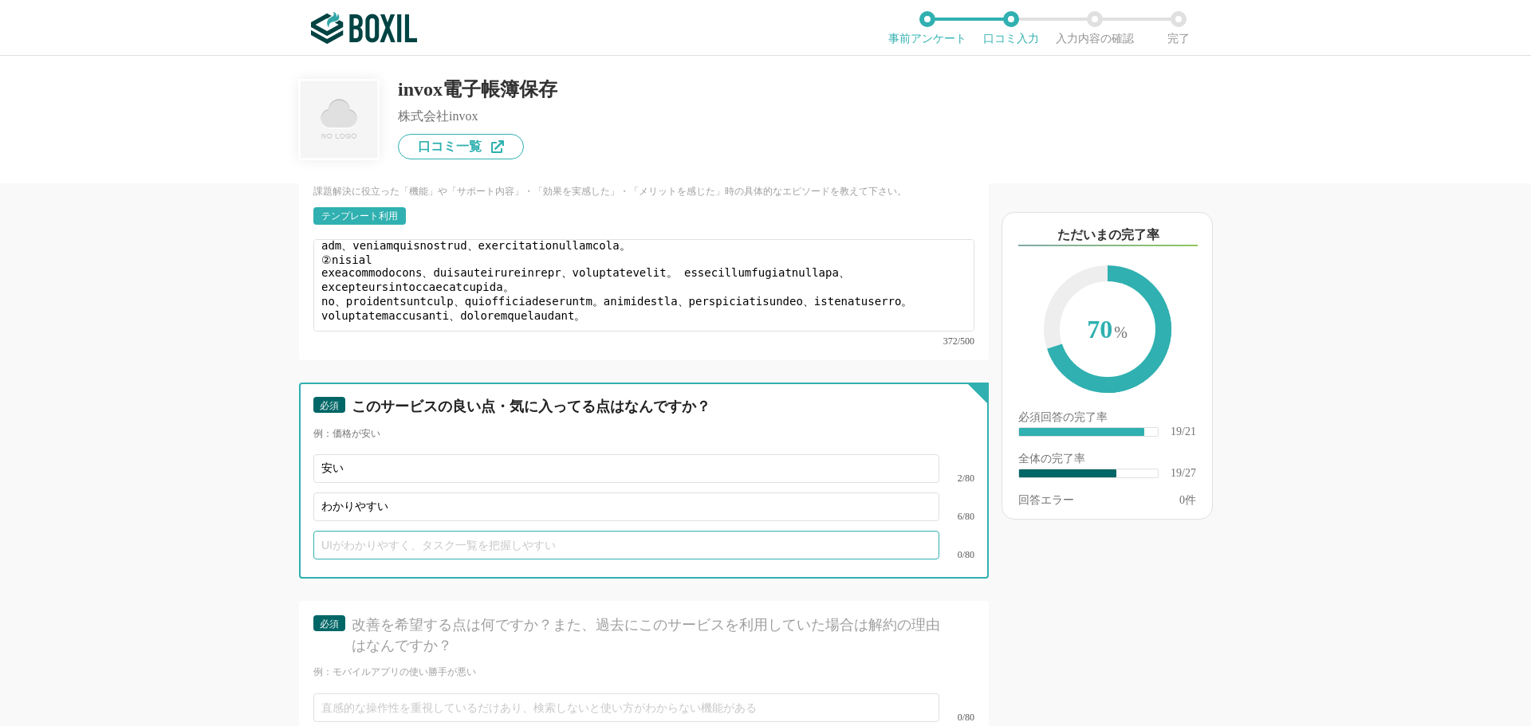
click at [397, 531] on input "text" at bounding box center [626, 545] width 626 height 29
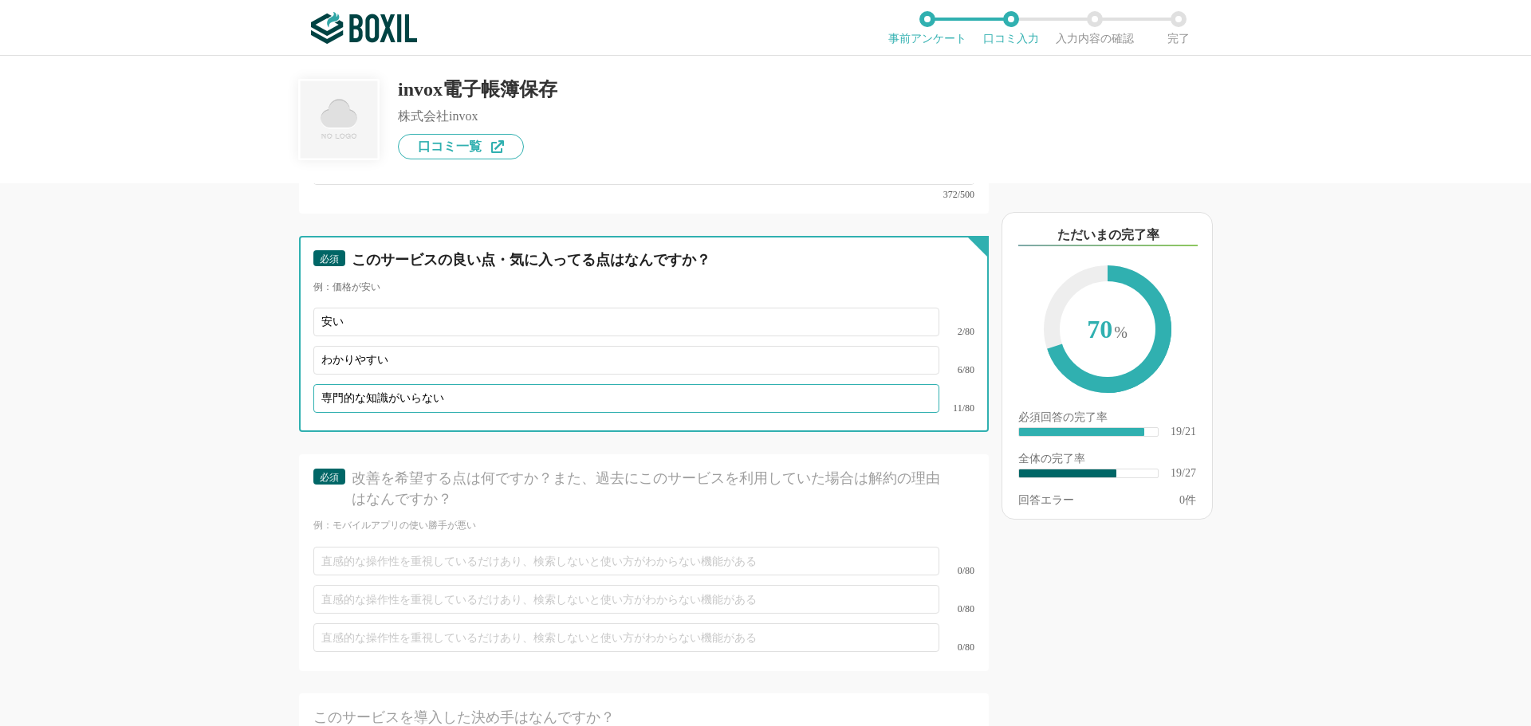
scroll to position [3304, 0]
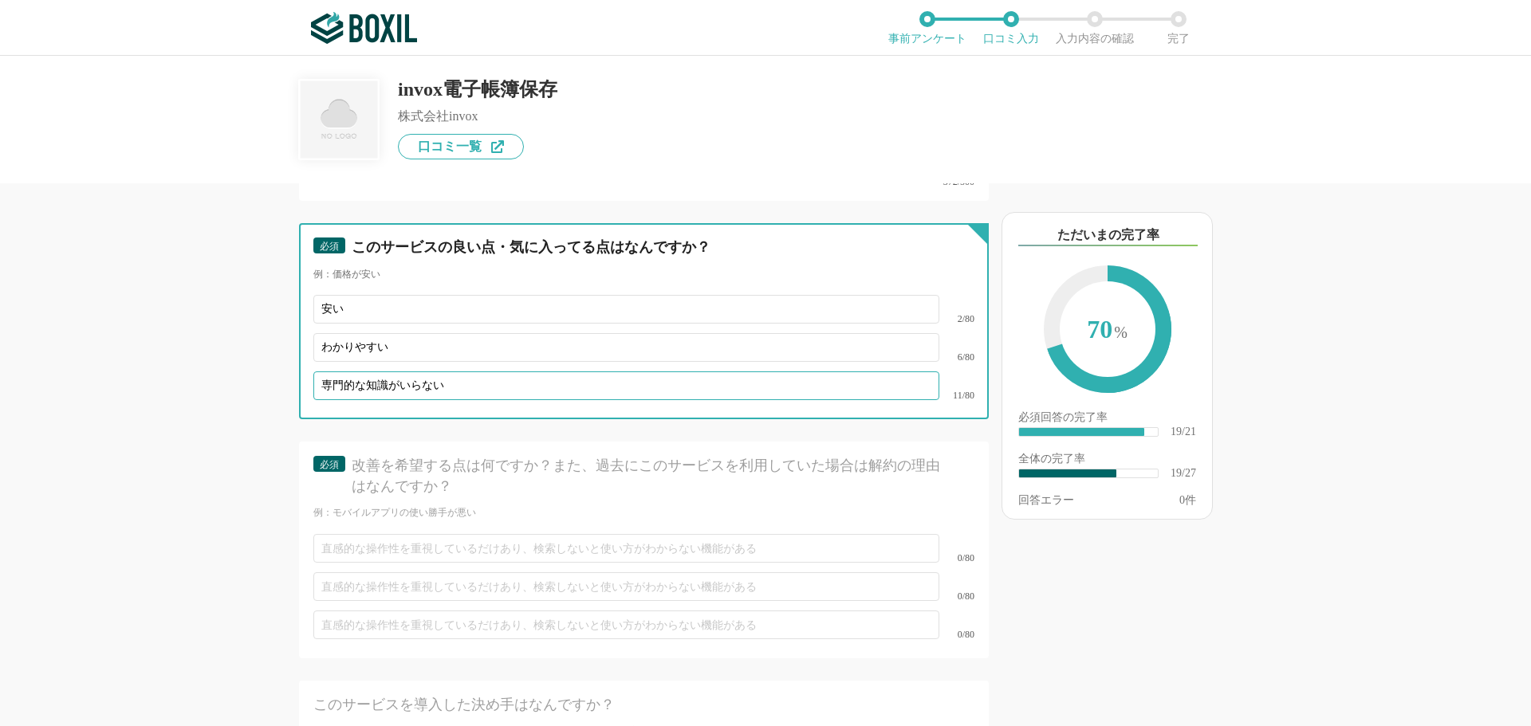
type input "専門的な知識がいらない"
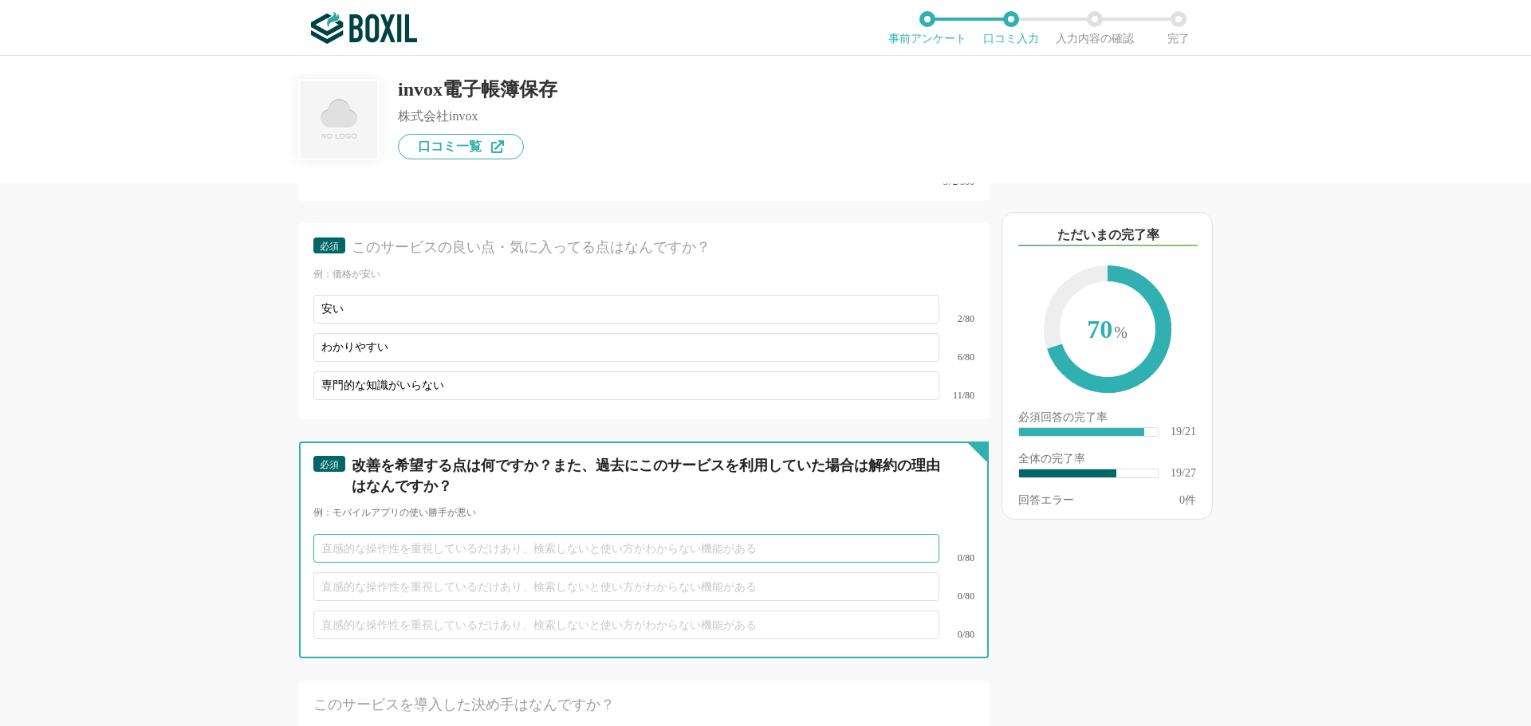
click at [368, 534] on input "text" at bounding box center [626, 548] width 626 height 29
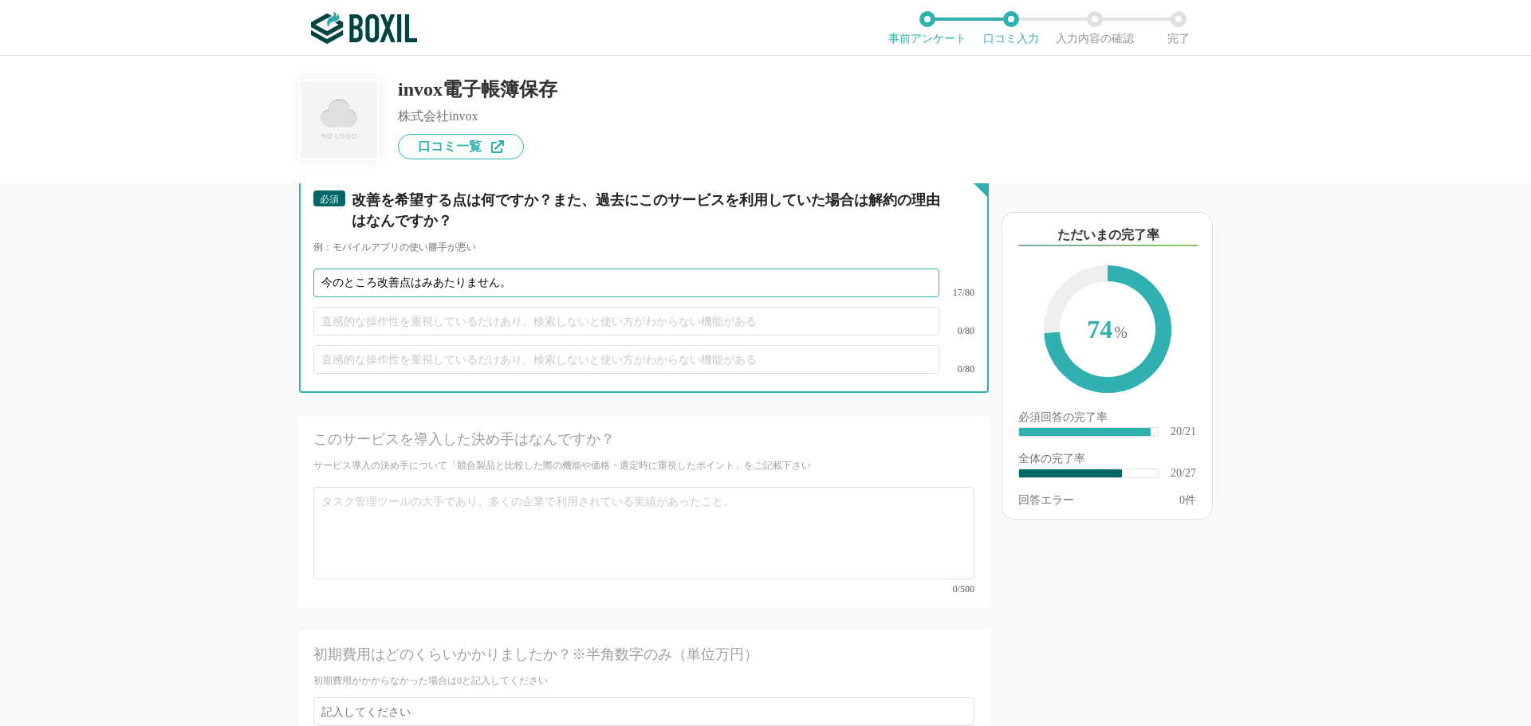
scroll to position [3623, 0]
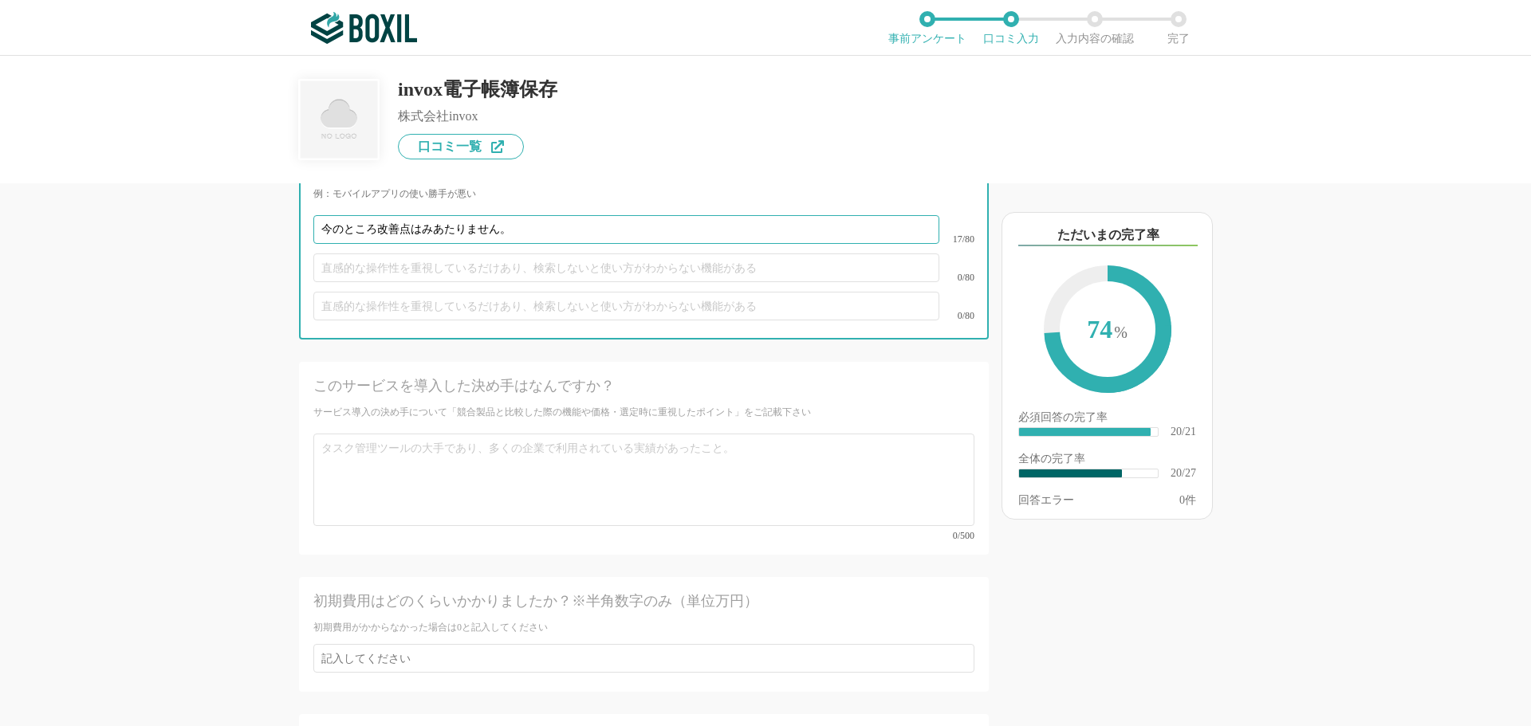
type input "今のところ改善点はみあたりません。"
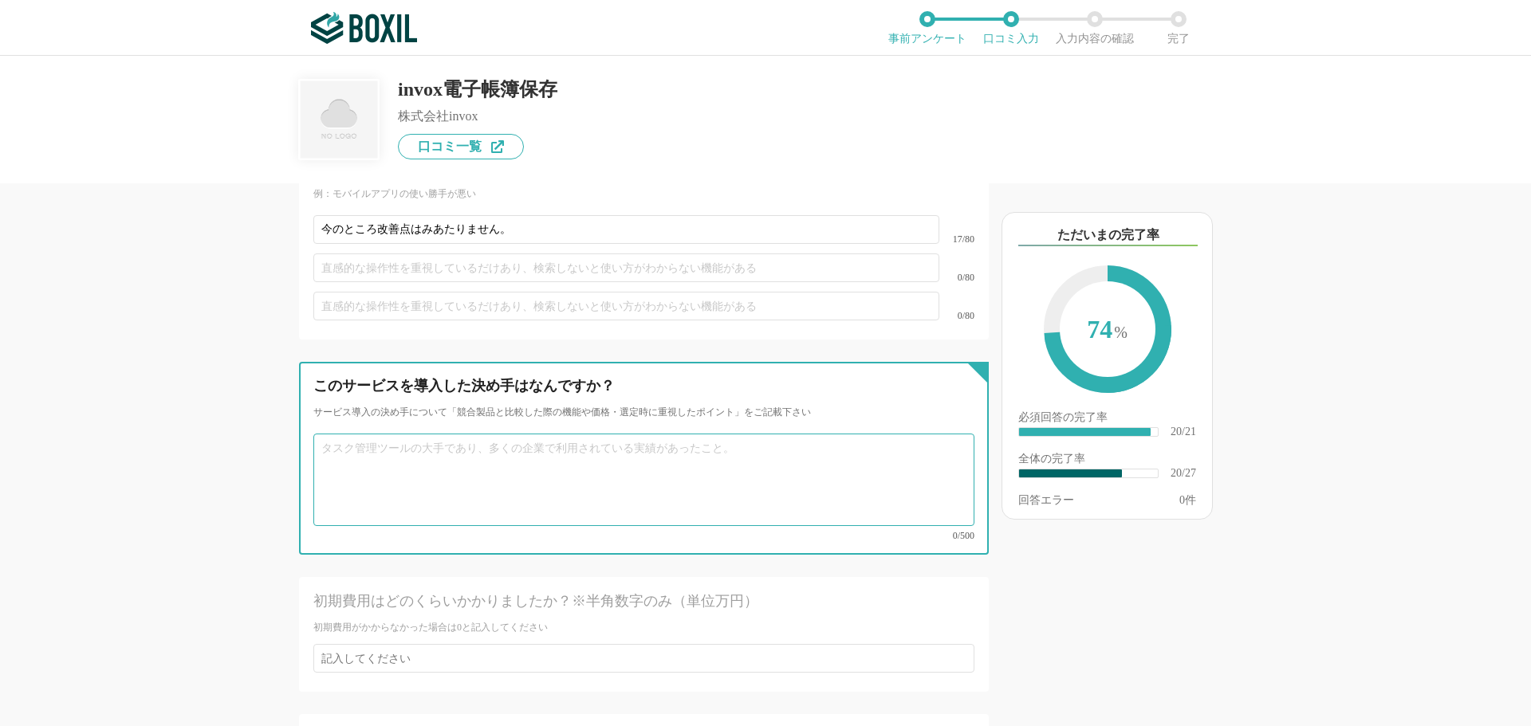
click at [456, 445] on textarea at bounding box center [643, 480] width 661 height 92
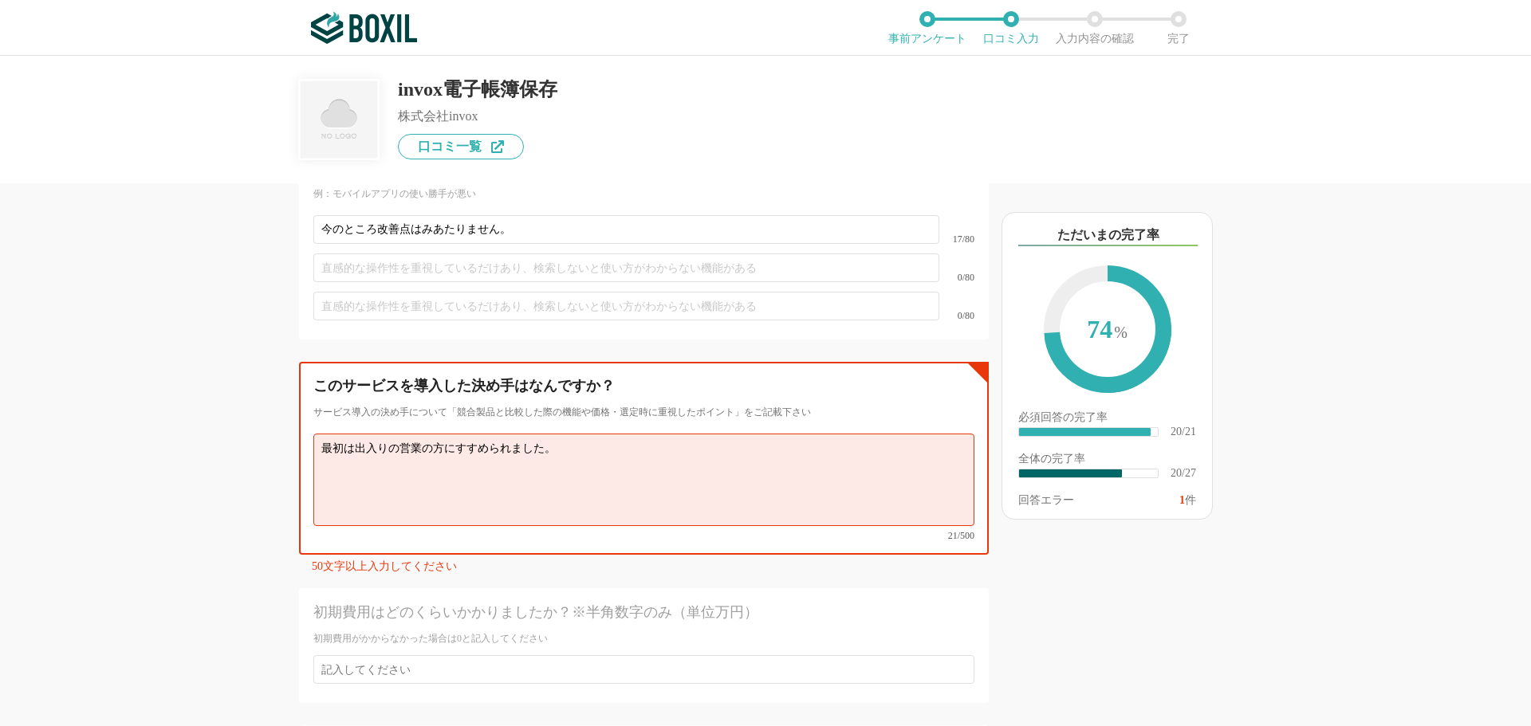
click at [455, 434] on textarea "最初は出入りの営業の方にすすめられました。" at bounding box center [643, 480] width 661 height 92
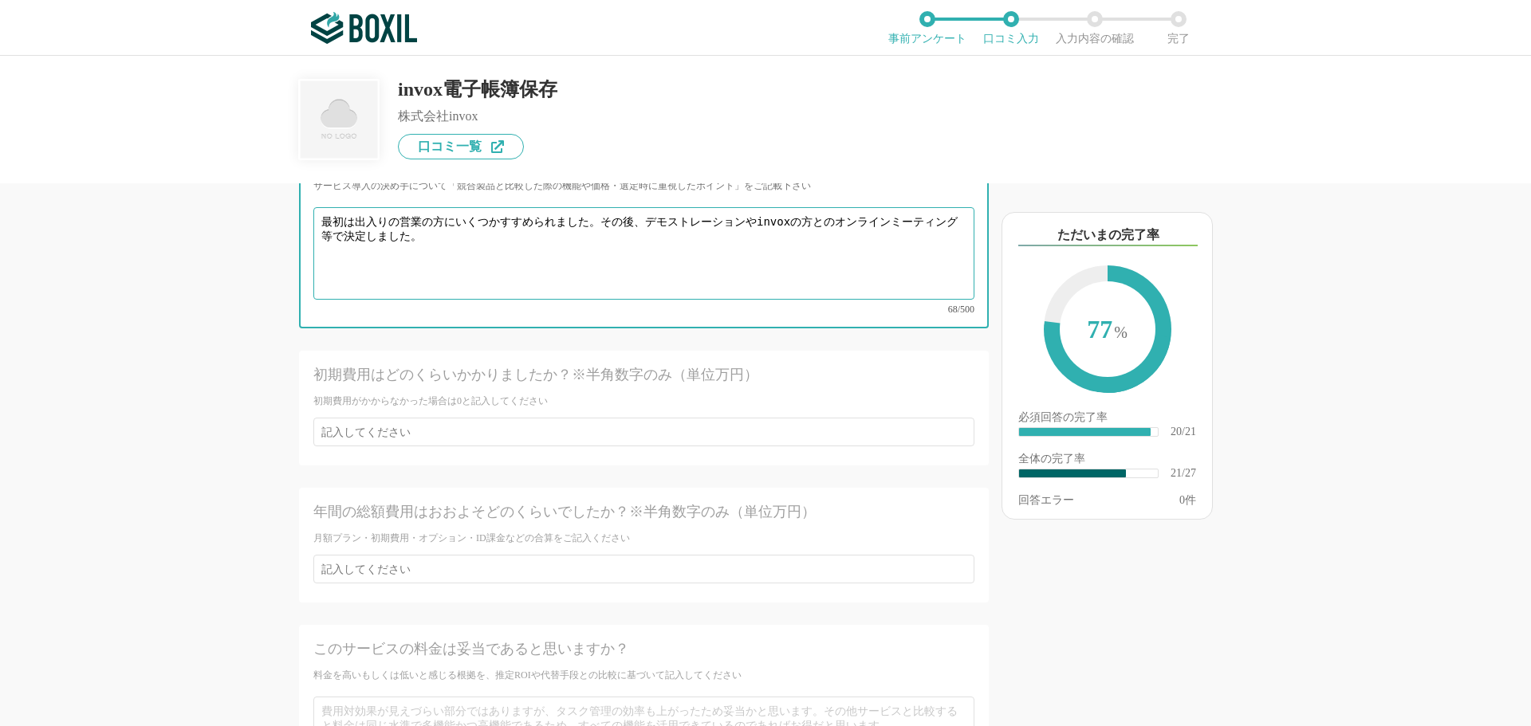
scroll to position [3862, 0]
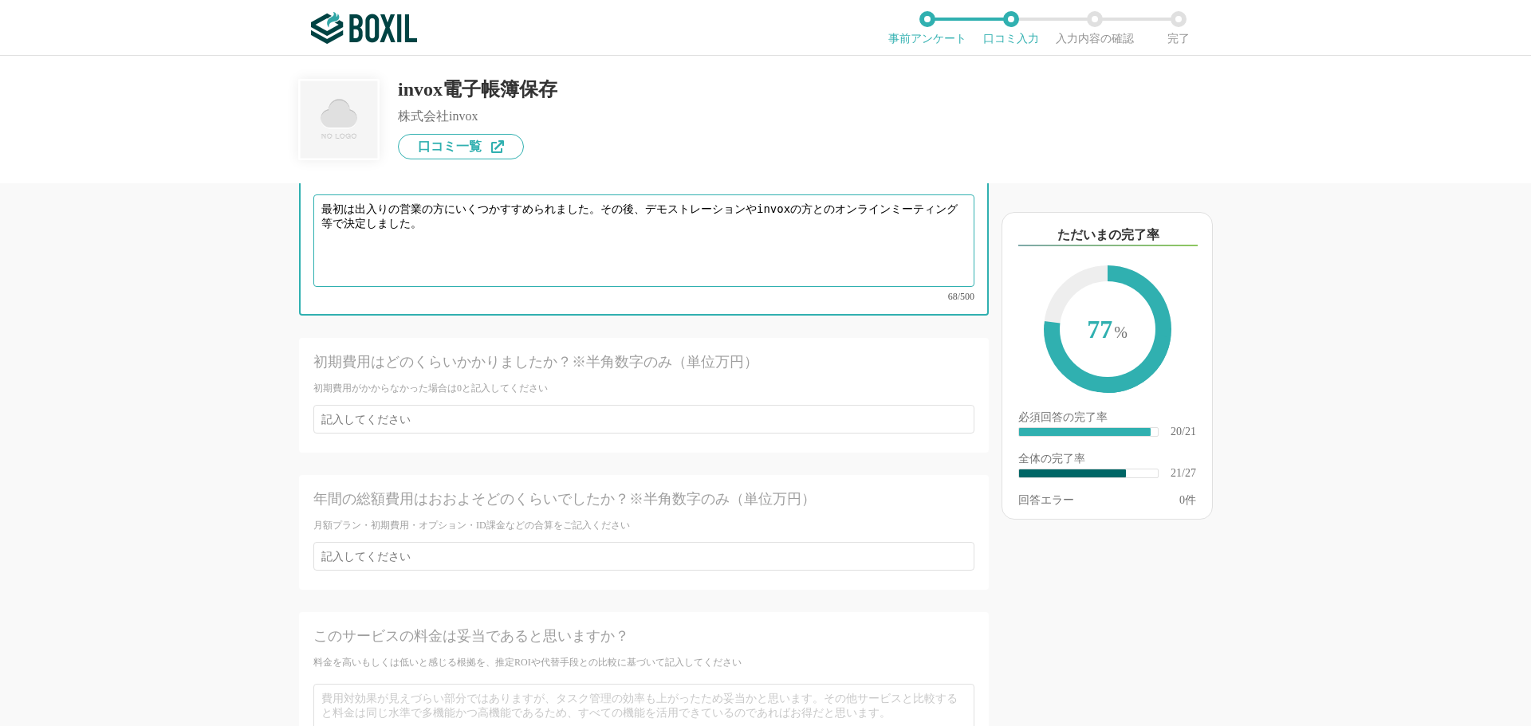
type textarea "最初は出入りの営業の方にいくつかすすめられました。その後、デモストレーションやinvoxの方とのオンラインミーティング等で決定しました。"
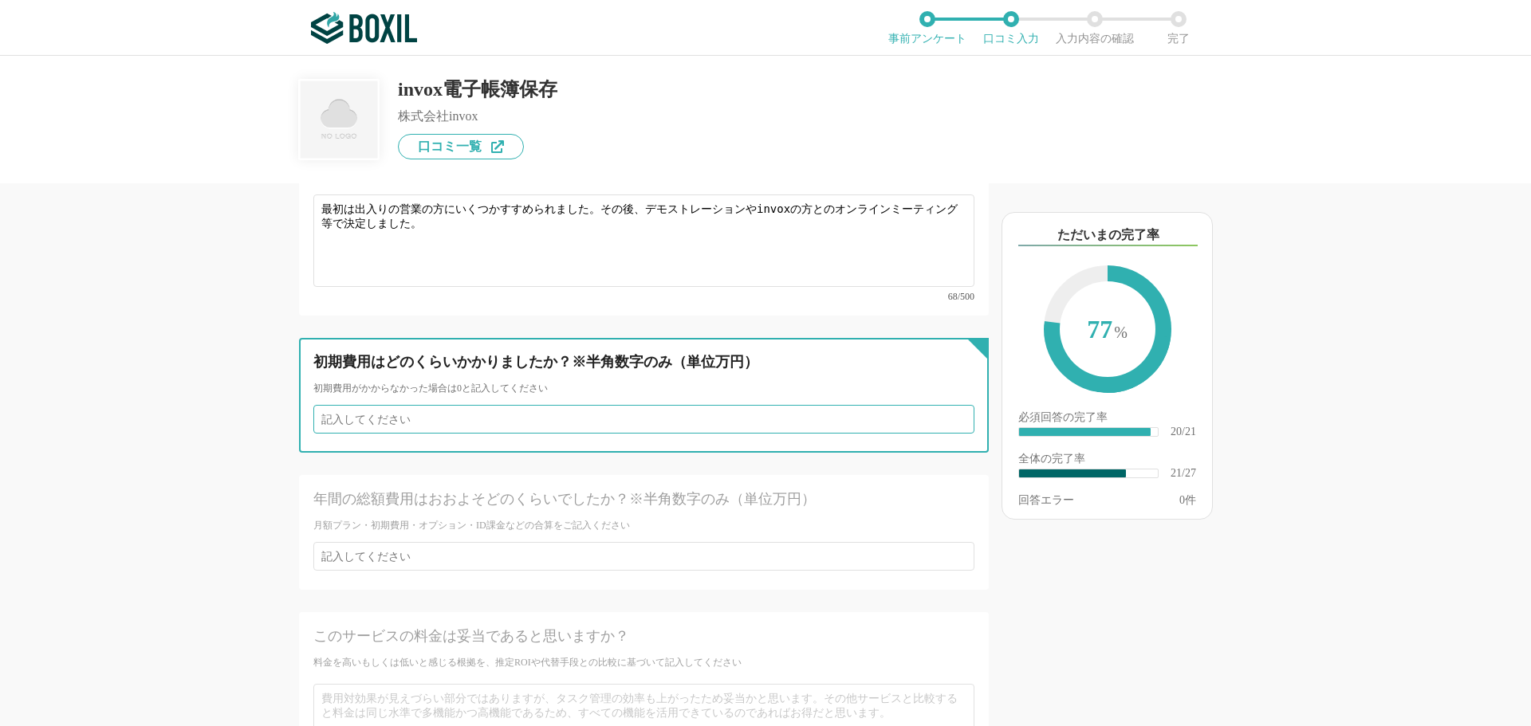
click at [535, 405] on input "number" at bounding box center [643, 419] width 661 height 29
type input "1"
click at [949, 405] on input "1" at bounding box center [643, 419] width 661 height 29
type input "0"
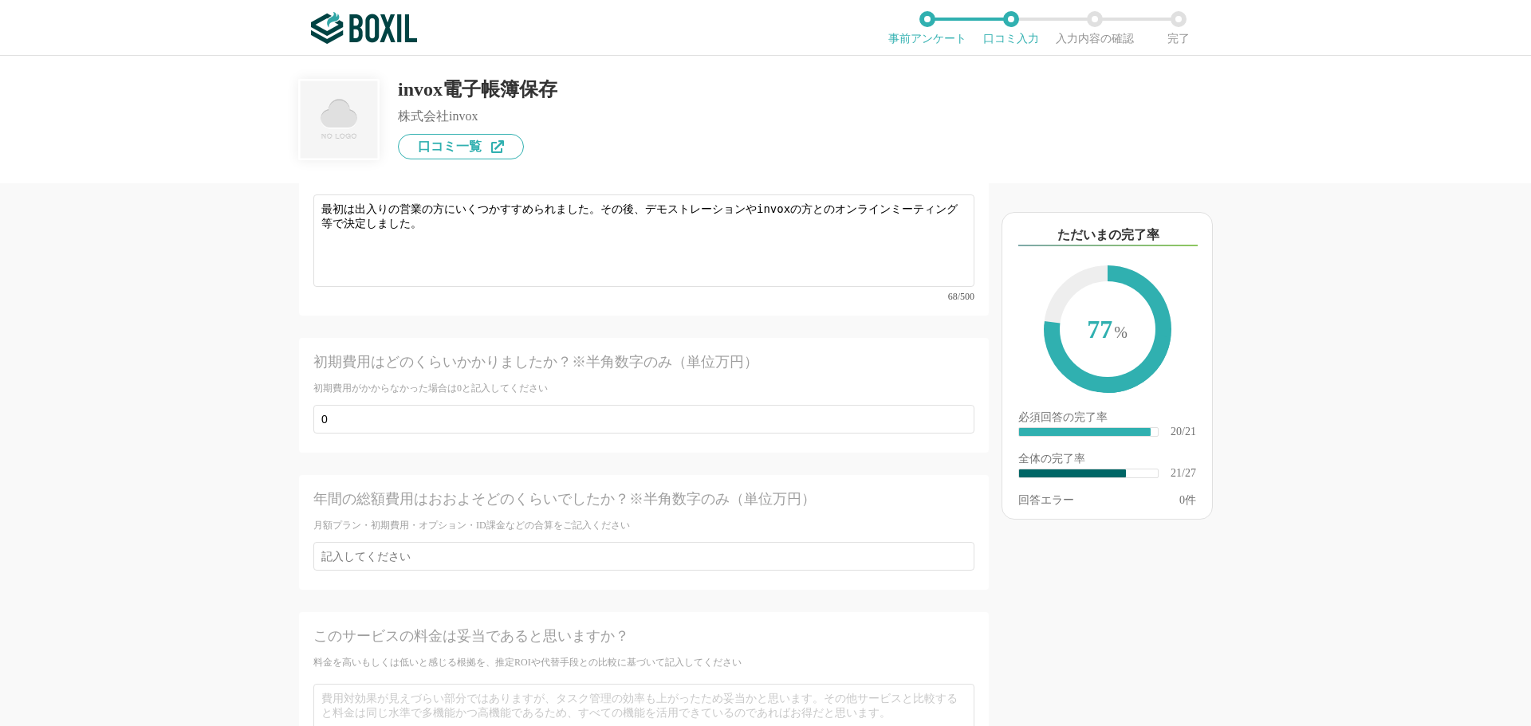
click at [498, 411] on div "初期費用はどのくらいかかりましたか？※半角数字のみ（単位万円） 初期費用がかからなかった場合は0と記入してください 0" at bounding box center [644, 395] width 690 height 115
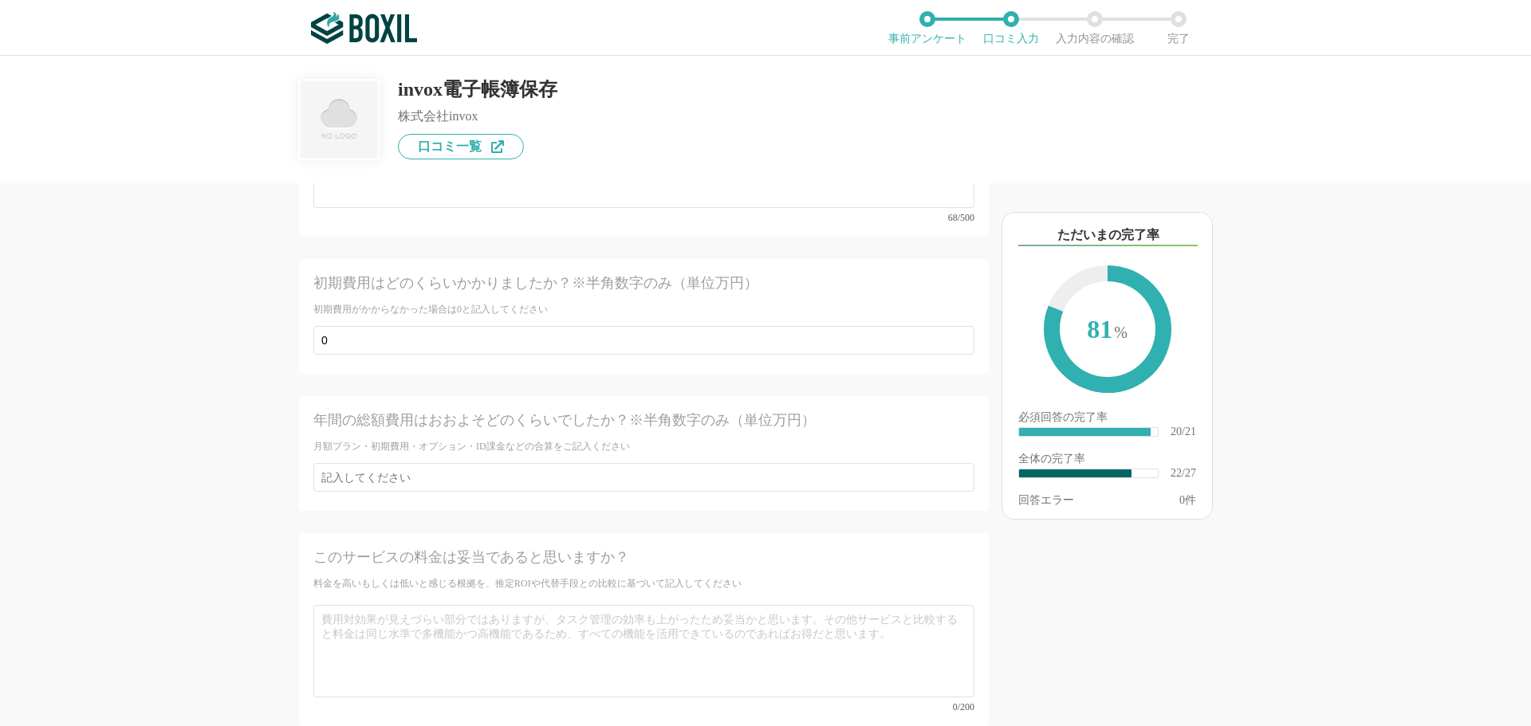
scroll to position [3942, 0]
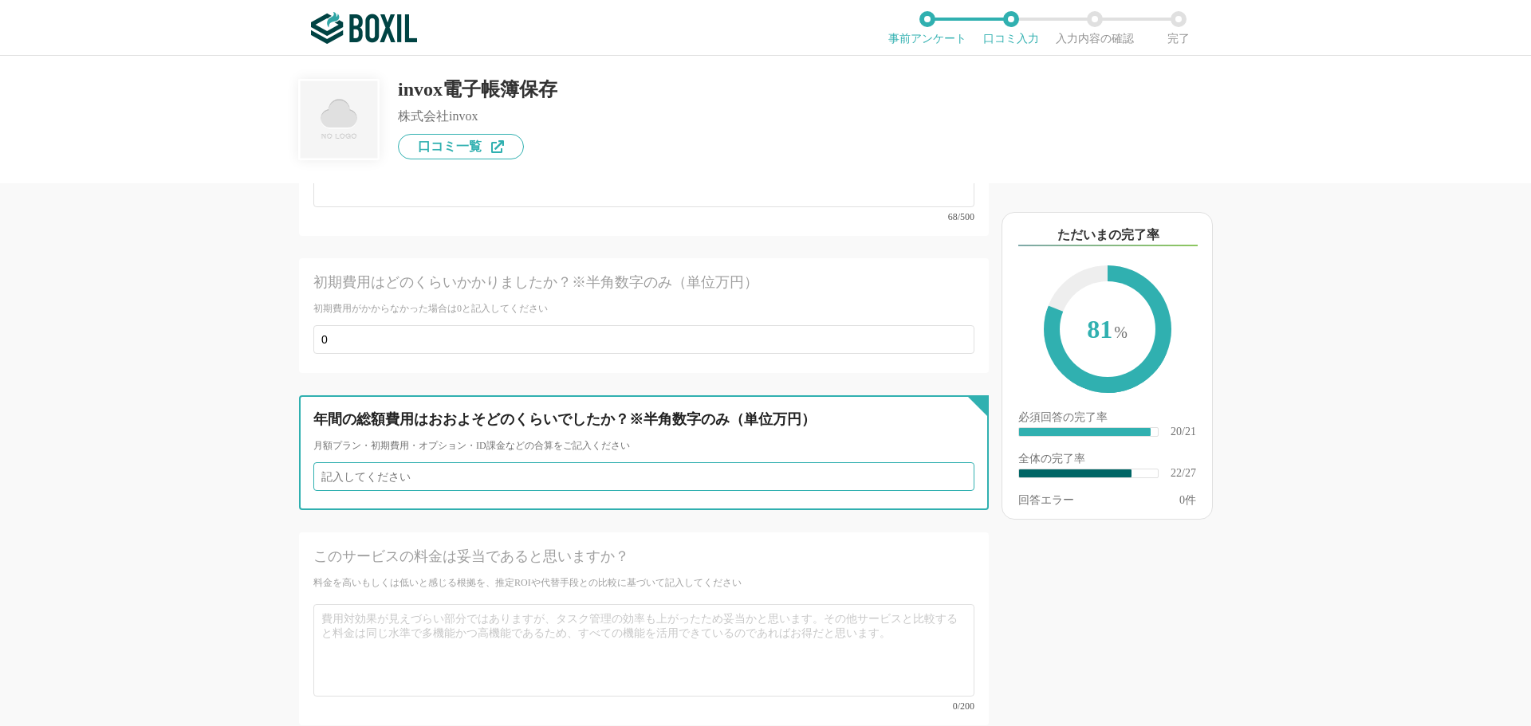
click at [452, 462] on input "number" at bounding box center [643, 476] width 661 height 29
type input "11"
click at [399, 462] on input "11" at bounding box center [643, 476] width 661 height 29
type input "11"
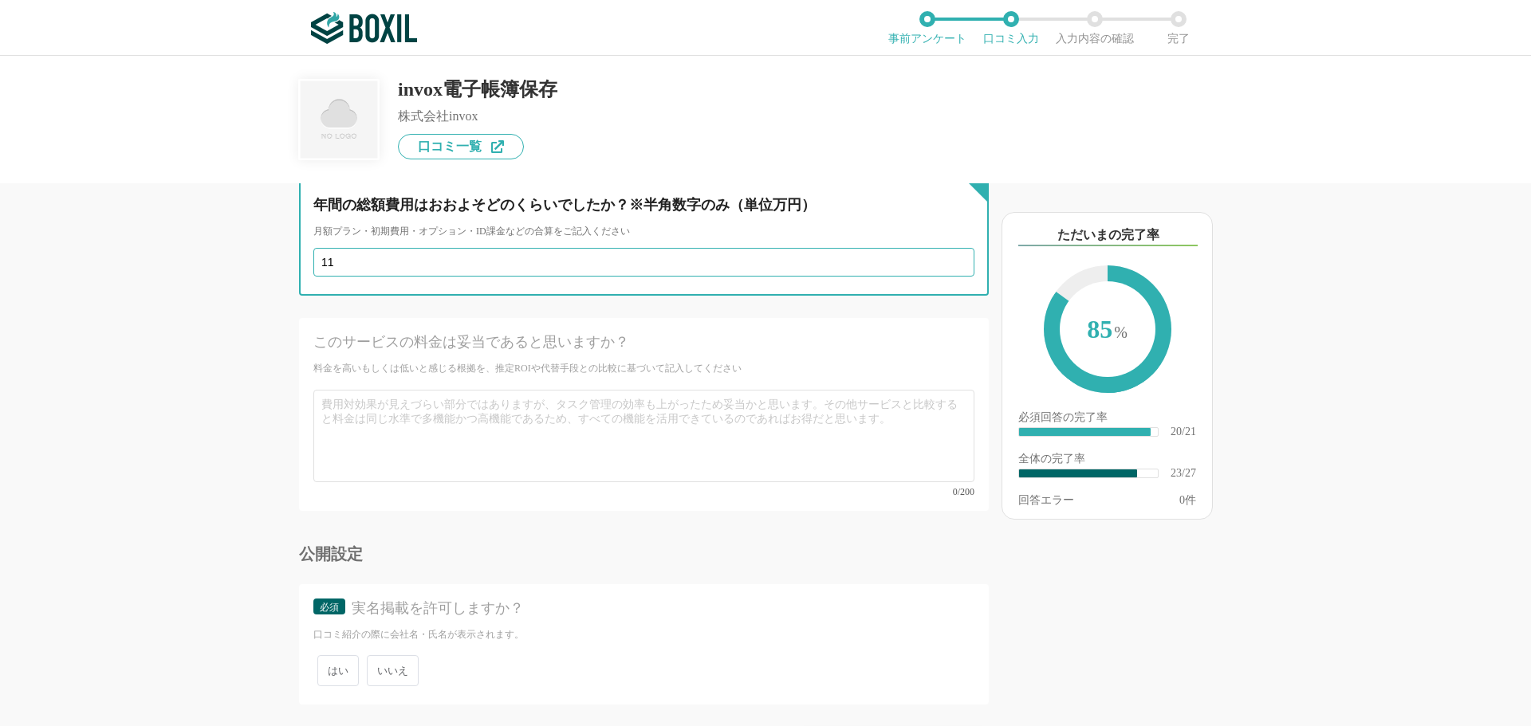
scroll to position [4181, 0]
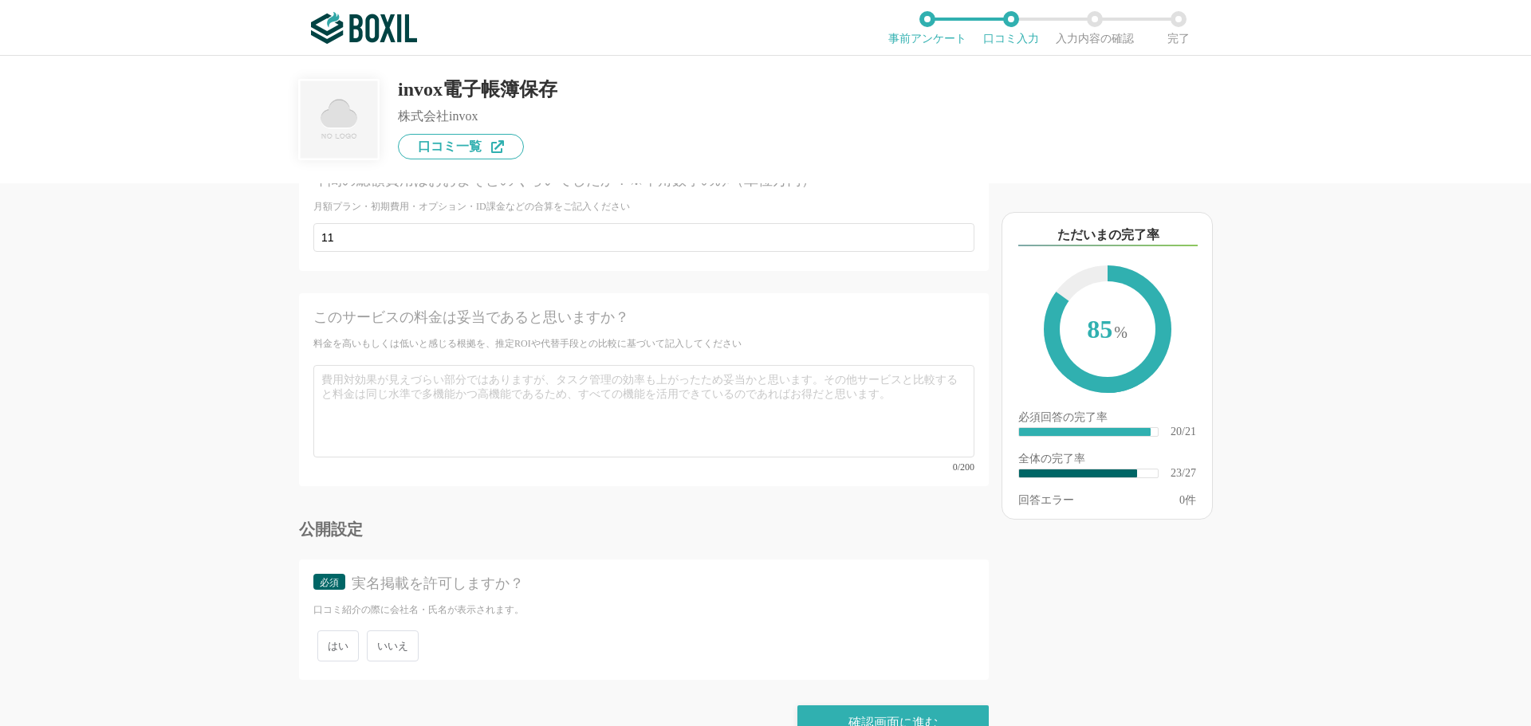
click at [337, 631] on span "はい" at bounding box center [337, 646] width 41 height 31
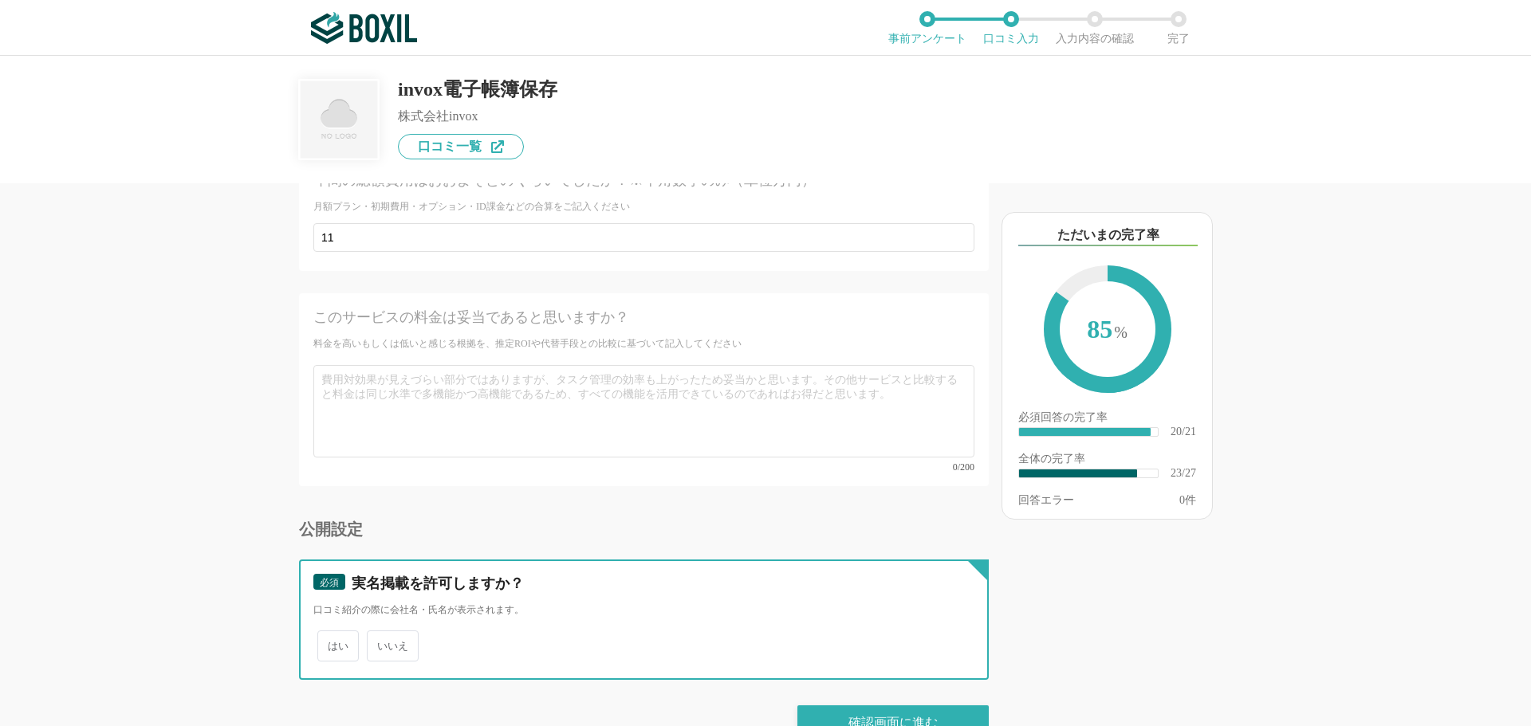
click at [332, 633] on input "はい" at bounding box center [326, 638] width 10 height 10
radio input "true"
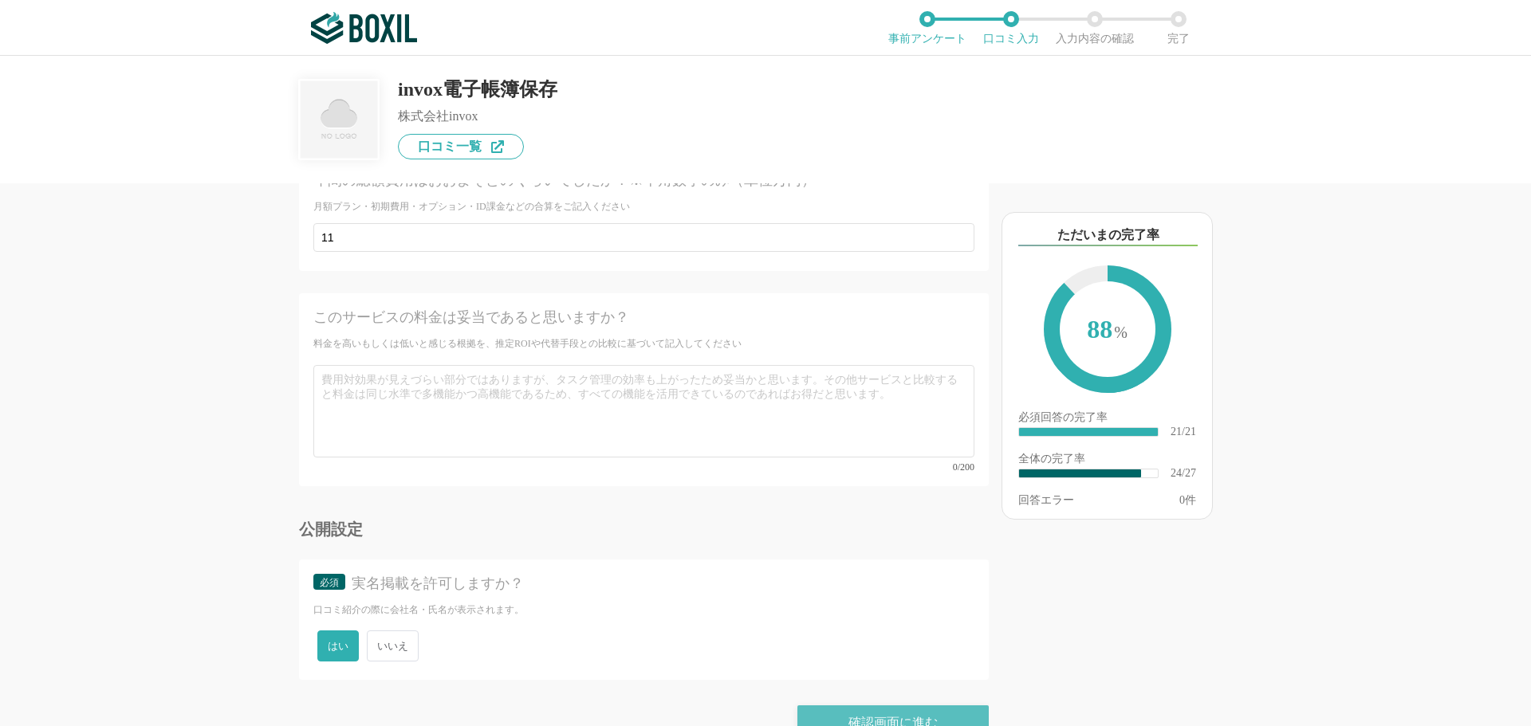
click at [836, 706] on div "確認画面に進む" at bounding box center [892, 723] width 191 height 35
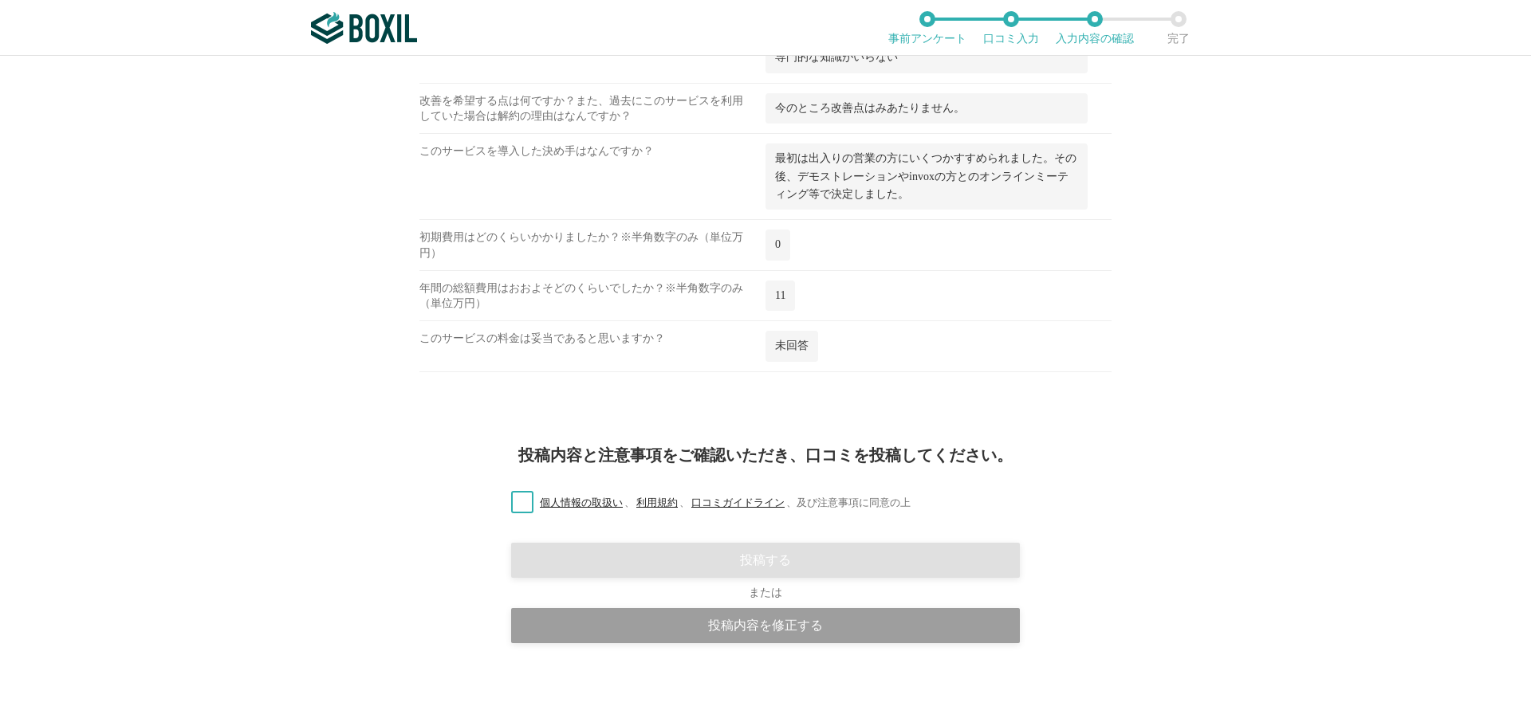
scroll to position [1891, 0]
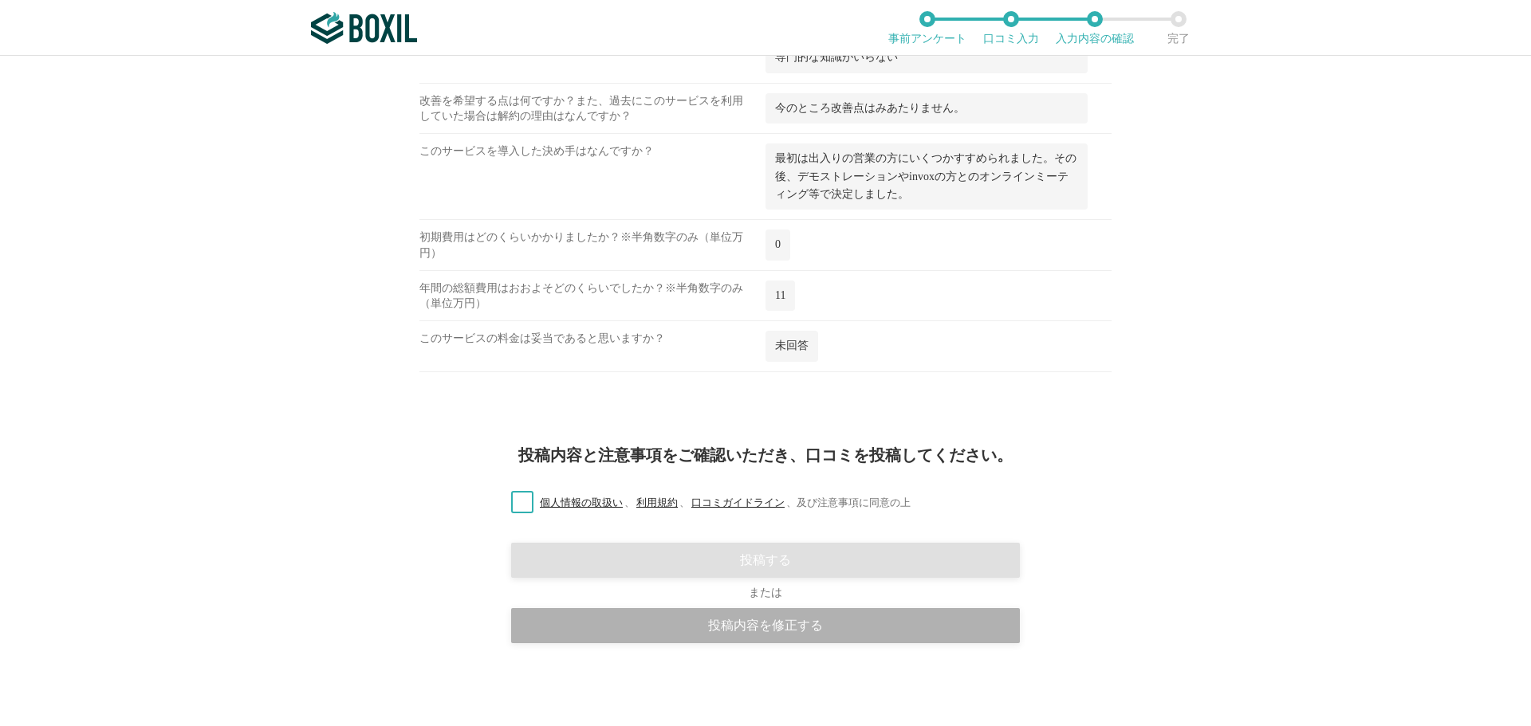
click at [759, 624] on div "投稿内容を修正する" at bounding box center [765, 625] width 509 height 35
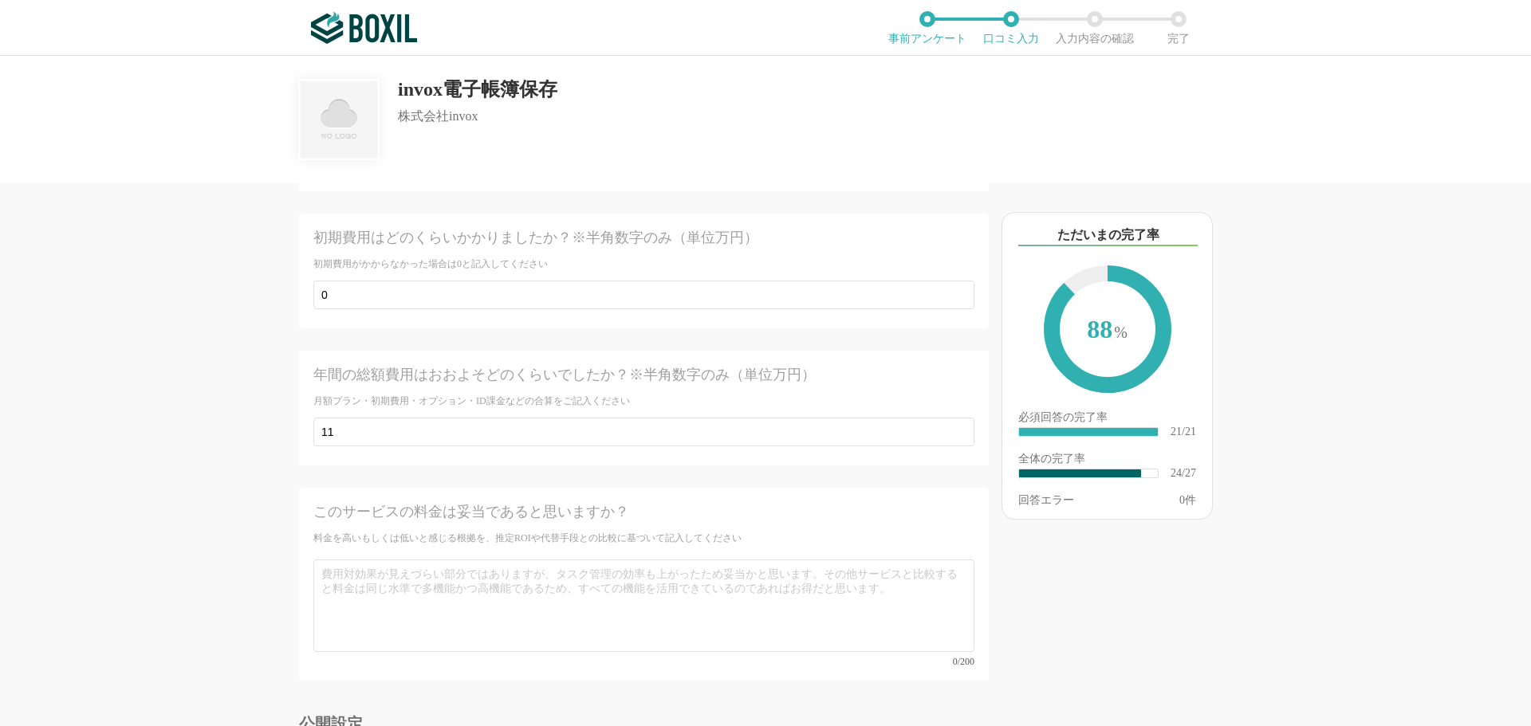
scroll to position [4181, 0]
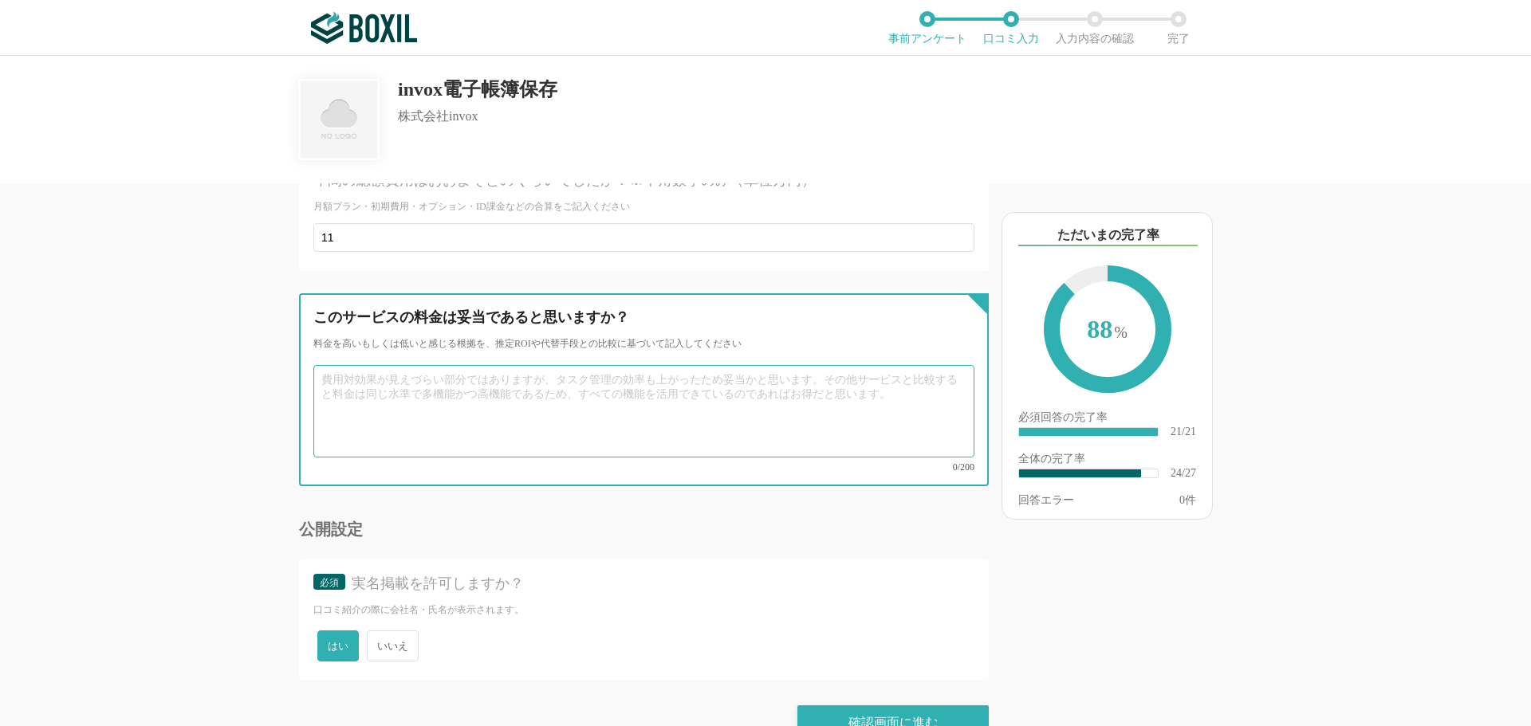
click at [622, 372] on textarea at bounding box center [643, 411] width 661 height 92
click at [402, 403] on textarea at bounding box center [643, 411] width 661 height 92
type textarea "妥当であるし安いと思います。"
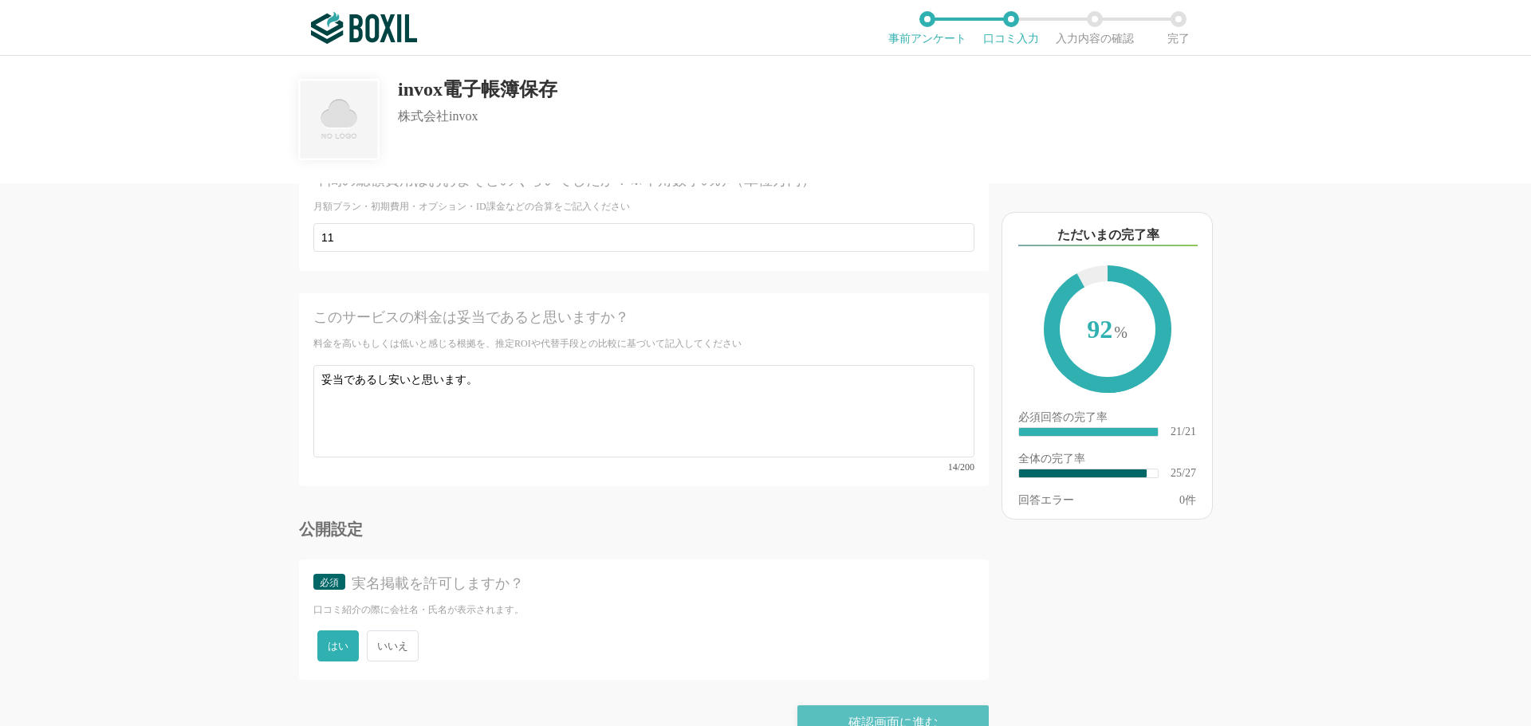
click at [841, 706] on div "確認画面に進む" at bounding box center [892, 723] width 191 height 35
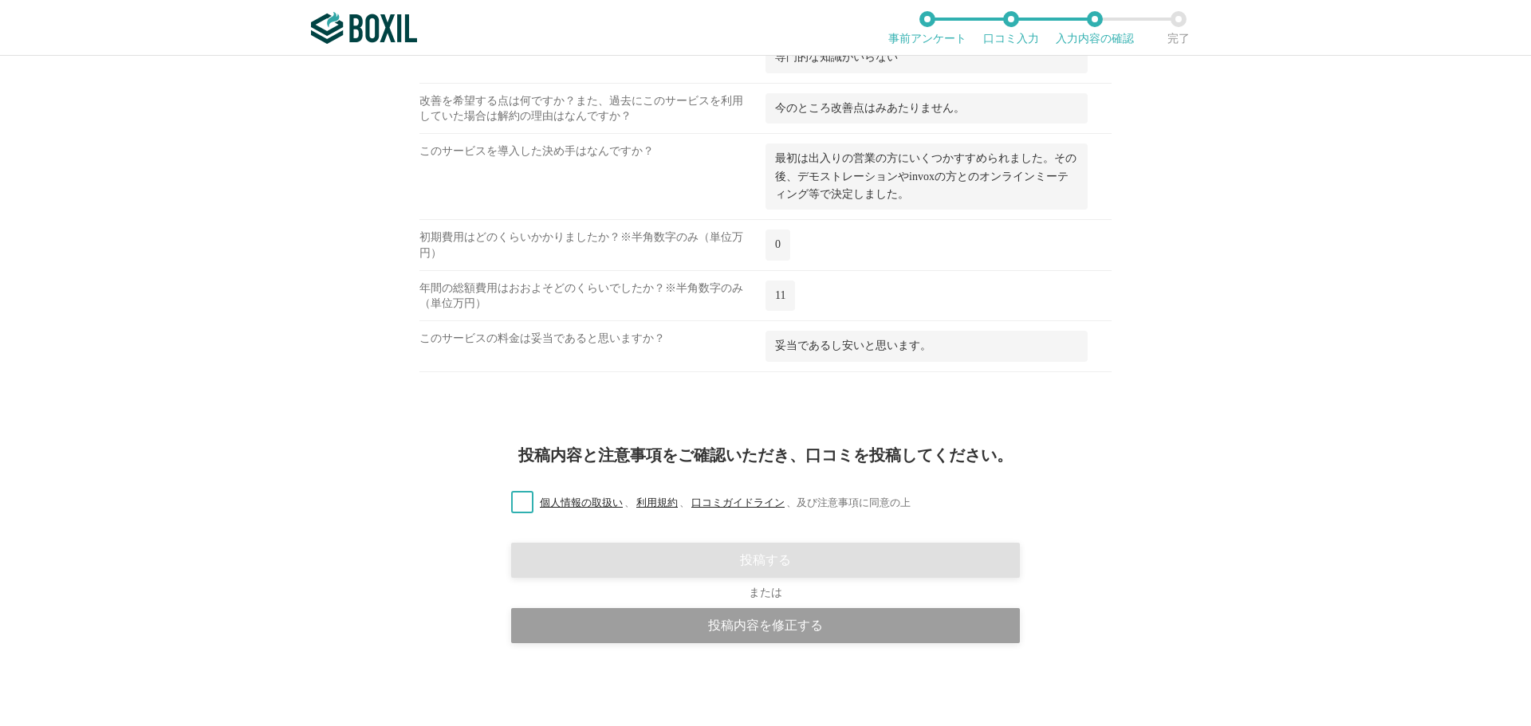
scroll to position [1891, 0]
click at [510, 499] on label "個人情報の取扱い 、 利用規約 、 口コミガイドライン 、 及び注意事項に同意の上" at bounding box center [704, 503] width 412 height 17
click at [0, 0] on input "個人情報の取扱い 、 利用規約 、 口コミガイドライン 、 及び注意事項に同意の上" at bounding box center [0, 0] width 0 height 0
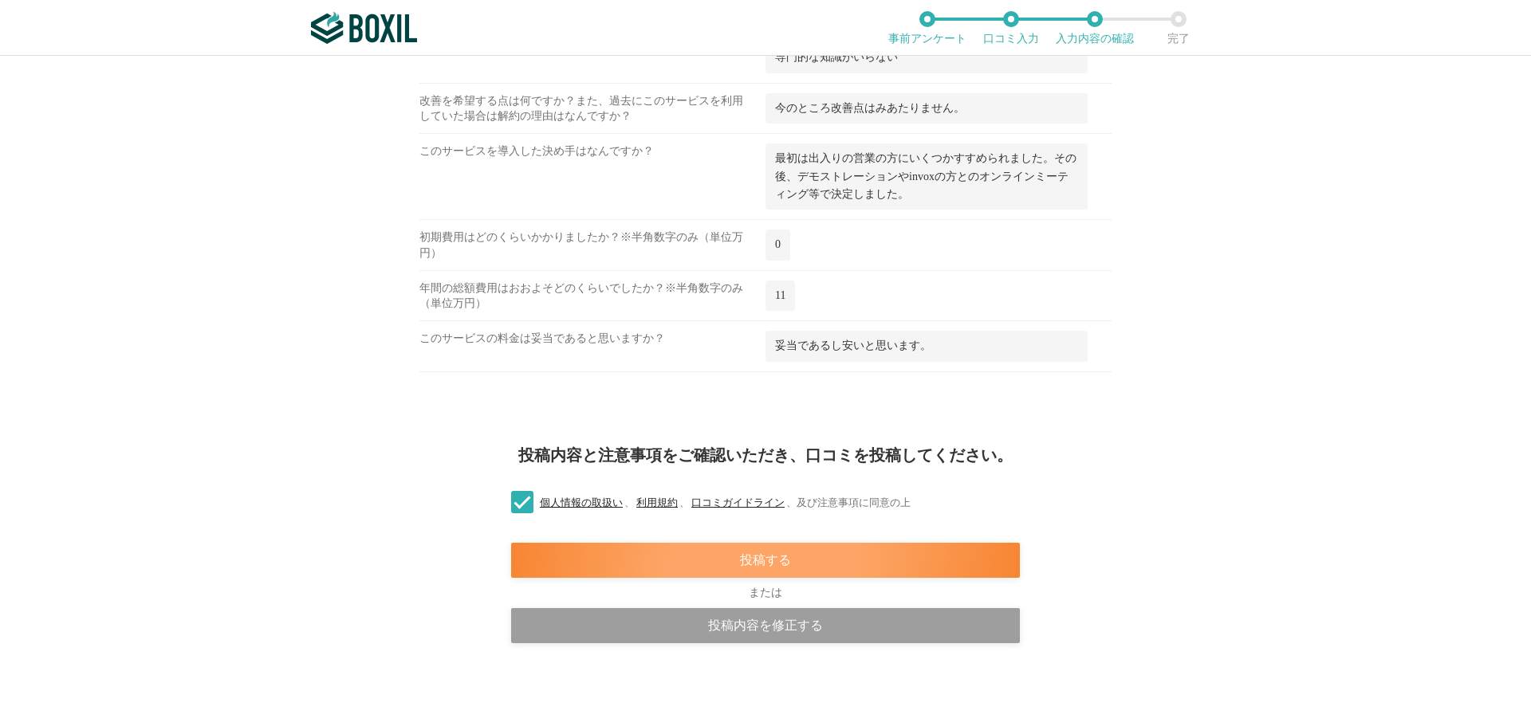
click at [759, 551] on div "投稿する" at bounding box center [765, 560] width 509 height 35
